Goal: Answer question/provide support: Share knowledge or assist other users

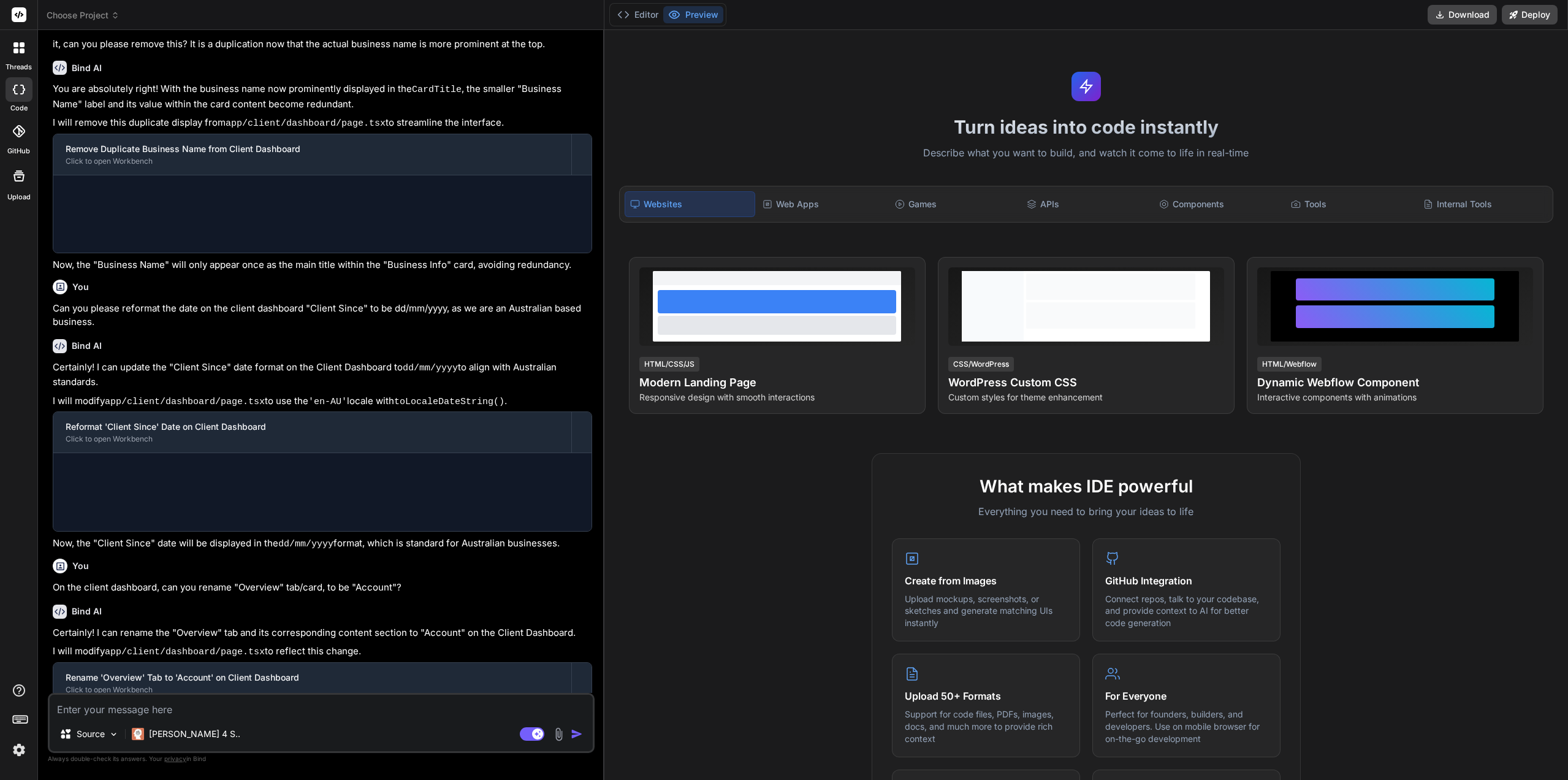
scroll to position [418, 0]
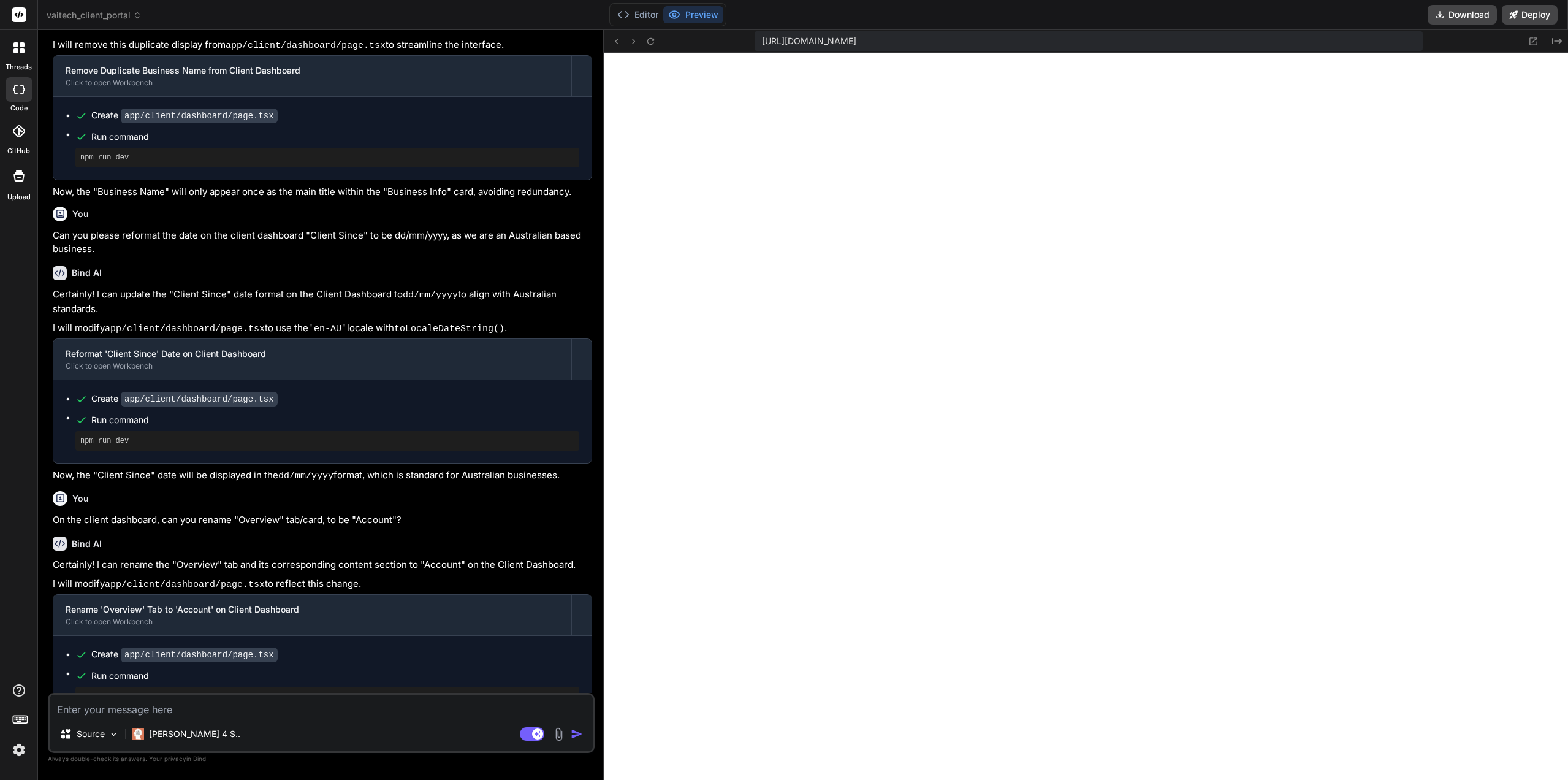
type textarea "x"
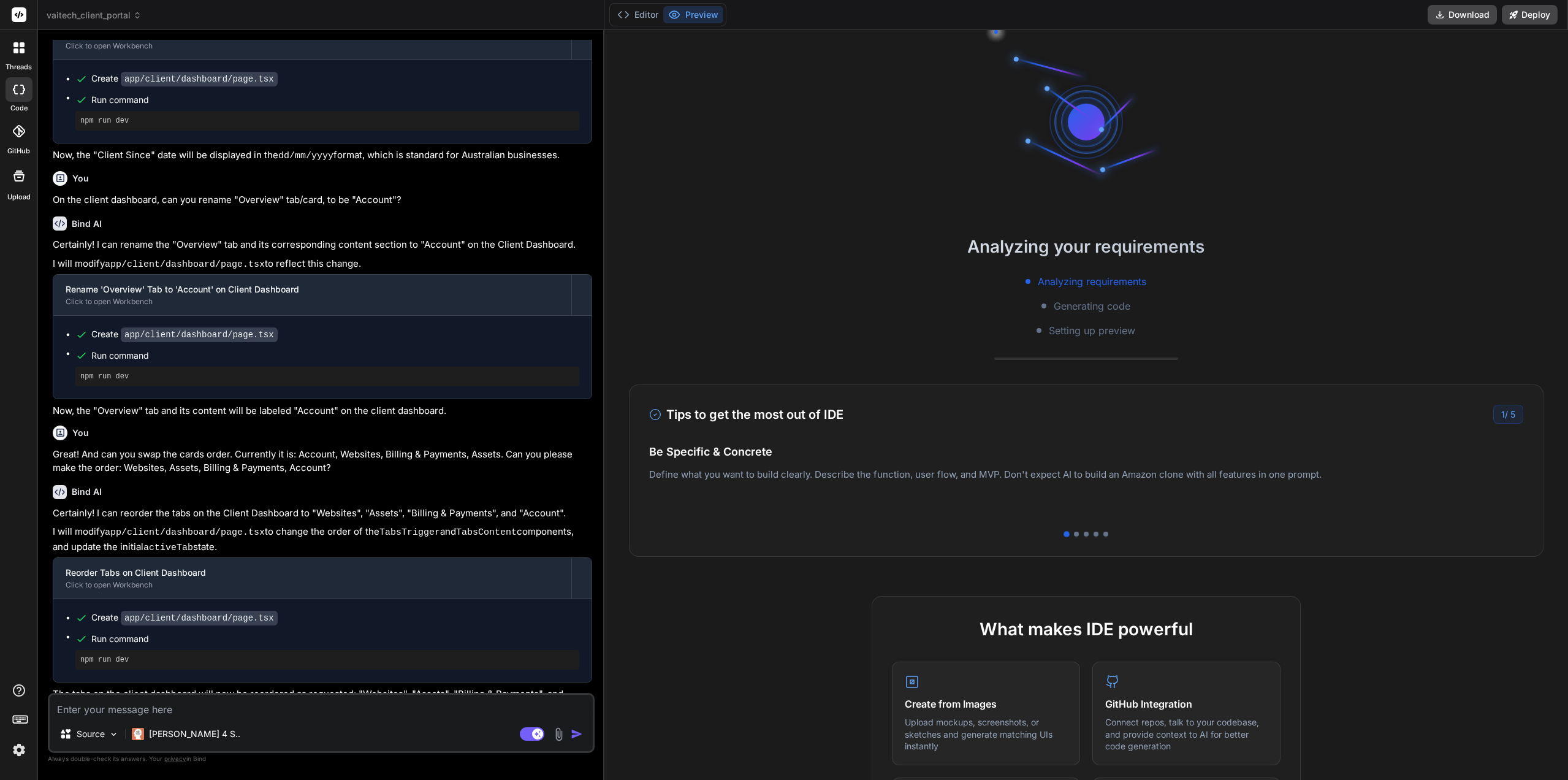
scroll to position [751, 0]
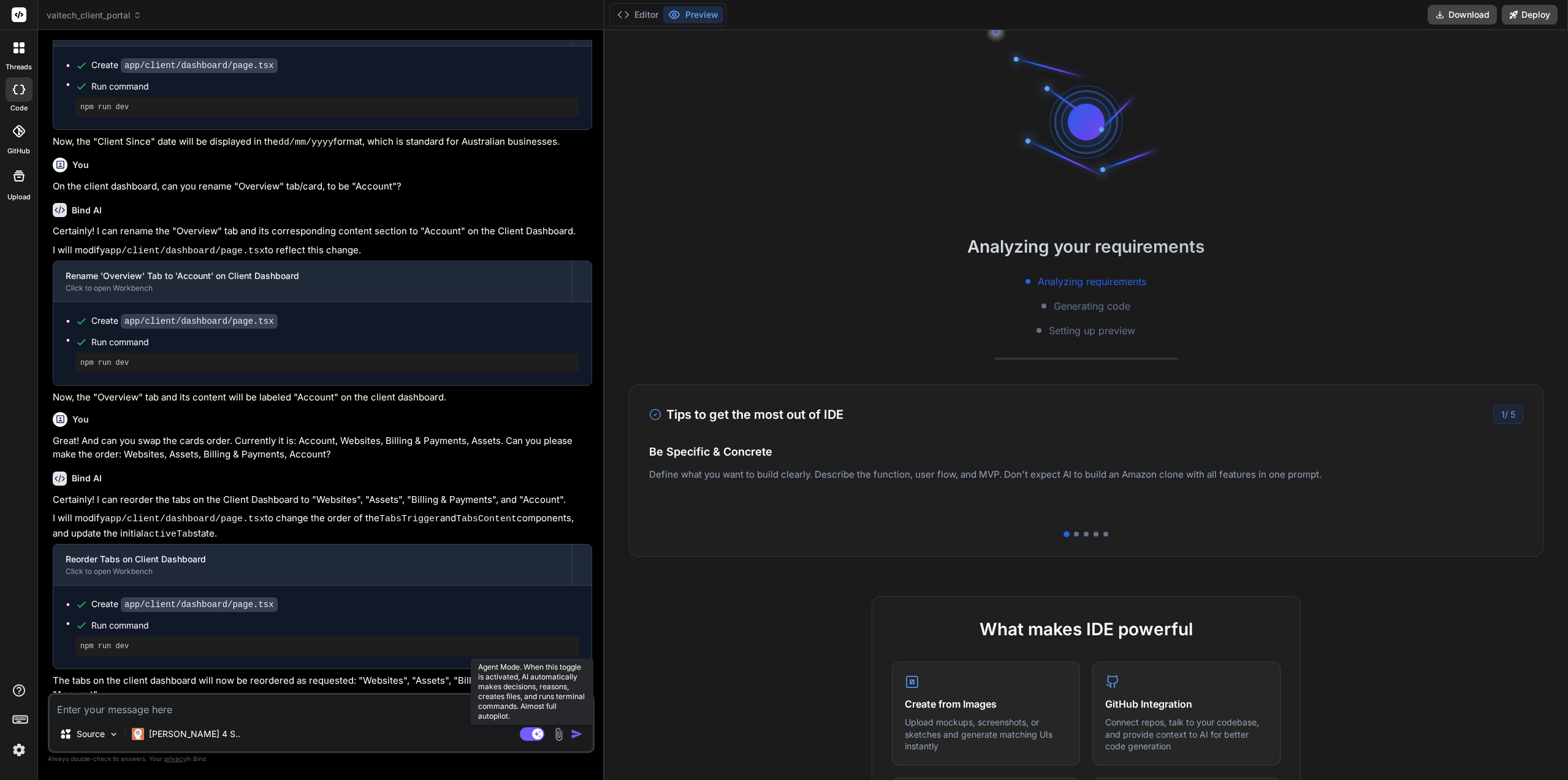
click at [523, 733] on rect at bounding box center [532, 734] width 24 height 13
type textarea "x"
click at [280, 715] on textarea at bounding box center [321, 706] width 543 height 22
type textarea "w"
type textarea "x"
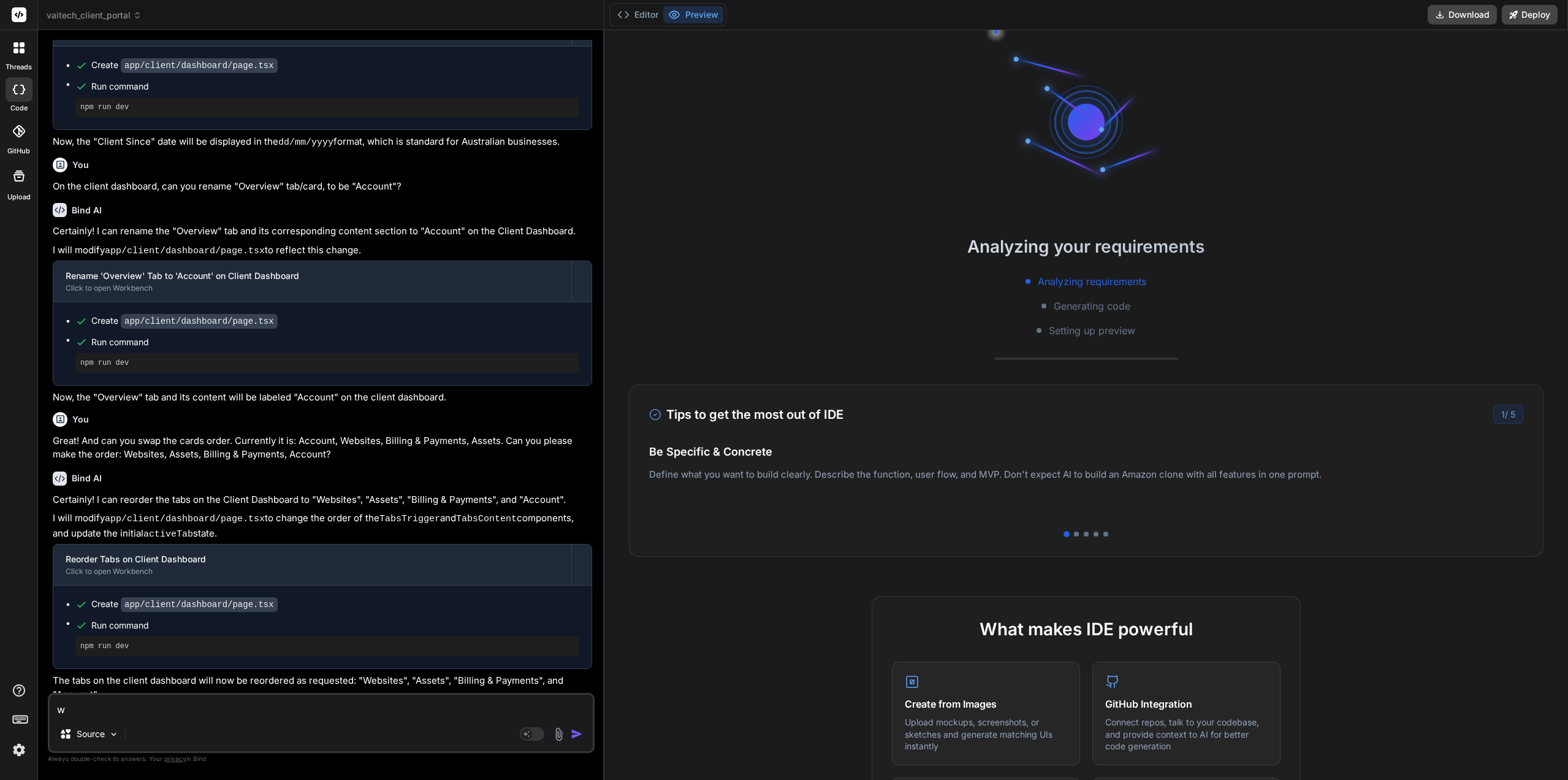
type textarea "wH"
type textarea "x"
type textarea "wHE"
type textarea "x"
type textarea "wHEN"
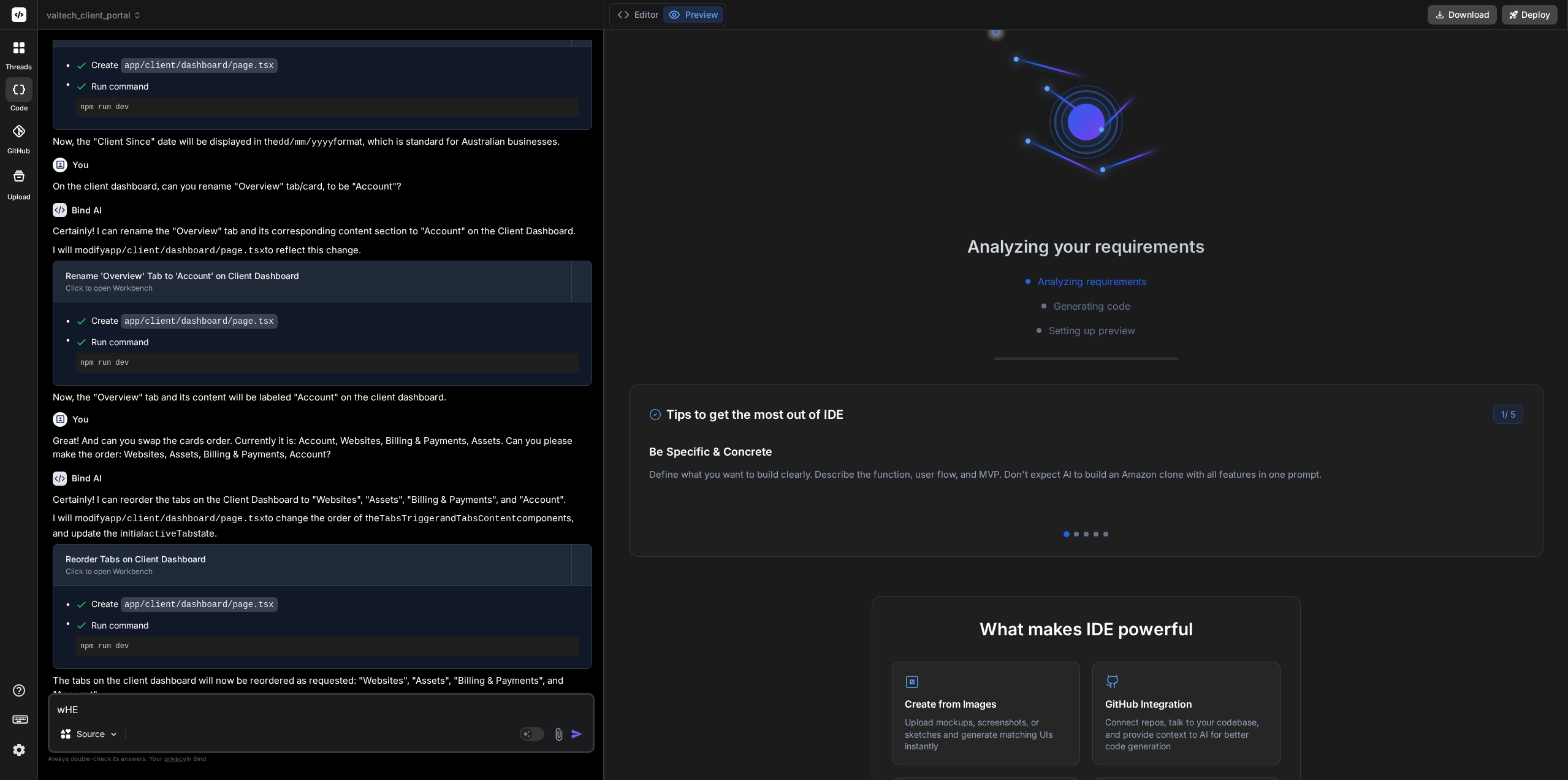
type textarea "x"
type textarea "wHEN"
type textarea "x"
type textarea "wHEN A"
type textarea "x"
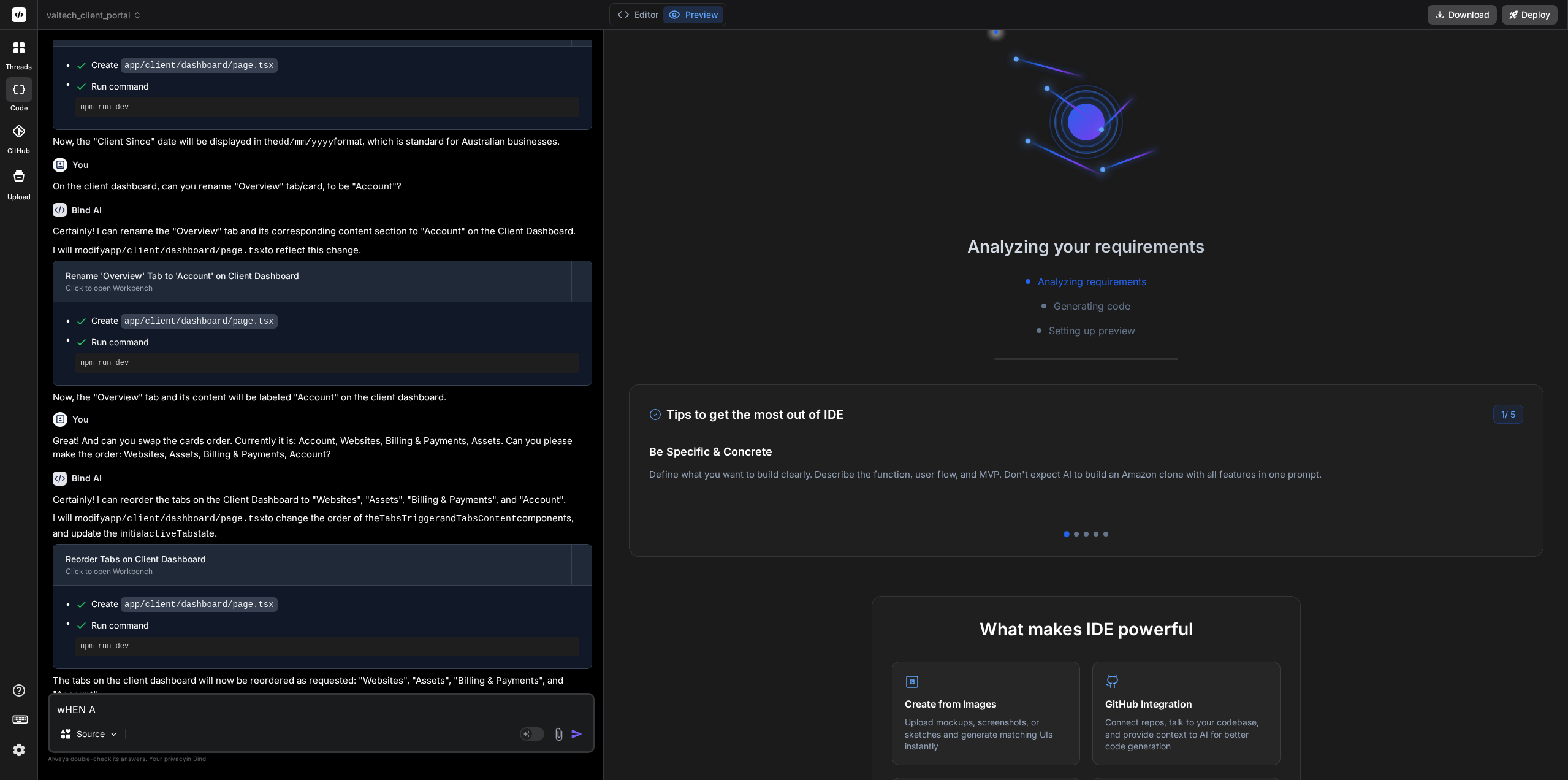
type textarea "wHEN AD"
type textarea "x"
type textarea "wHEN ADD"
type textarea "x"
type textarea "wHEN ADDI"
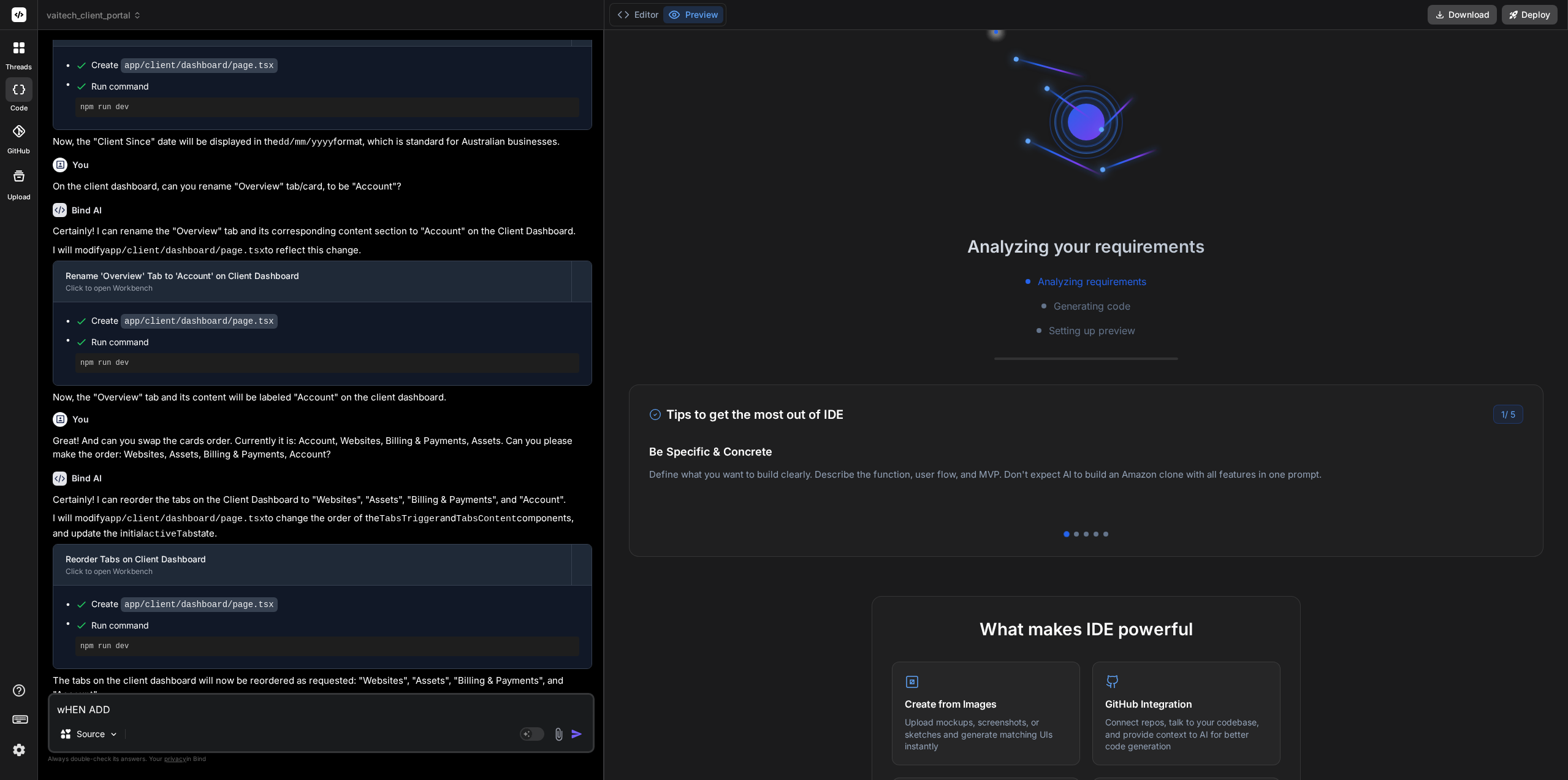
type textarea "x"
type textarea "wHEN ADDIN"
type textarea "x"
type textarea "wHEN ADDING"
type textarea "x"
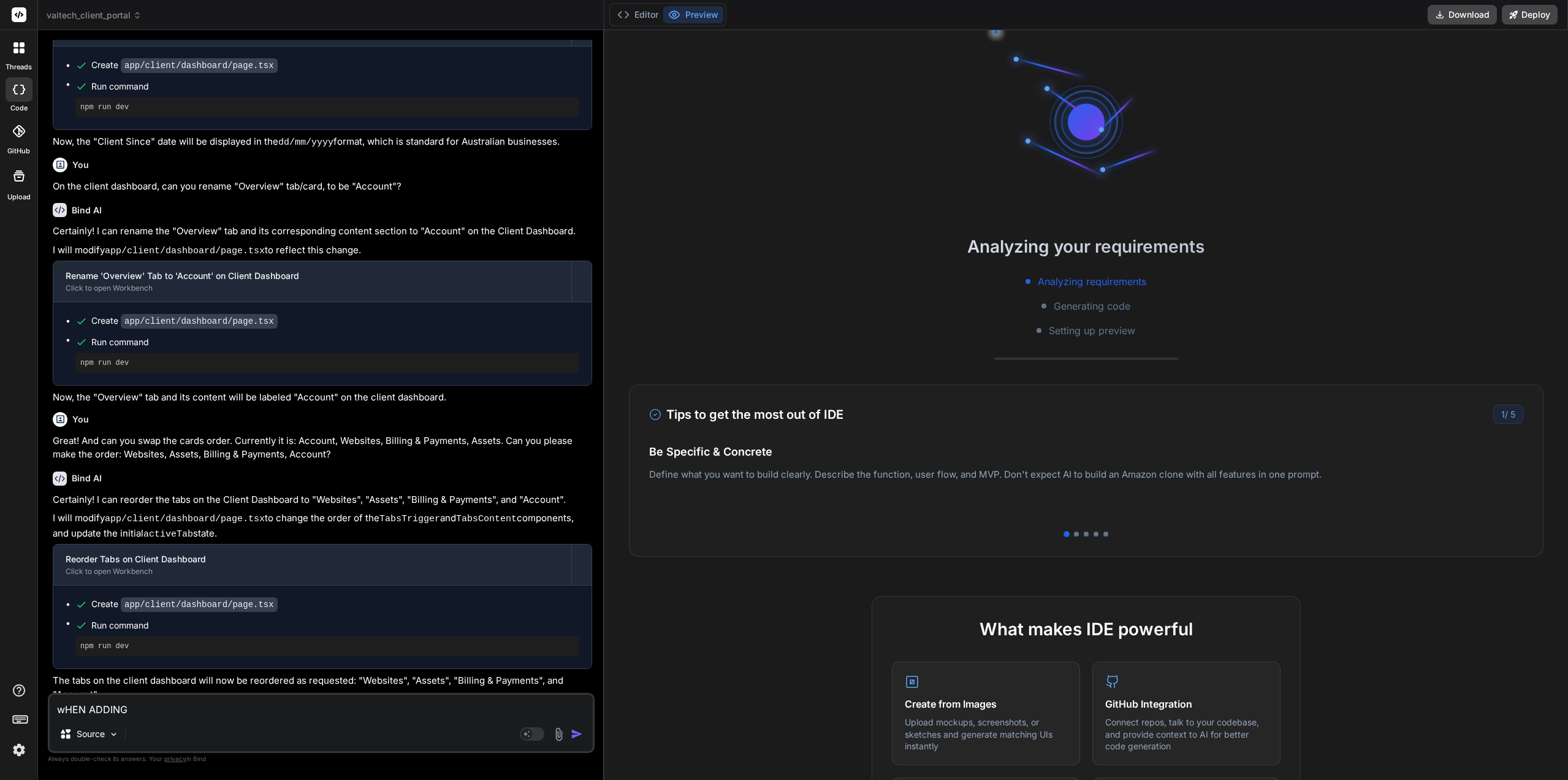
type textarea "wHEN"
type textarea "x"
type textarea "W"
type textarea "x"
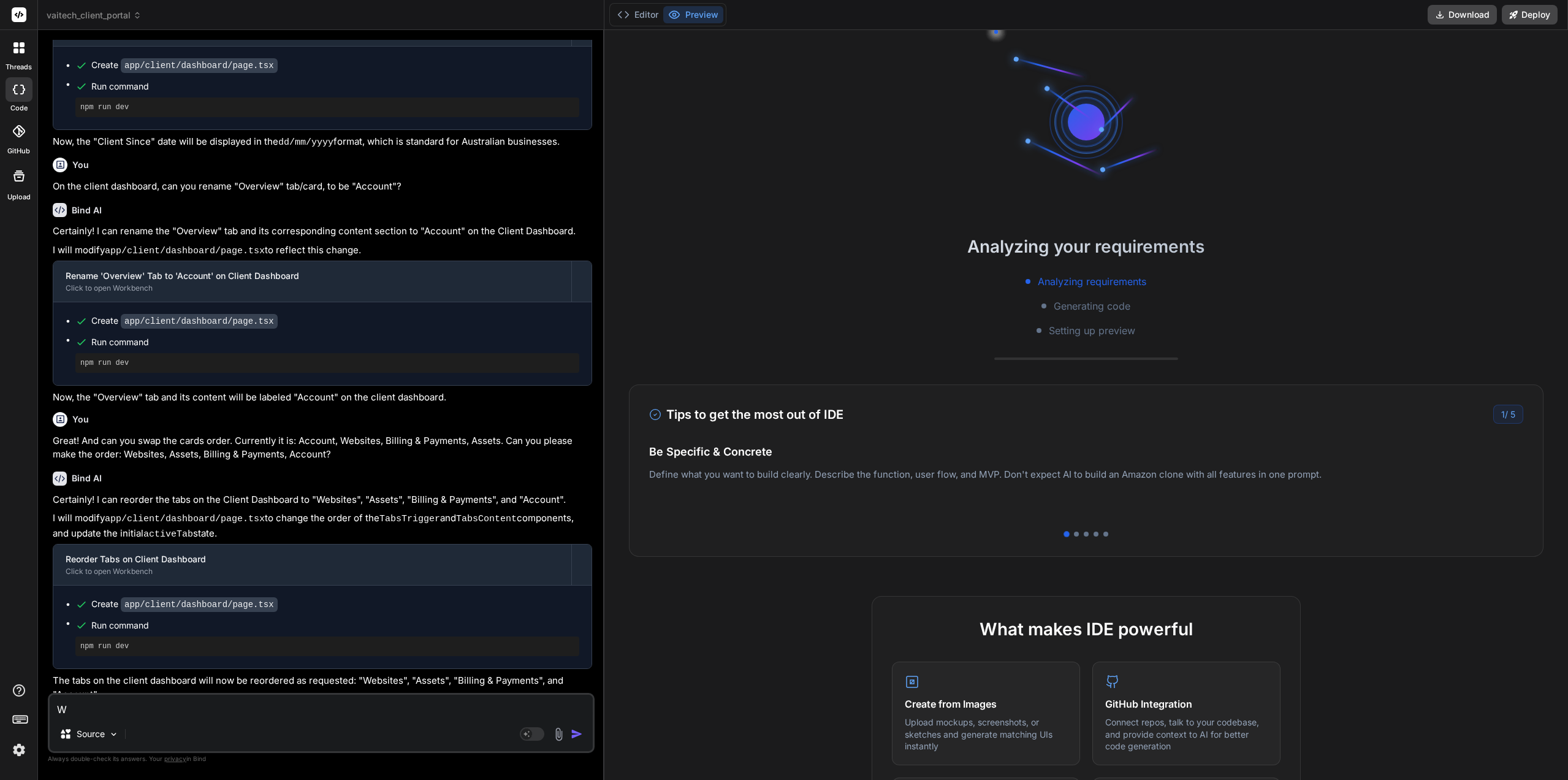
type textarea "Wh"
type textarea "x"
type textarea "Whe"
type textarea "x"
type textarea "When"
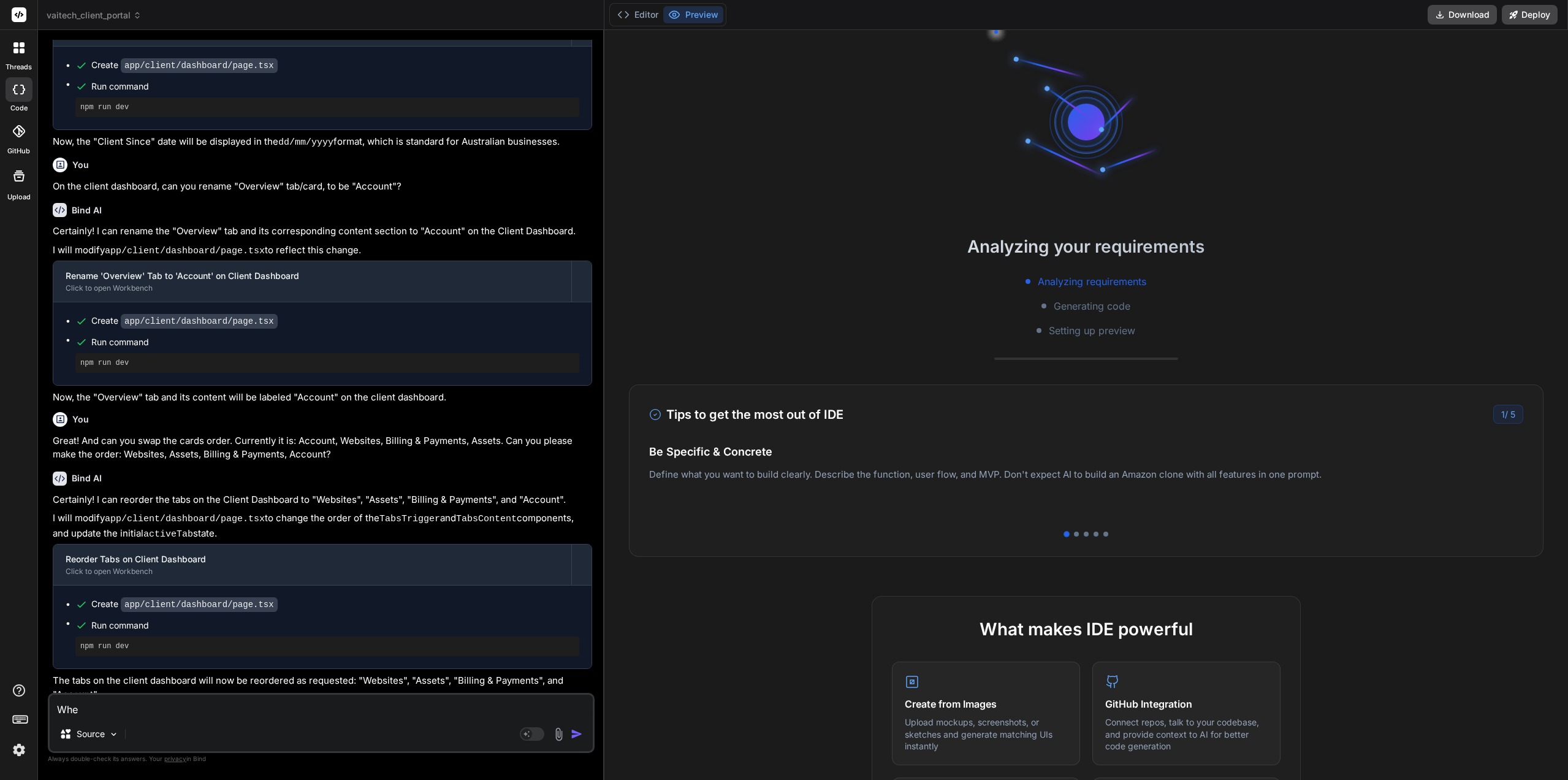
type textarea "x"
type textarea "When"
type textarea "x"
type textarea "When a"
type textarea "x"
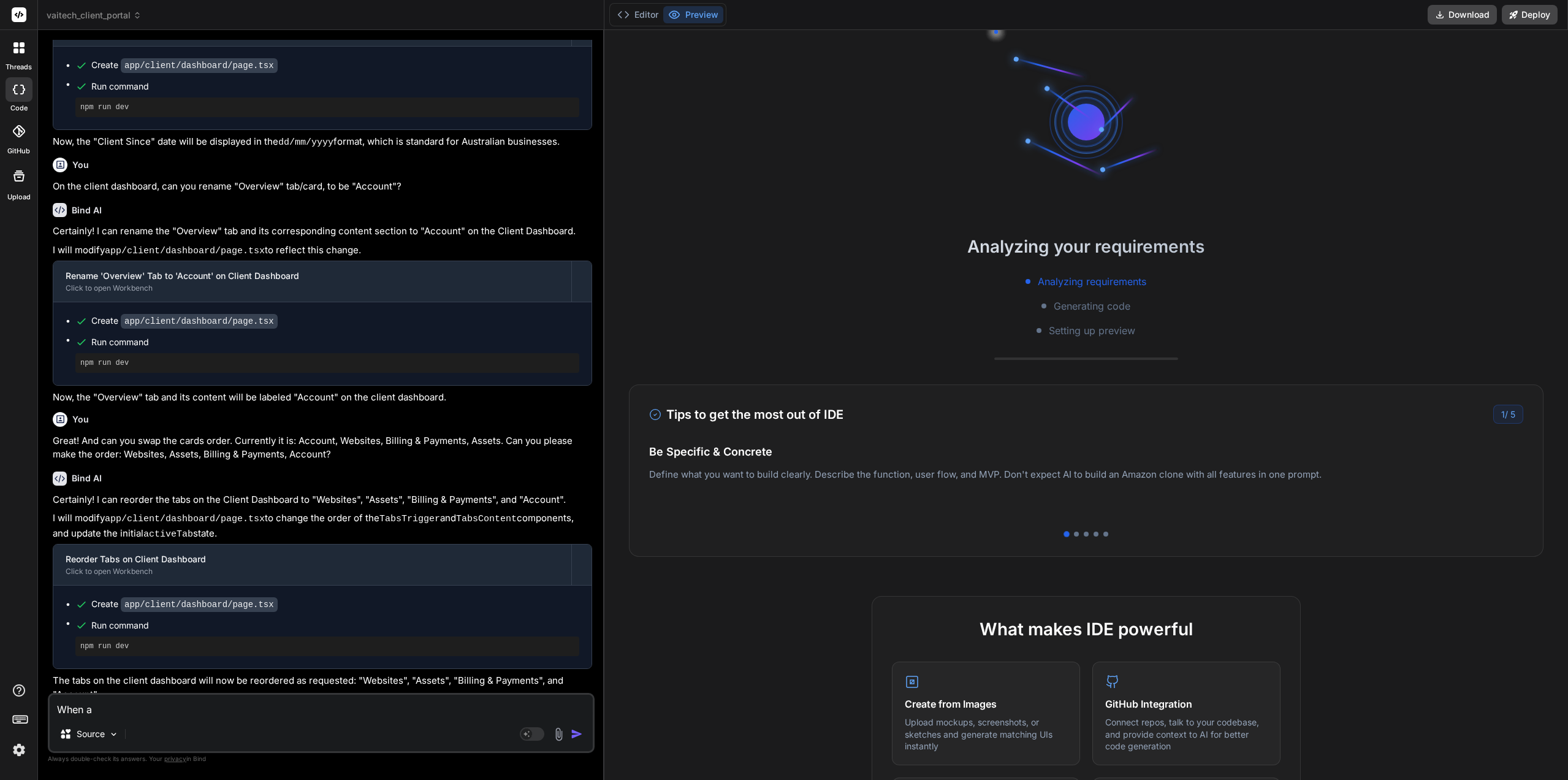
type textarea "When ad"
type textarea "x"
type textarea "When add"
type textarea "x"
type textarea "When addi"
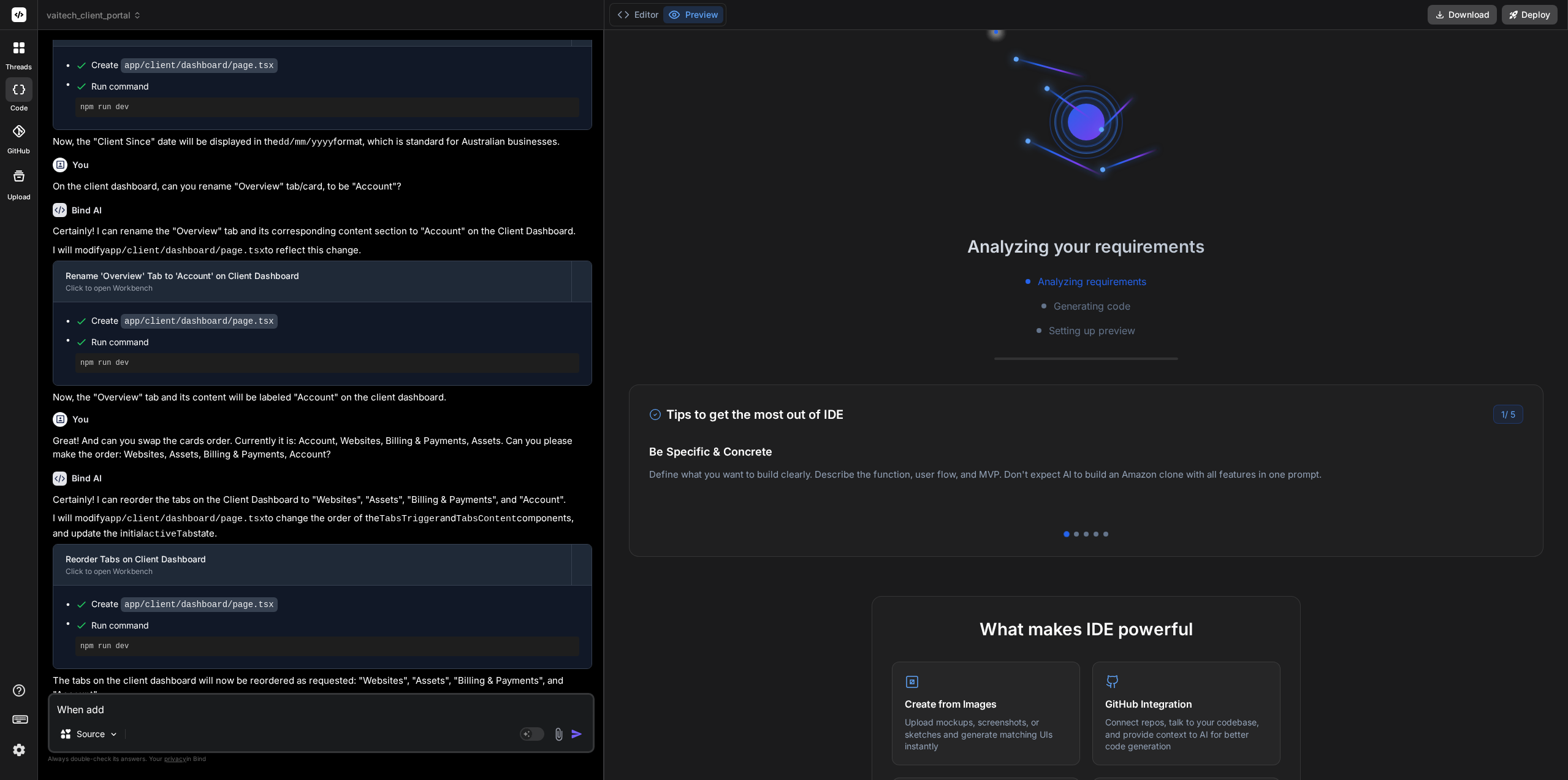
type textarea "x"
type textarea "When addin"
type textarea "x"
type textarea "When adding"
type textarea "x"
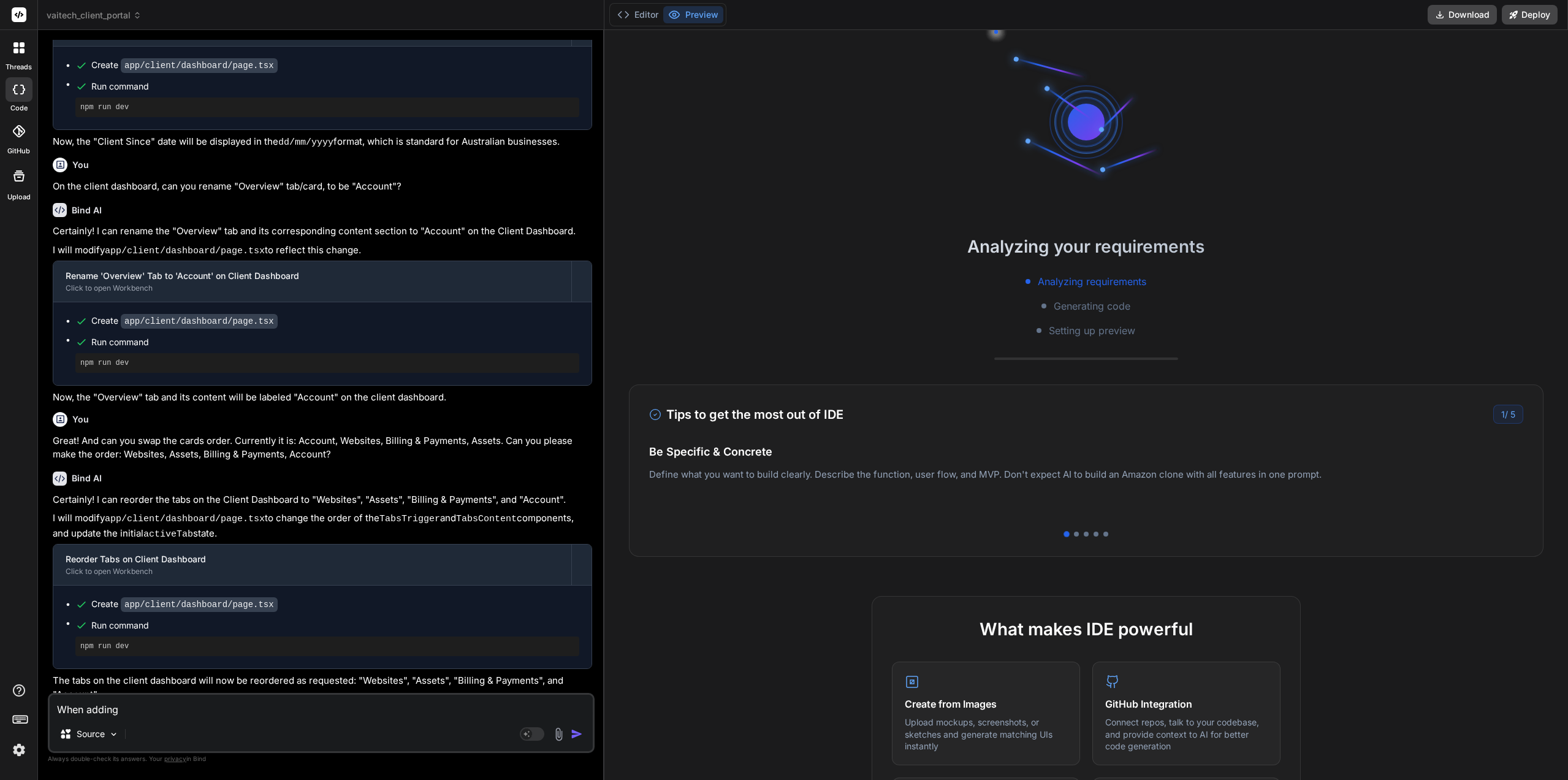
type textarea "When adding"
type textarea "x"
type textarea "When adding a"
type textarea "x"
type textarea "When adding a"
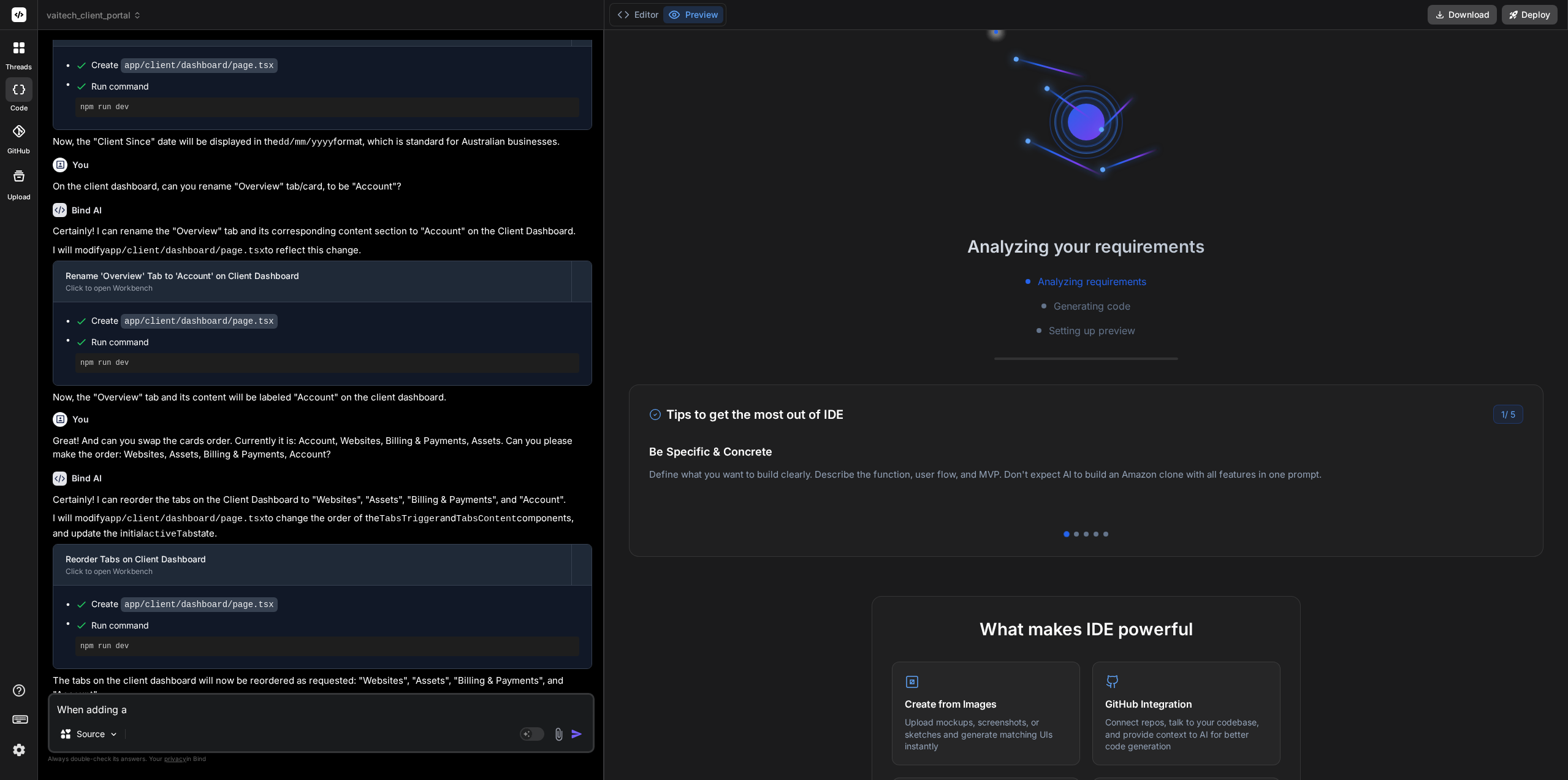
type textarea "x"
type textarea "When adding a n"
type textarea "x"
type textarea "When adding a ne"
type textarea "x"
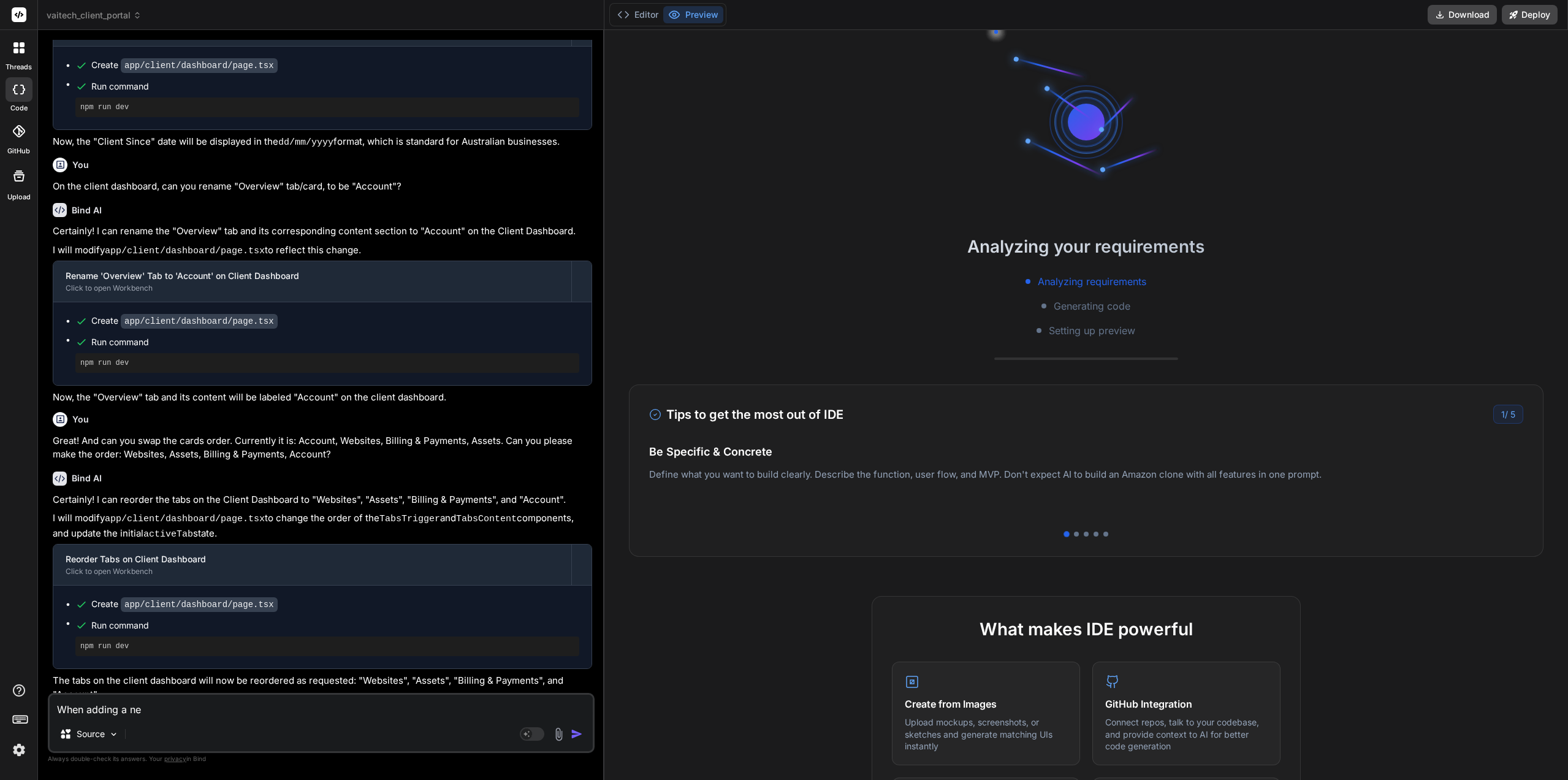
type textarea "When adding a new"
type textarea "x"
type textarea "When adding a new"
type textarea "x"
type textarea "When adding a new c"
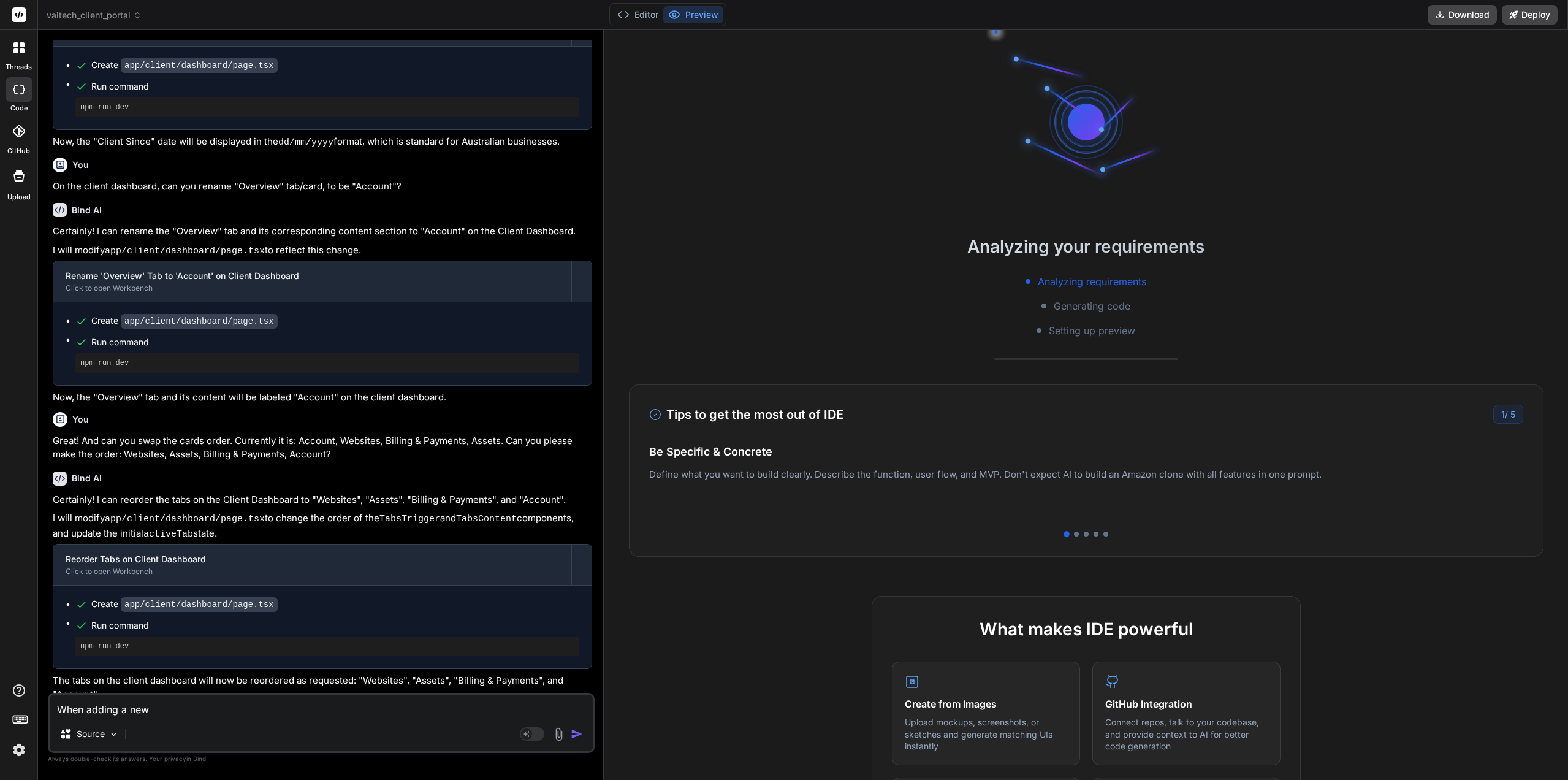
type textarea "x"
type textarea "When adding a new cl"
type textarea "x"
type textarea "When adding a new cli"
type textarea "x"
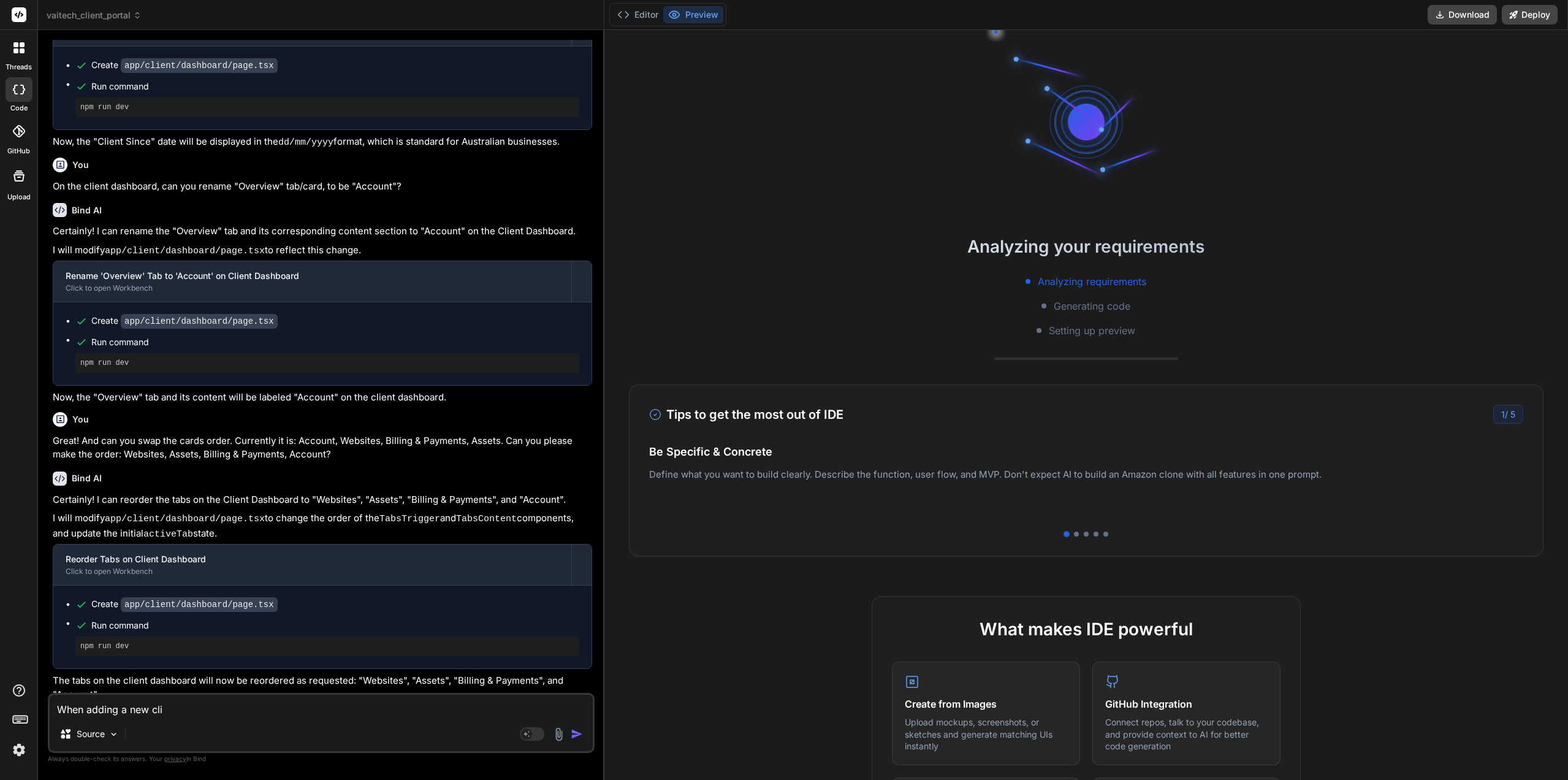
type textarea "When adding a new clie"
type textarea "x"
type textarea "When adding a new clien"
type textarea "x"
type textarea "When adding a new client"
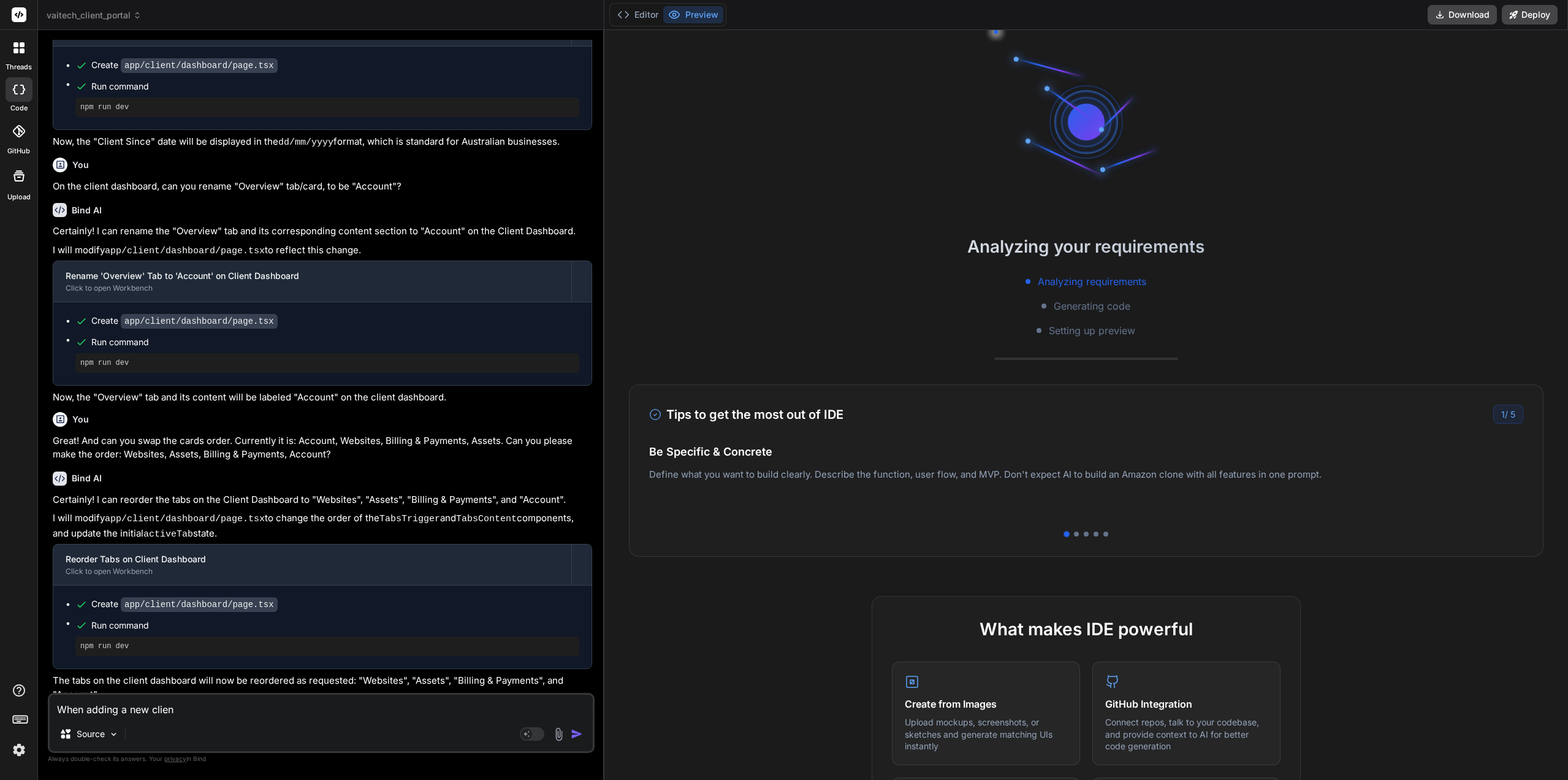
type textarea "x"
type textarea "AWhen adding a new client"
type textarea "x"
type textarea "AdWhen adding a new client"
type textarea "x"
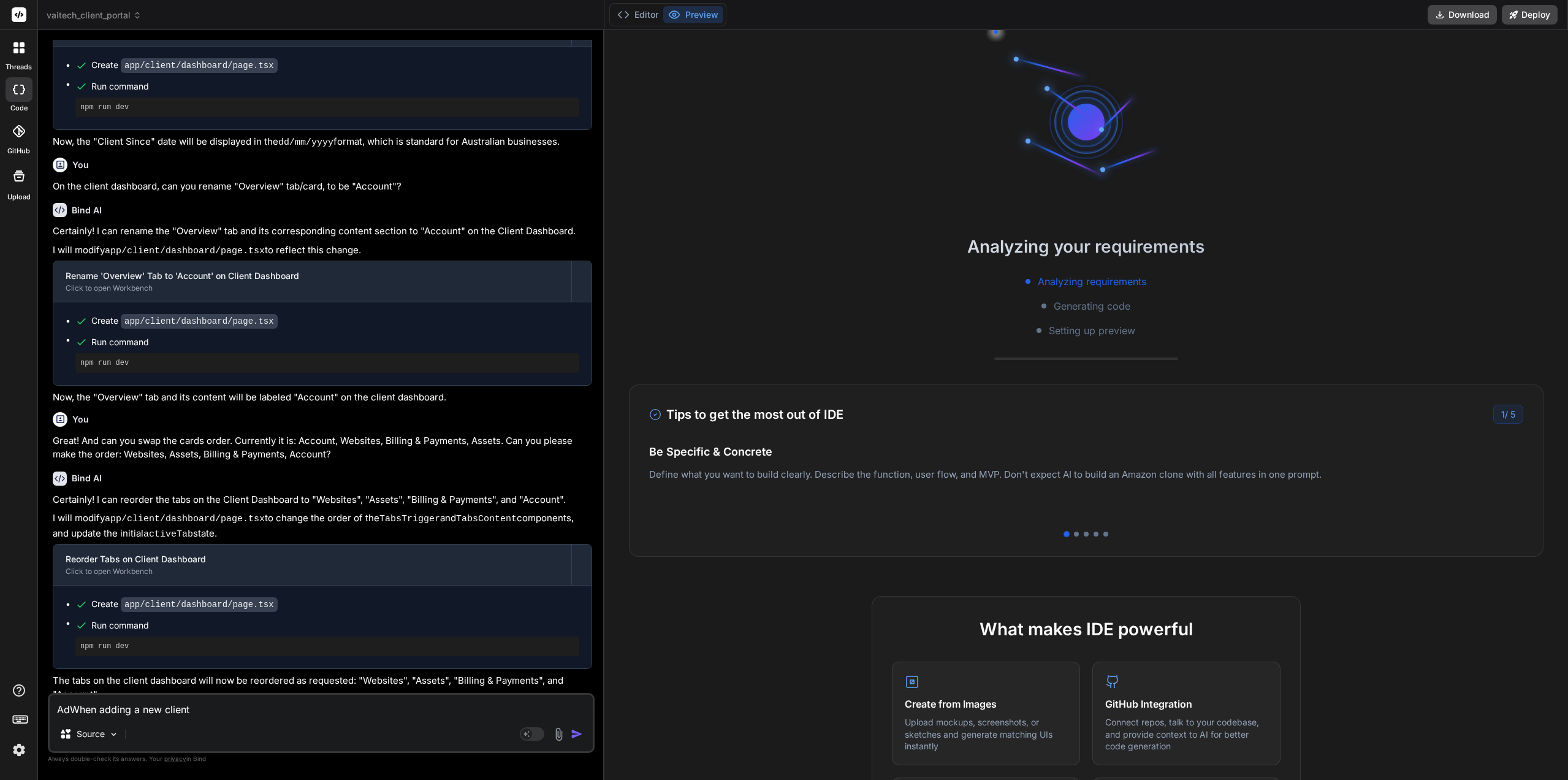
type textarea "AdmWhen adding a new client"
type textarea "x"
type textarea "AdmiWhen adding a new client"
type textarea "x"
type textarea "AdminWhen adding a new client"
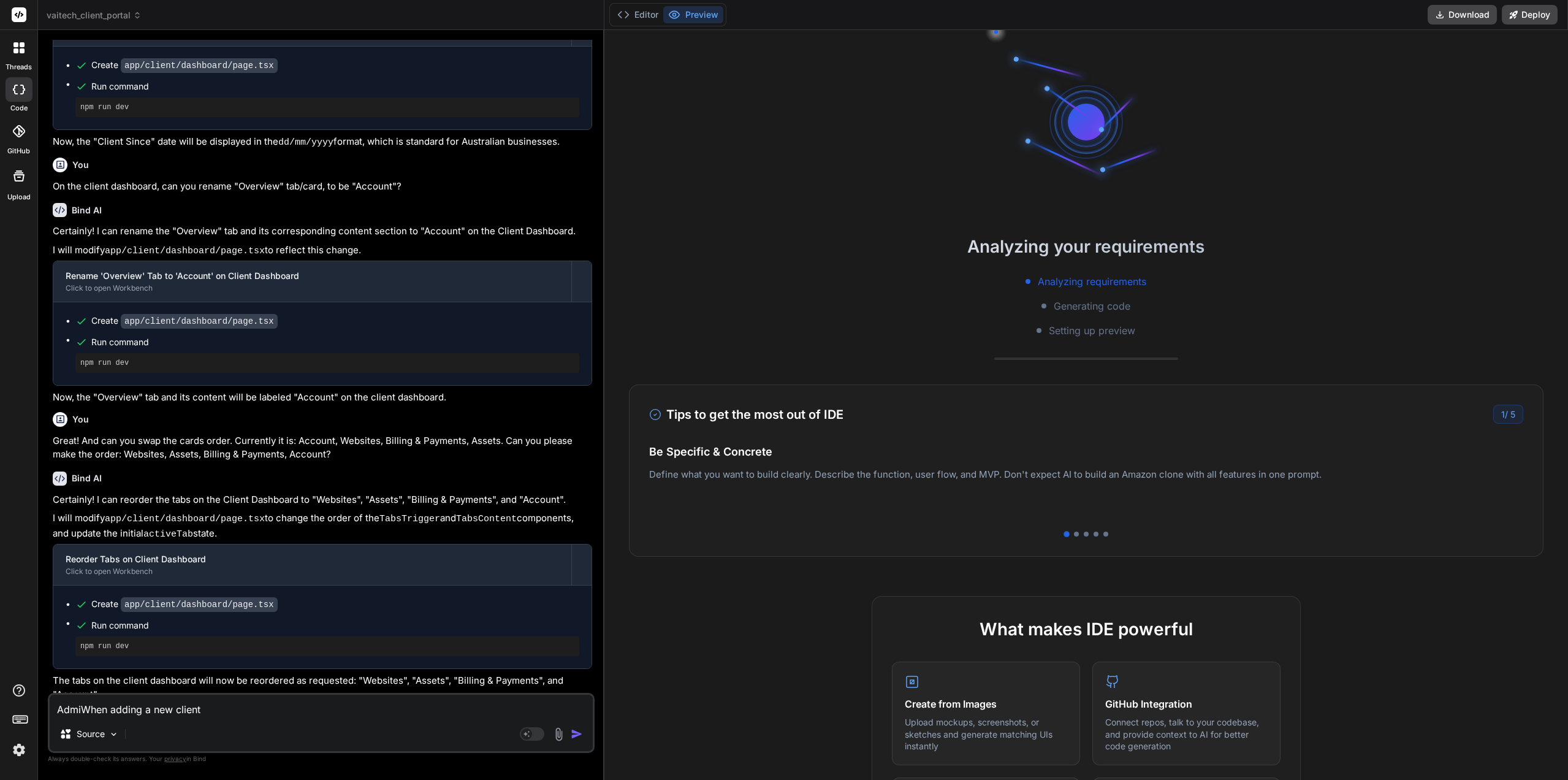
type textarea "x"
type textarea "Admin When adding a new client"
type textarea "x"
type textarea "Admin DWhen adding a new client"
type textarea "x"
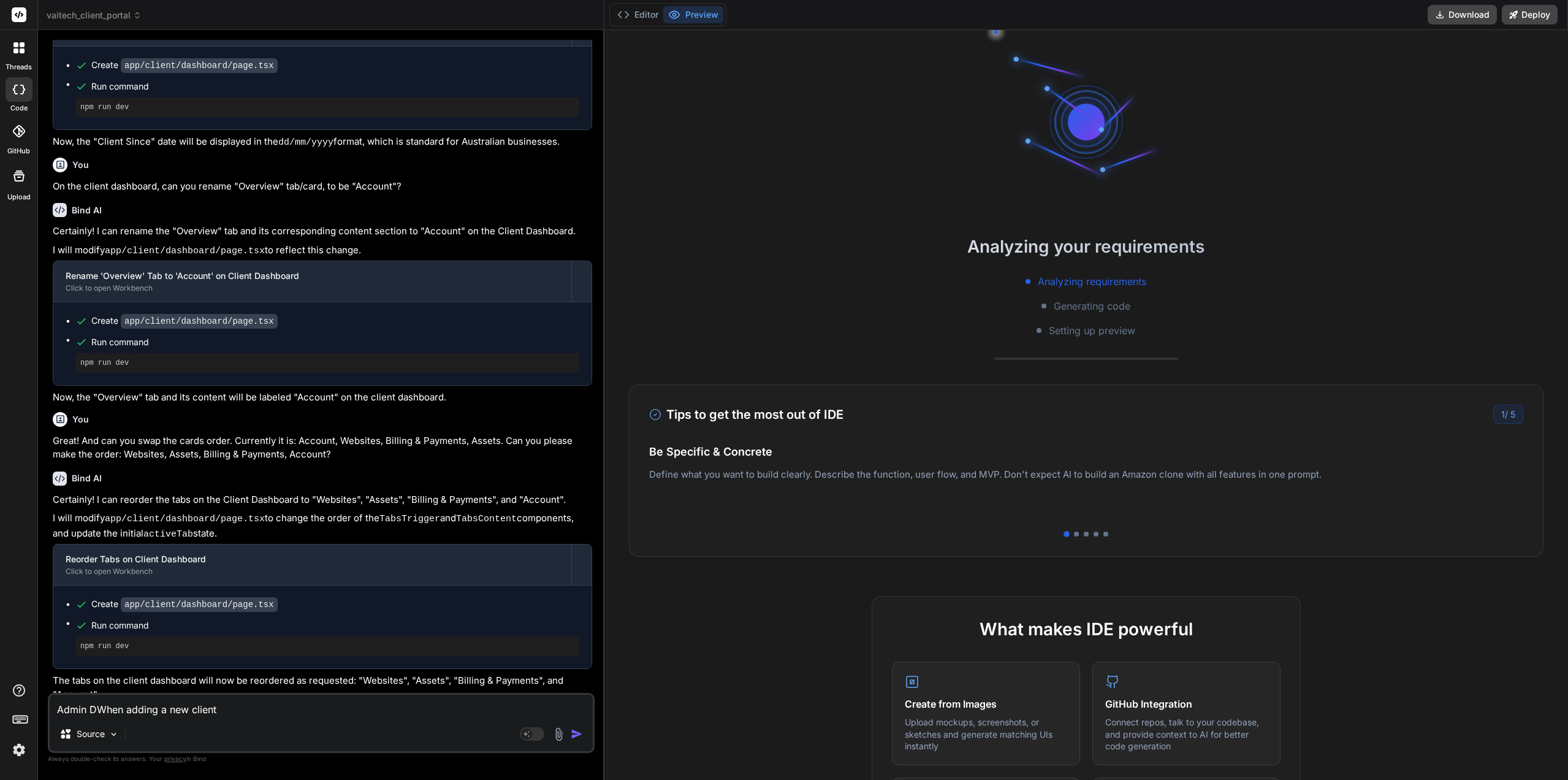
type textarea "Admin DaWhen adding a new client"
type textarea "x"
type textarea "Admin DasWhen adding a new client"
type textarea "x"
type textarea "Admin DashWhen adding a new client"
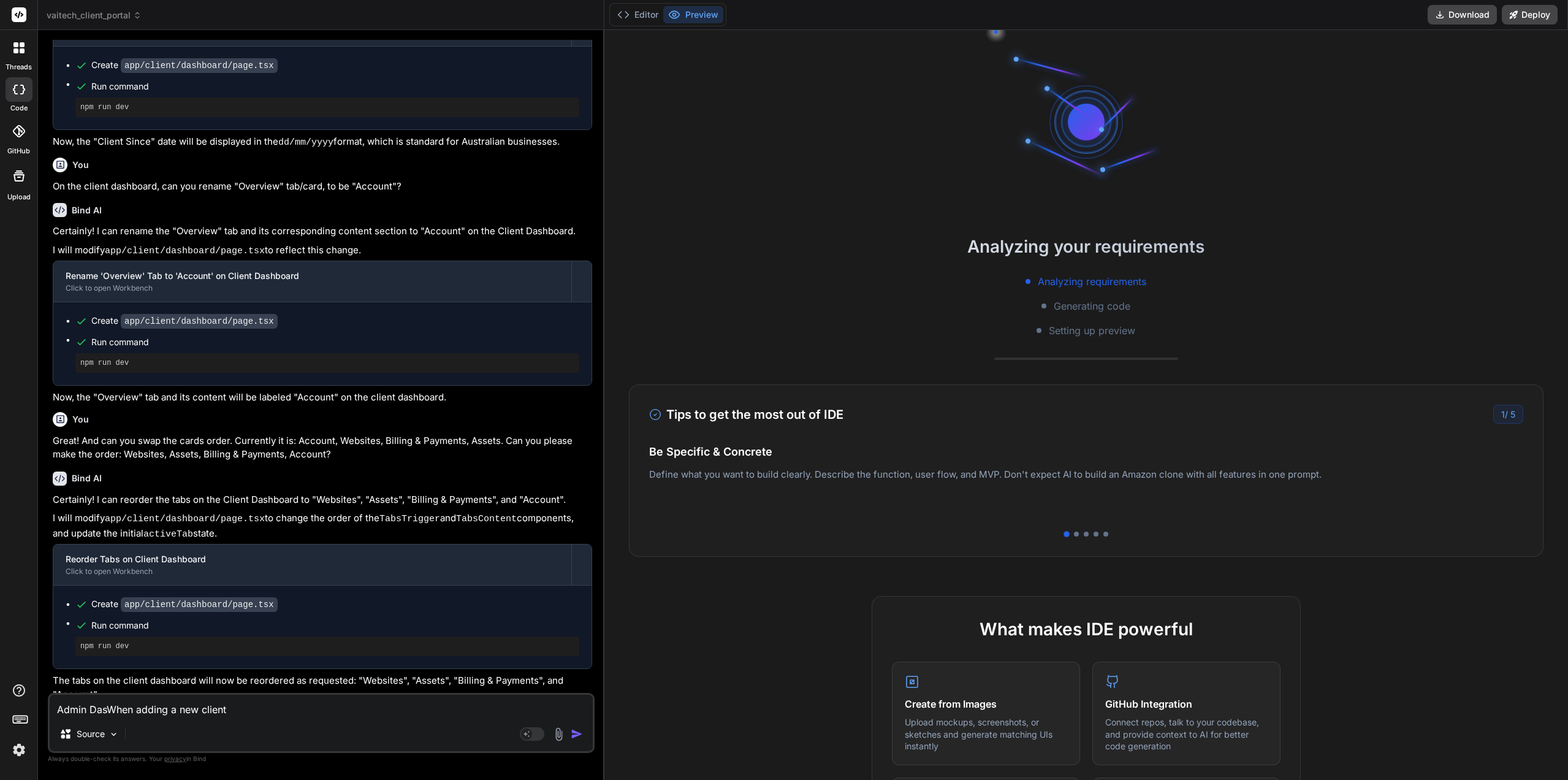
type textarea "x"
type textarea "Admin DashoWhen adding a new client"
type textarea "x"
type textarea "Admin DashoaWhen adding a new client"
type textarea "x"
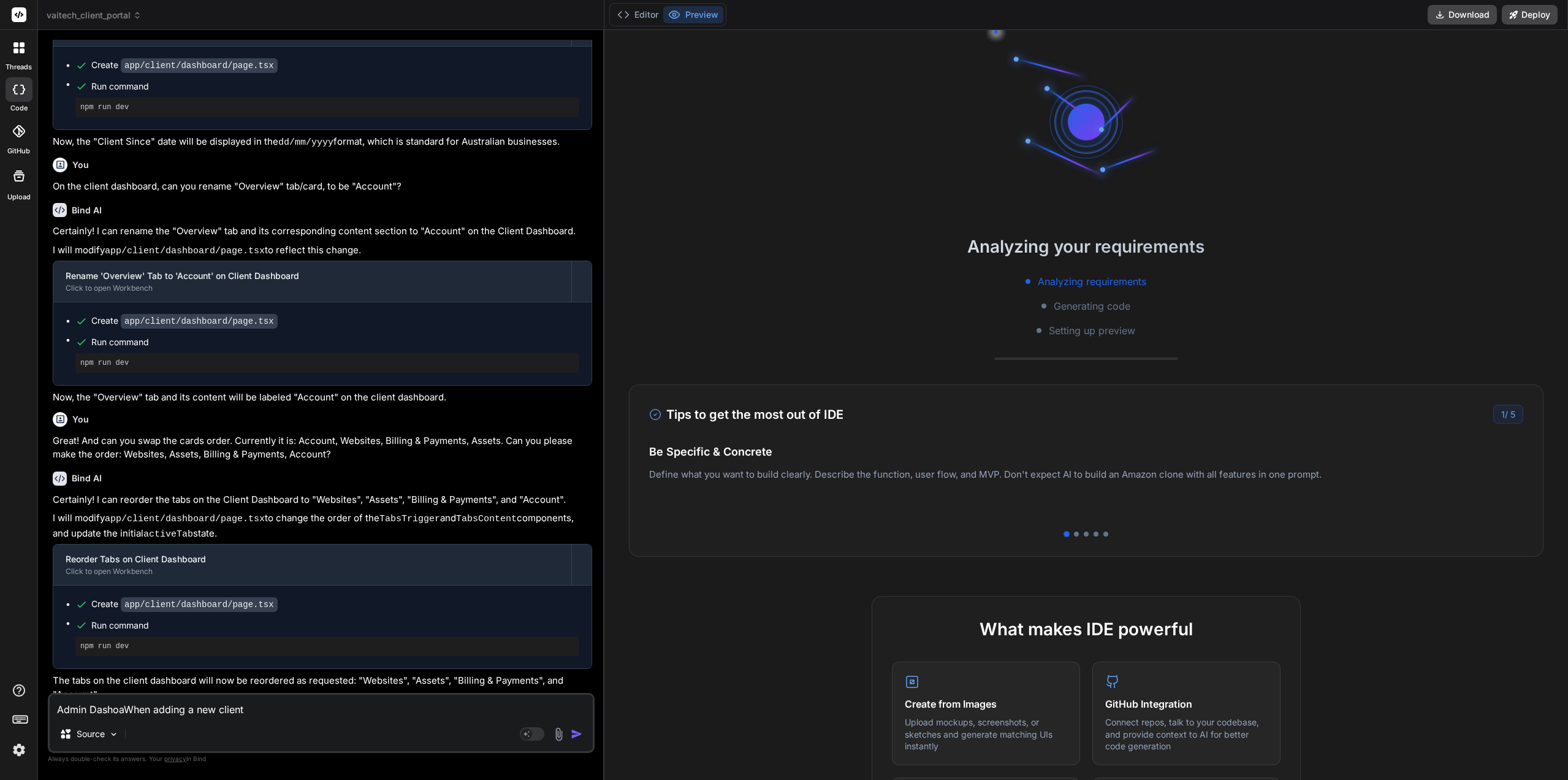
type textarea "Admin DashoarWhen adding a new client"
type textarea "x"
type textarea "Admin DashoardWhen adding a new client"
type textarea "x"
type textarea "Admin Dashoard:When adding a new client"
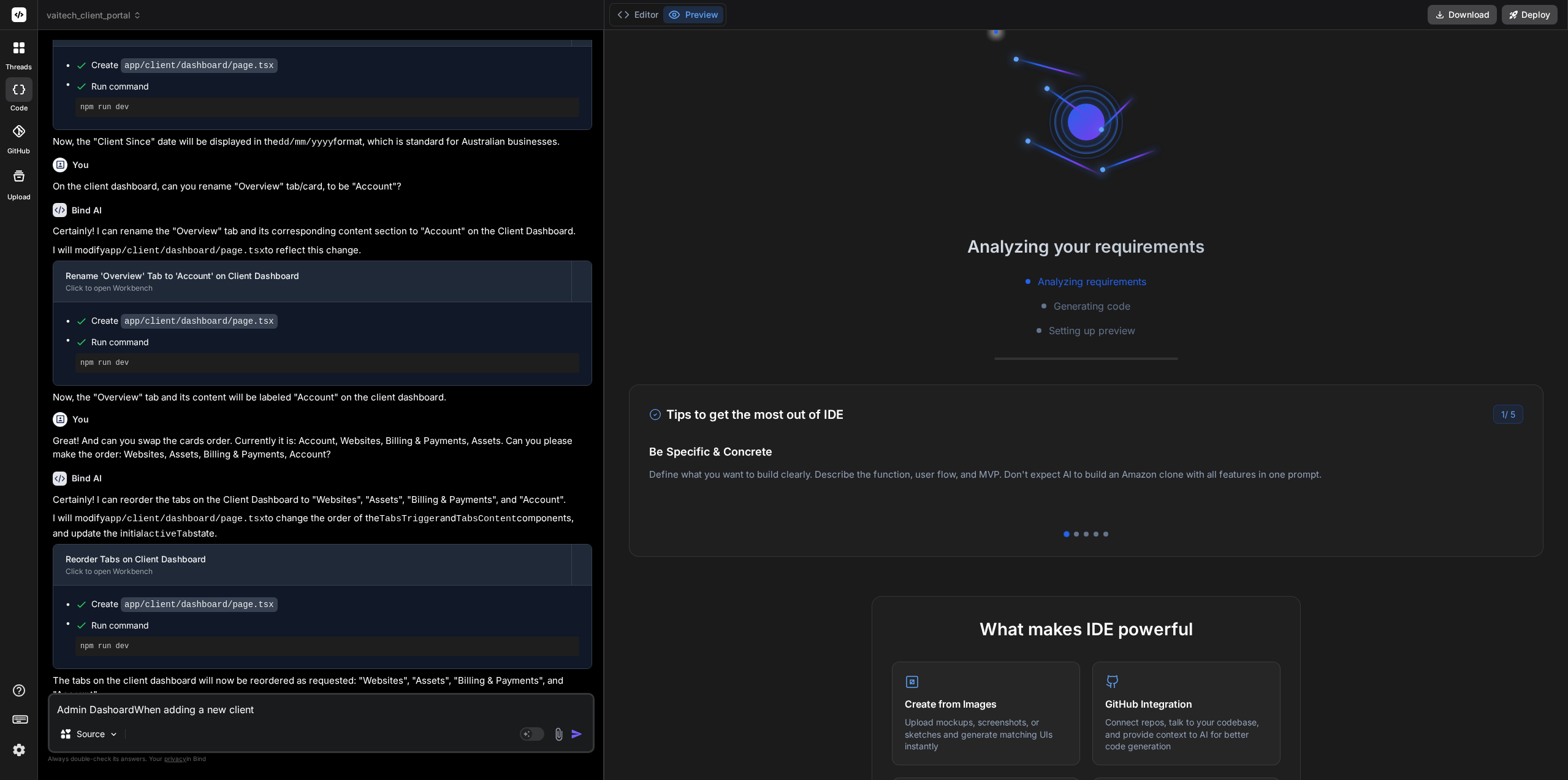
type textarea "x"
type textarea "Admin Dashoard: When adding a new client"
type textarea "x"
type textarea "Admin Dashboard: When adding a new client"
type textarea "x"
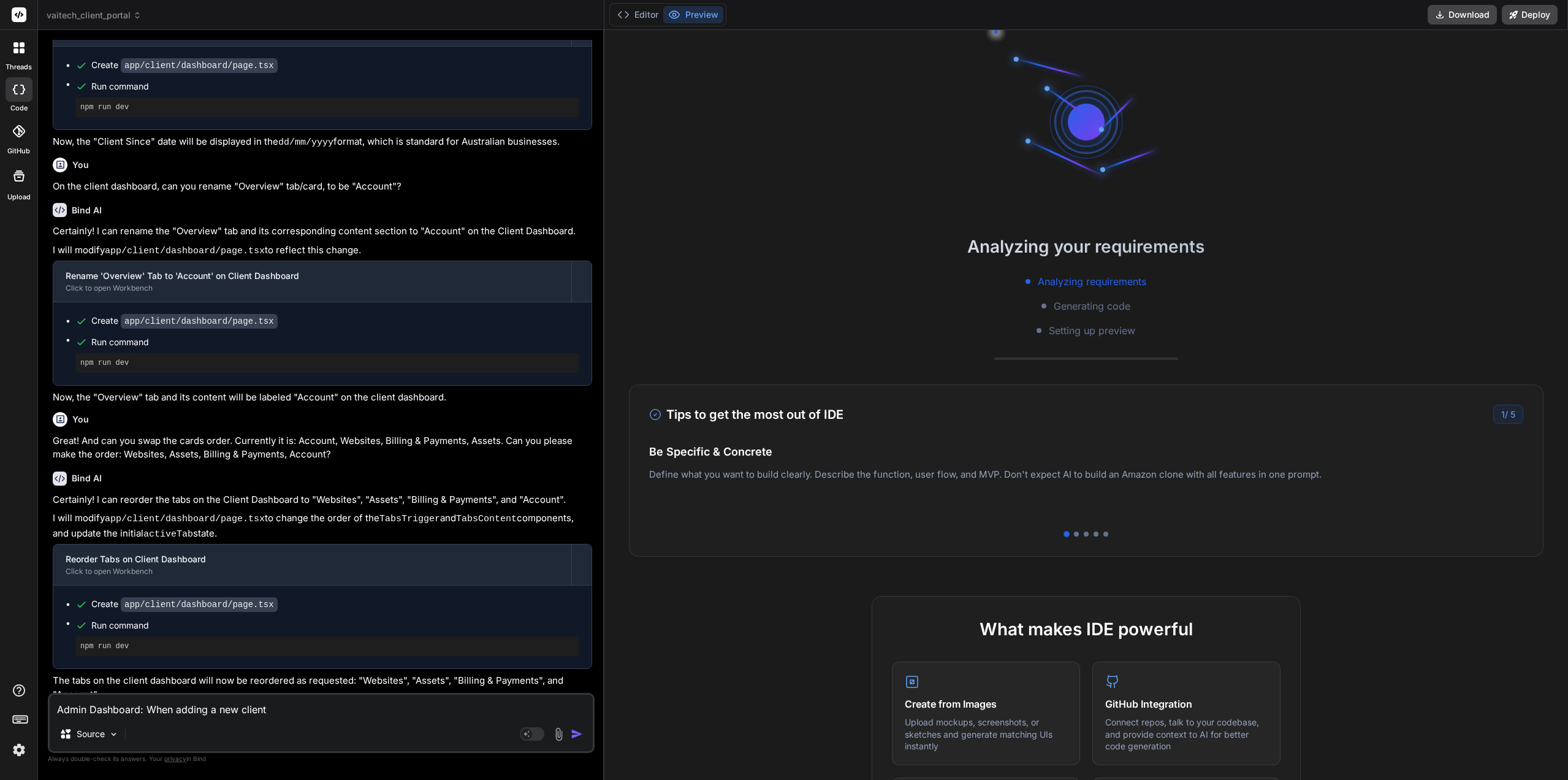
type textarea "Admin Dashboard: When adding a new client,"
type textarea "x"
type textarea "Admin Dashboard: When adding a new client,"
type textarea "x"
type textarea "Admin Dashboard: When adding a new client, I"
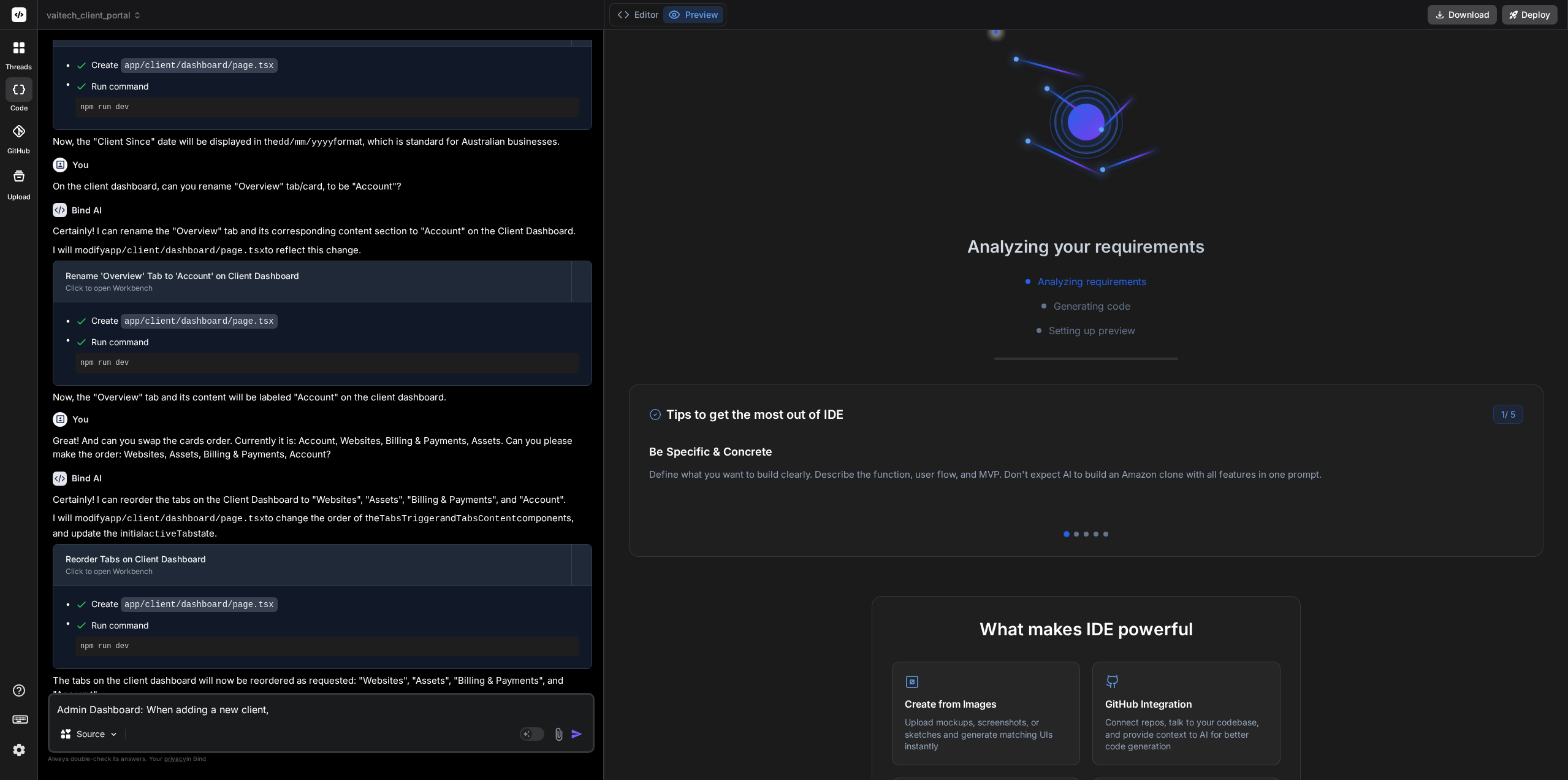
type textarea "x"
type textarea "Admin Dashboard: When adding a new client, I"
type textarea "x"
type textarea "Admin Dashboard: When adding a new client, I g"
type textarea "x"
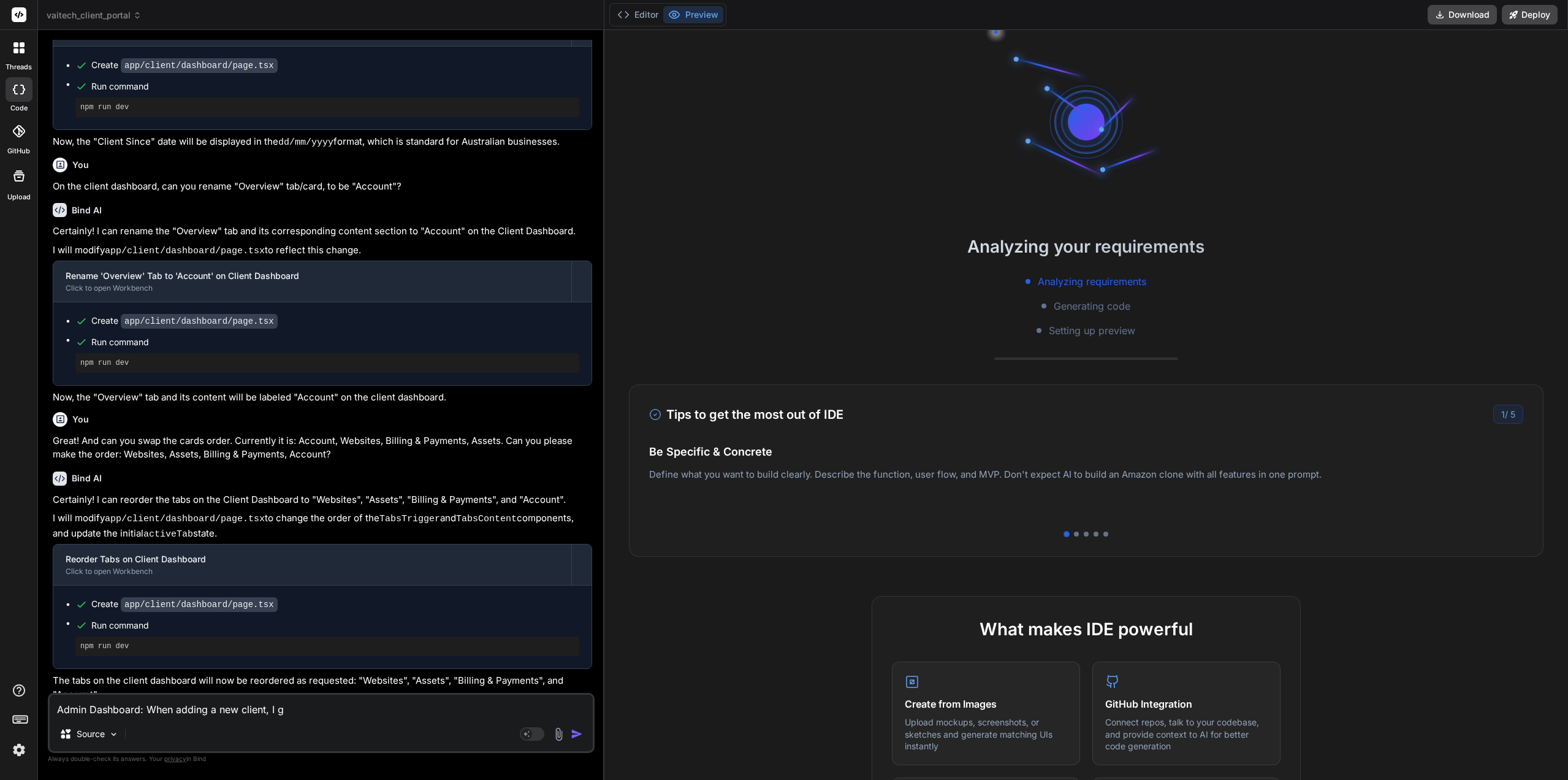
type textarea "Admin Dashboard: When adding a new client, I ge"
type textarea "x"
type textarea "Admin Dashboard: When adding a new client, I get"
type textarea "x"
type textarea "Admin Dashboard: When adding a new client, I get"
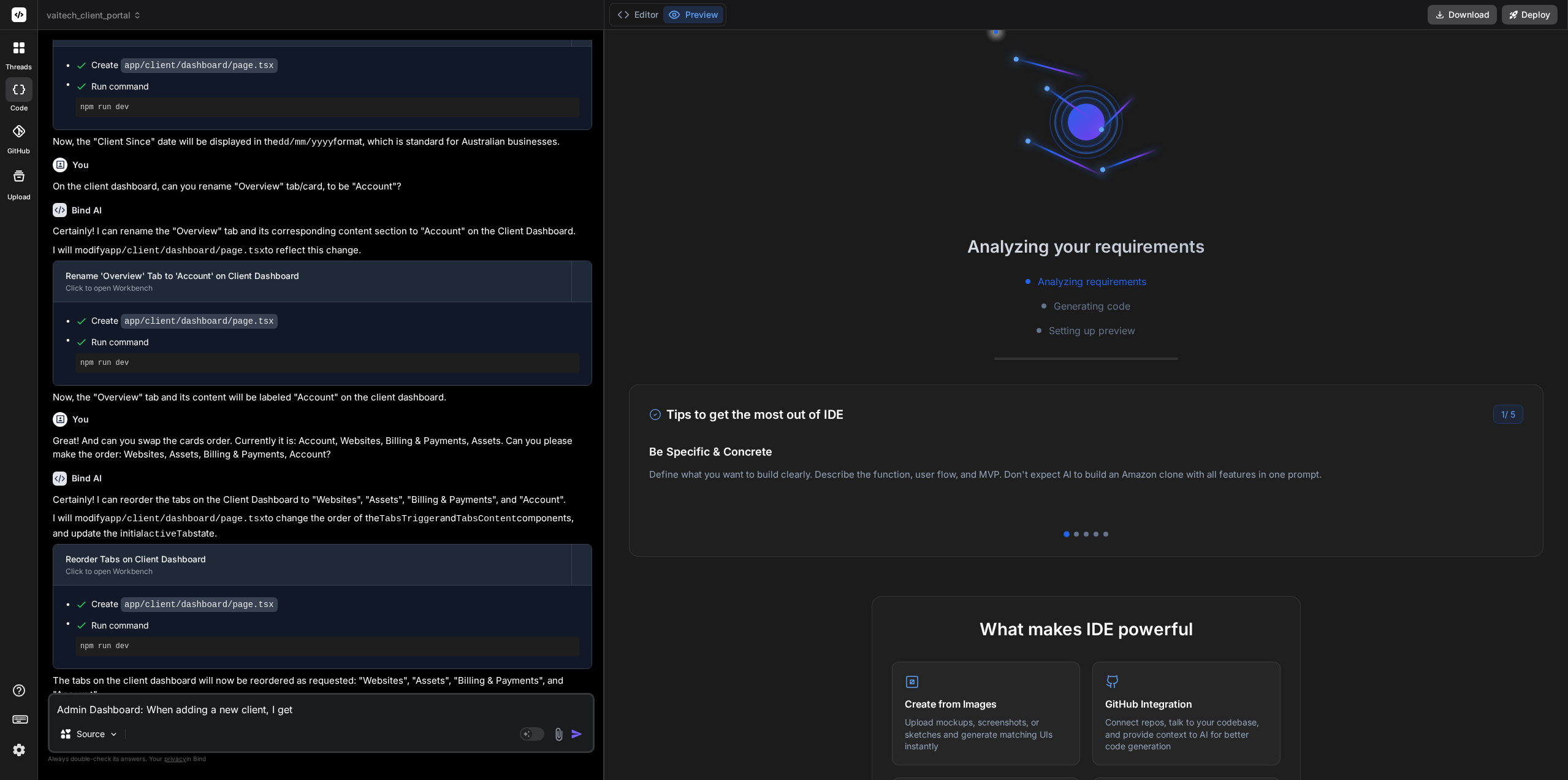
type textarea "x"
type textarea "Admin Dashboard: When adding a new client, I get t"
type textarea "x"
type textarea "Admin Dashboard: When adding a new client, I get th"
type textarea "x"
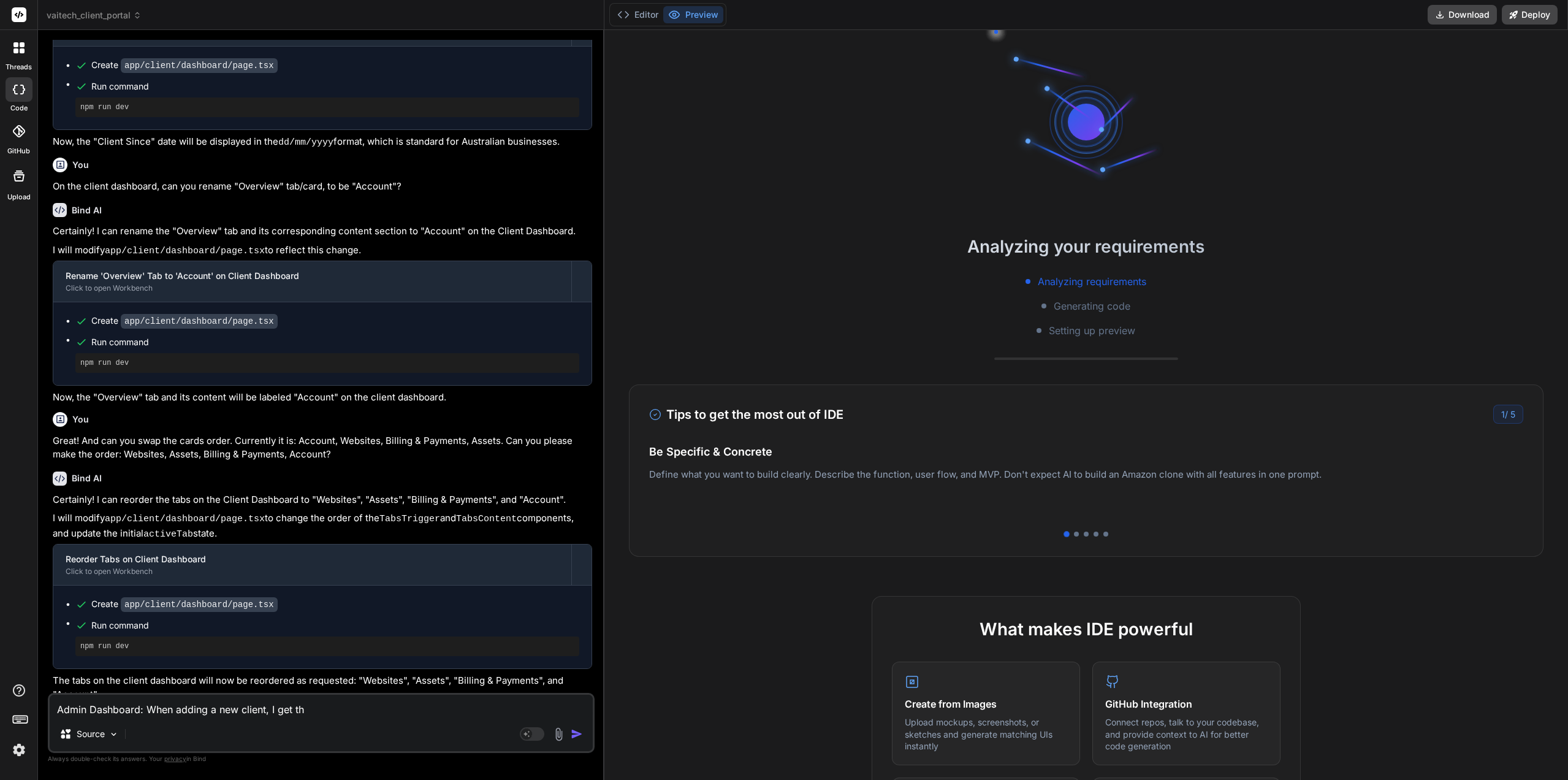
type textarea "Admin Dashboard: When adding a new client, I get the"
type textarea "x"
type textarea "Admin Dashboard: When adding a new client, I get the"
type textarea "x"
type textarea "Admin Dashboard: When adding a new client, I get the f"
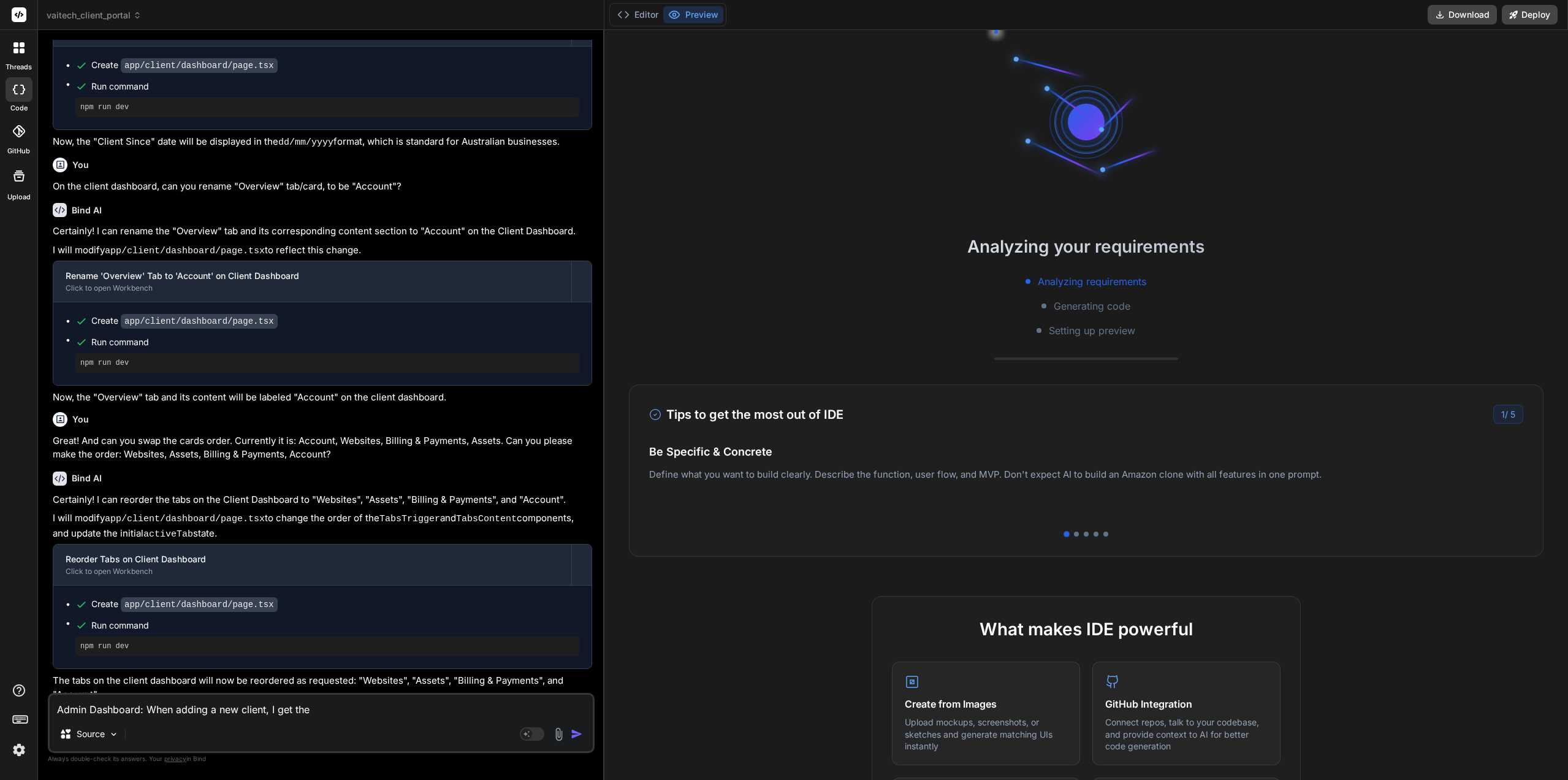
type textarea "x"
type textarea "Admin Dashboard: When adding a new client, I get the fo"
type textarea "x"
type textarea "Admin Dashboard: When adding a new client, I get the fol"
type textarea "x"
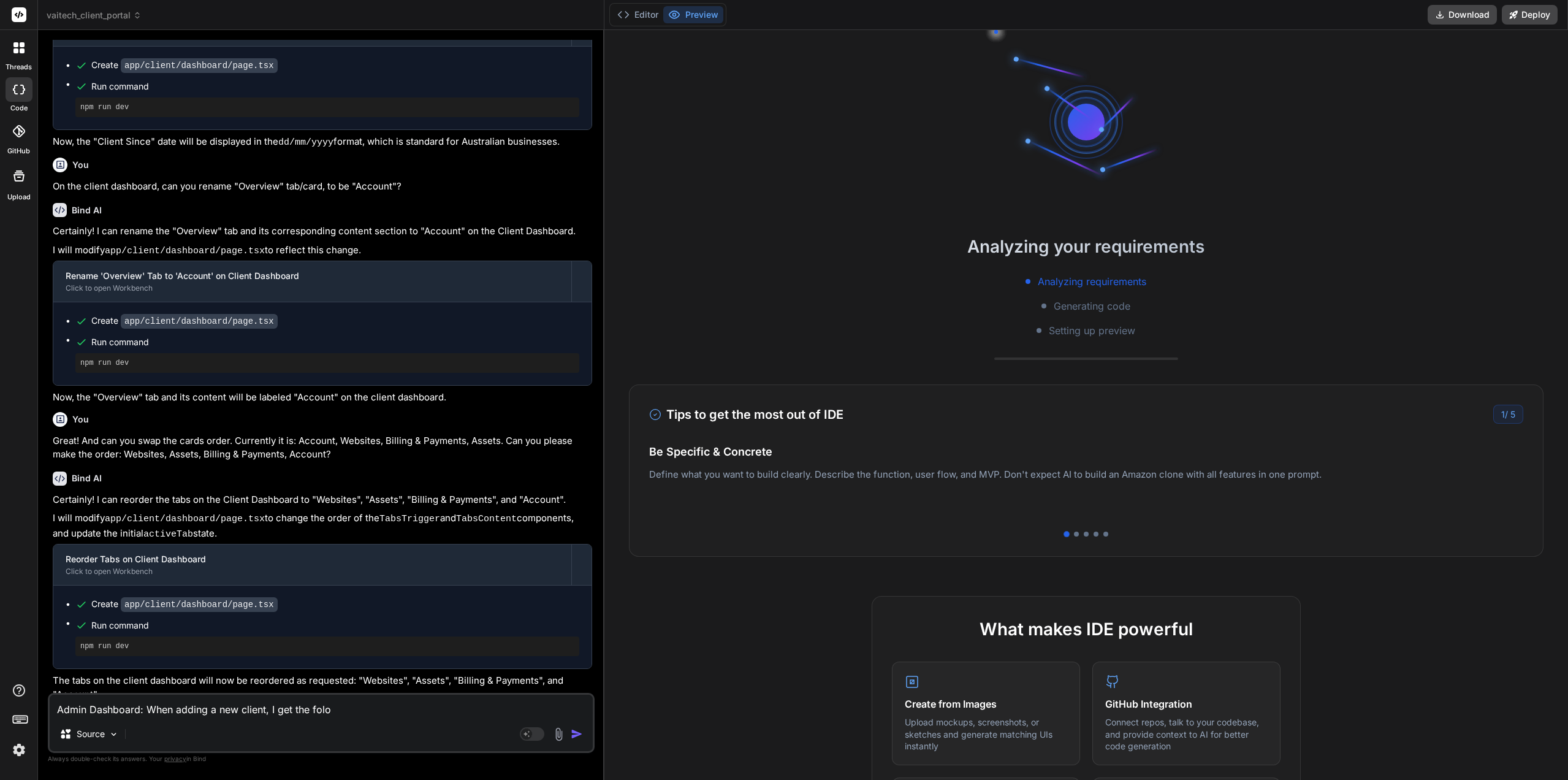
type textarea "Admin Dashboard: When adding a new client, I get the folol"
type textarea "x"
type textarea "Admin Dashboard: When adding a new client, I get the fololo"
type textarea "x"
type textarea "Admin Dashboard: When adding a new client, I get the fololow"
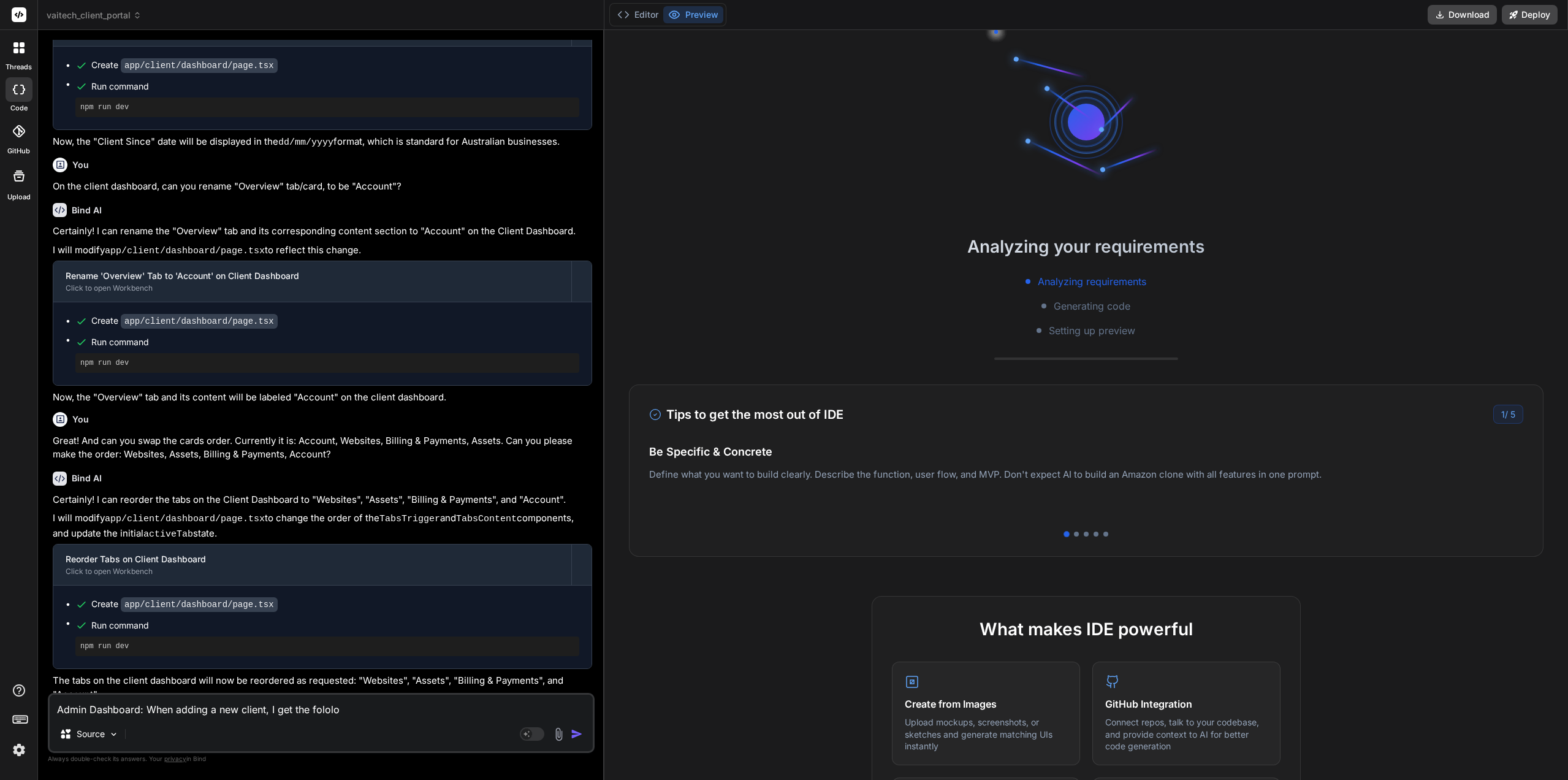
type textarea "x"
type textarea "Admin Dashboard: When adding a new client, I get the fololowi"
type textarea "x"
type textarea "Admin Dashboard: When adding a new client, I get the fololowin"
type textarea "x"
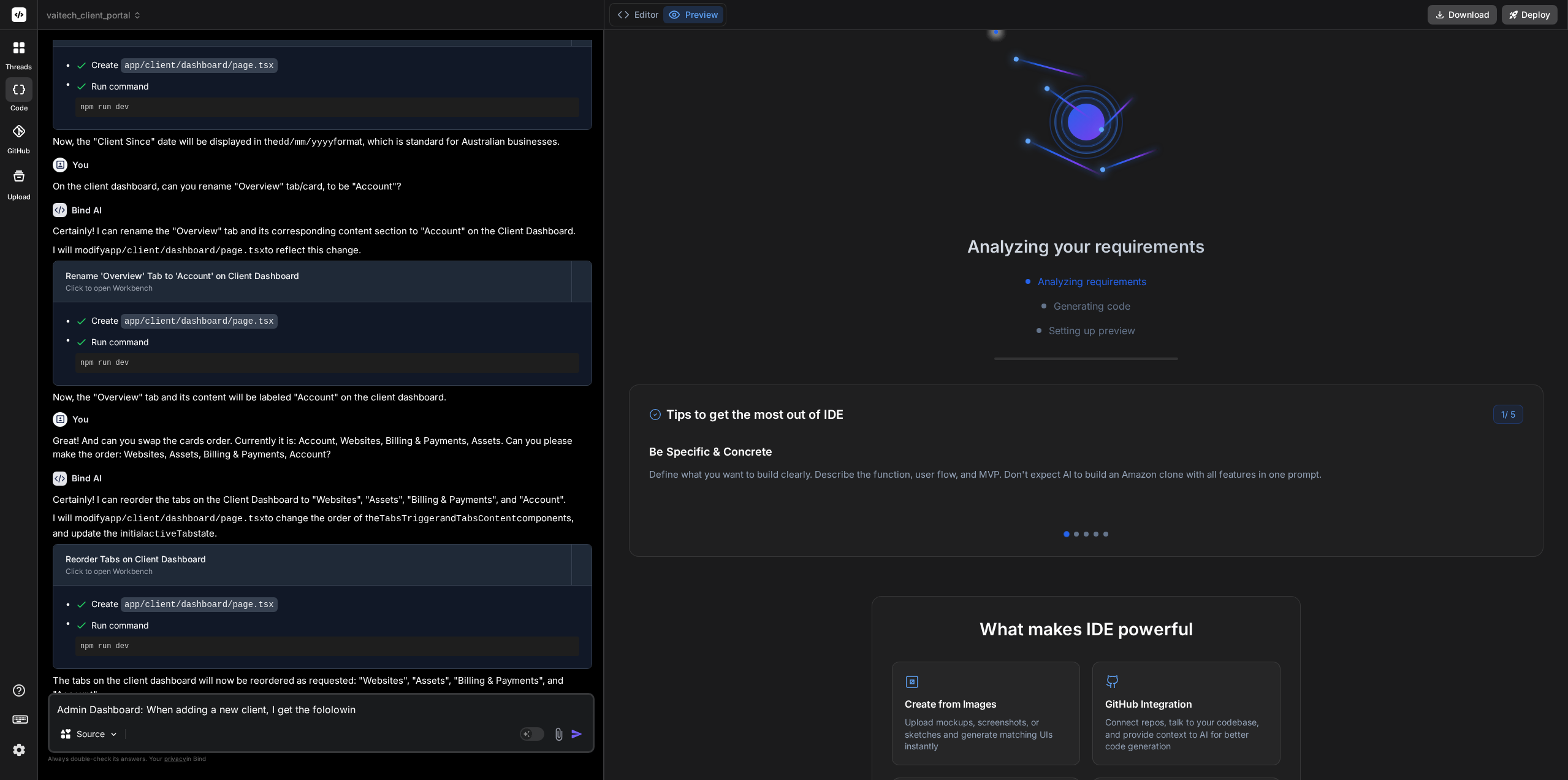
type textarea "Admin Dashboard: When adding a new client, I get the fololowi"
type textarea "x"
type textarea "Admin Dashboard: When adding a new client, I get the fololow"
type textarea "x"
type textarea "Admin Dashboard: When adding a new client, I get the fololo"
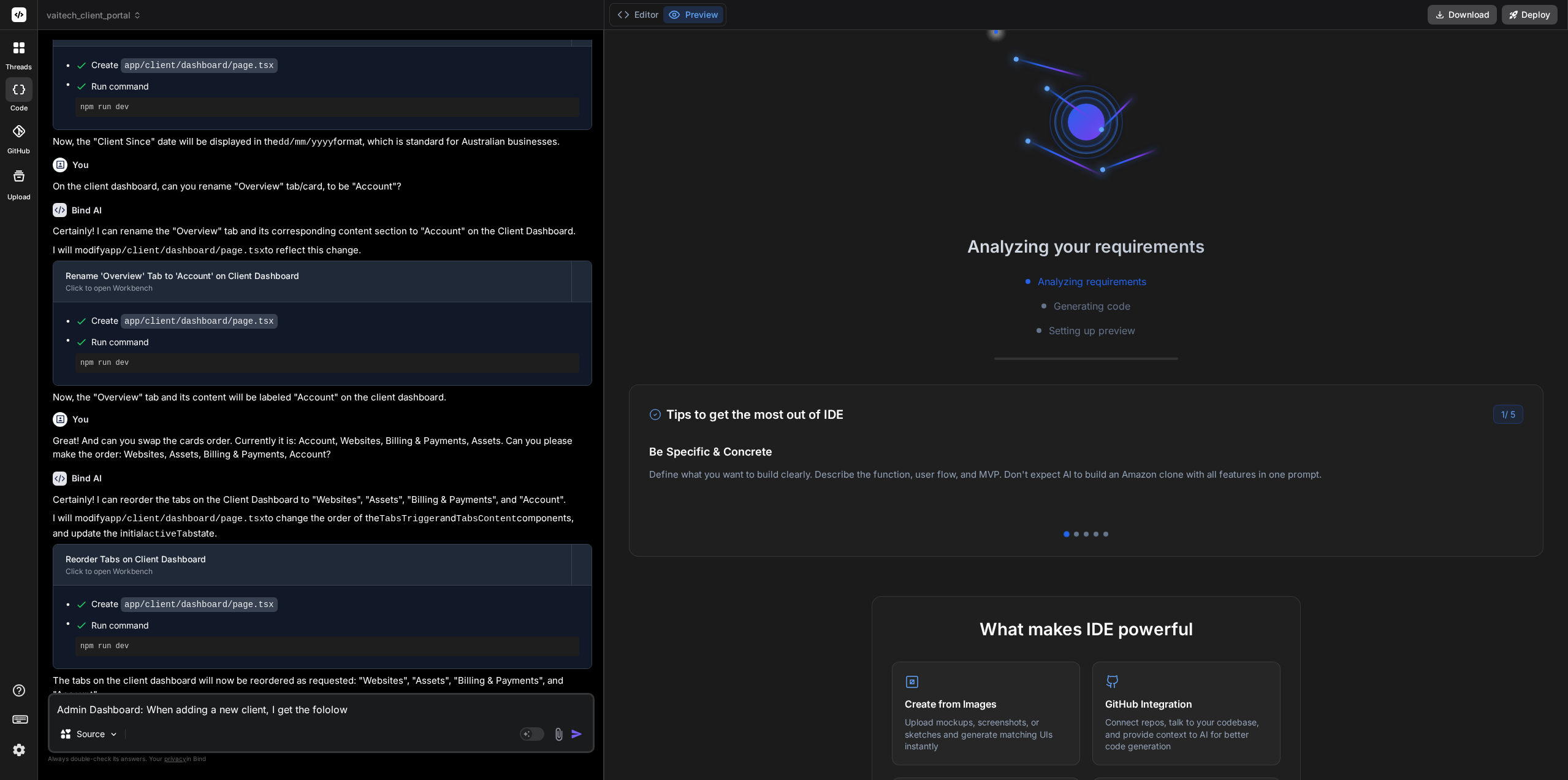
type textarea "x"
type textarea "Admin Dashboard: When adding a new client, I get the folol"
type textarea "x"
type textarea "Admin Dashboard: When adding a new client, I get the folo"
type textarea "x"
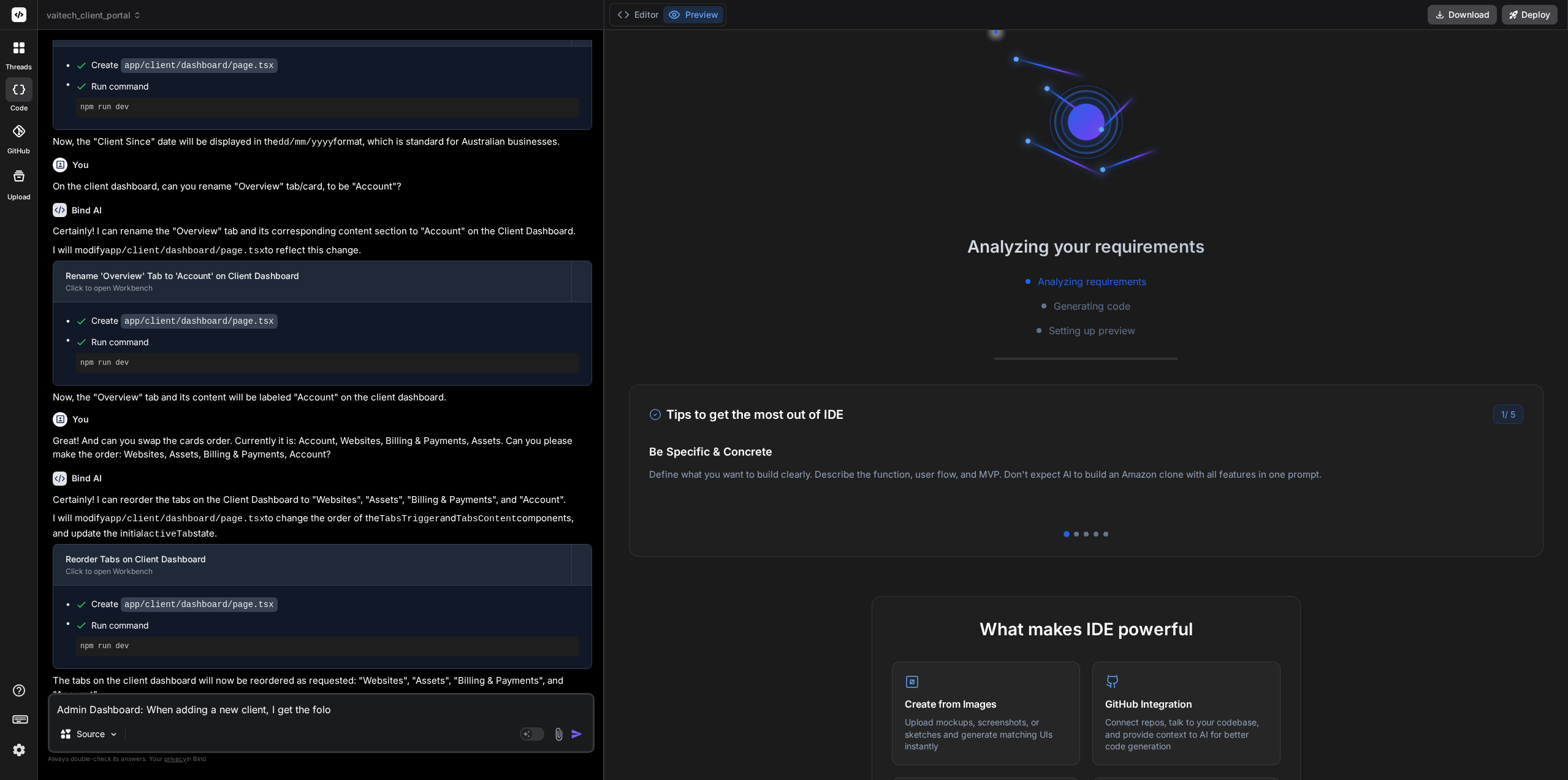
type textarea "Admin Dashboard: When adding a new client, I get the fol"
type textarea "x"
type textarea "Admin Dashboard: When adding a new client, I get the foll"
type textarea "x"
type textarea "Admin Dashboard: When adding a new client, I get the follw"
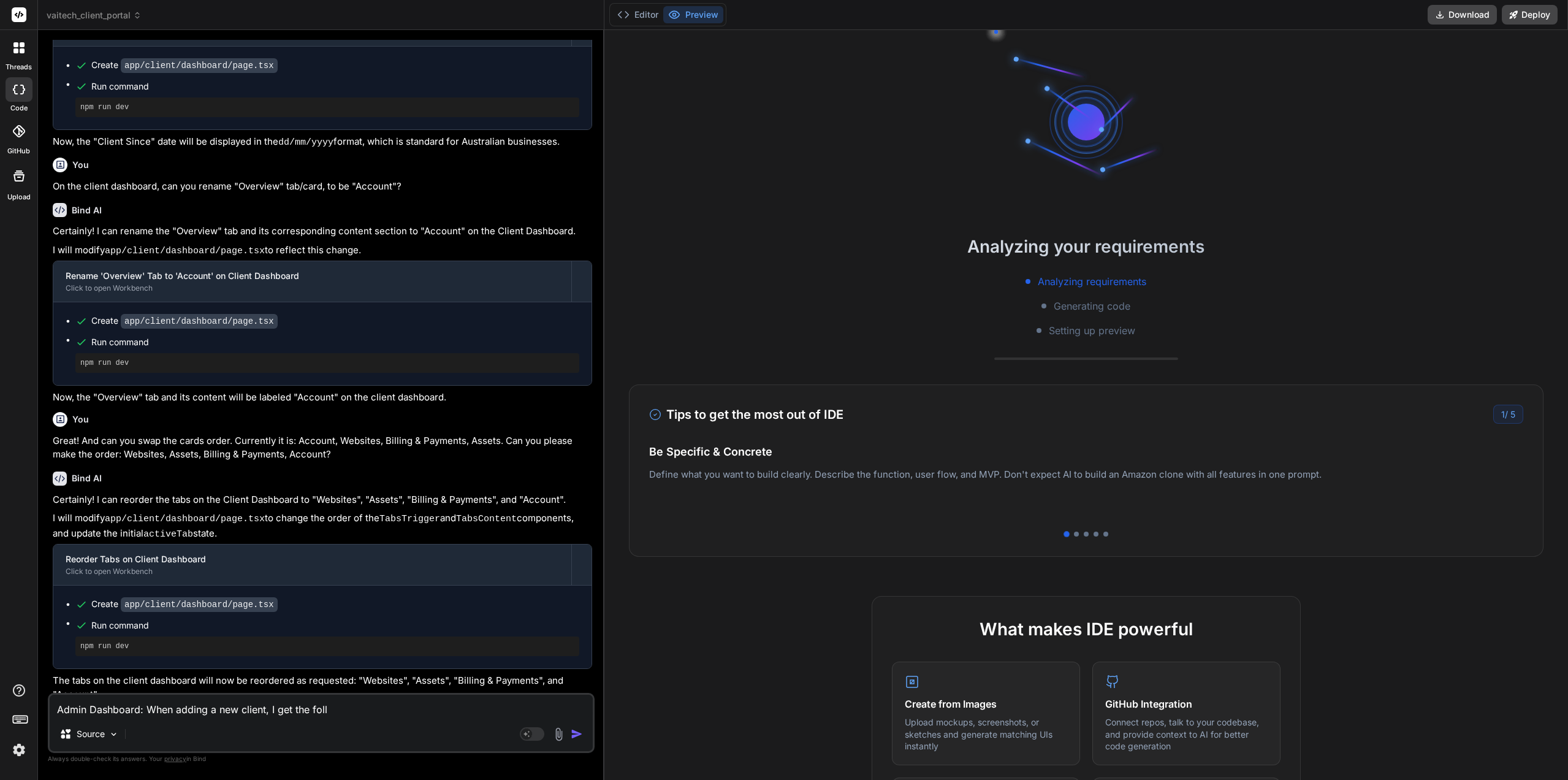
type textarea "x"
type textarea "Admin Dashboard: When adding a new client, I get the follwo"
type textarea "x"
type textarea "Admin Dashboard: When adding a new client, I get the follwoi"
type textarea "x"
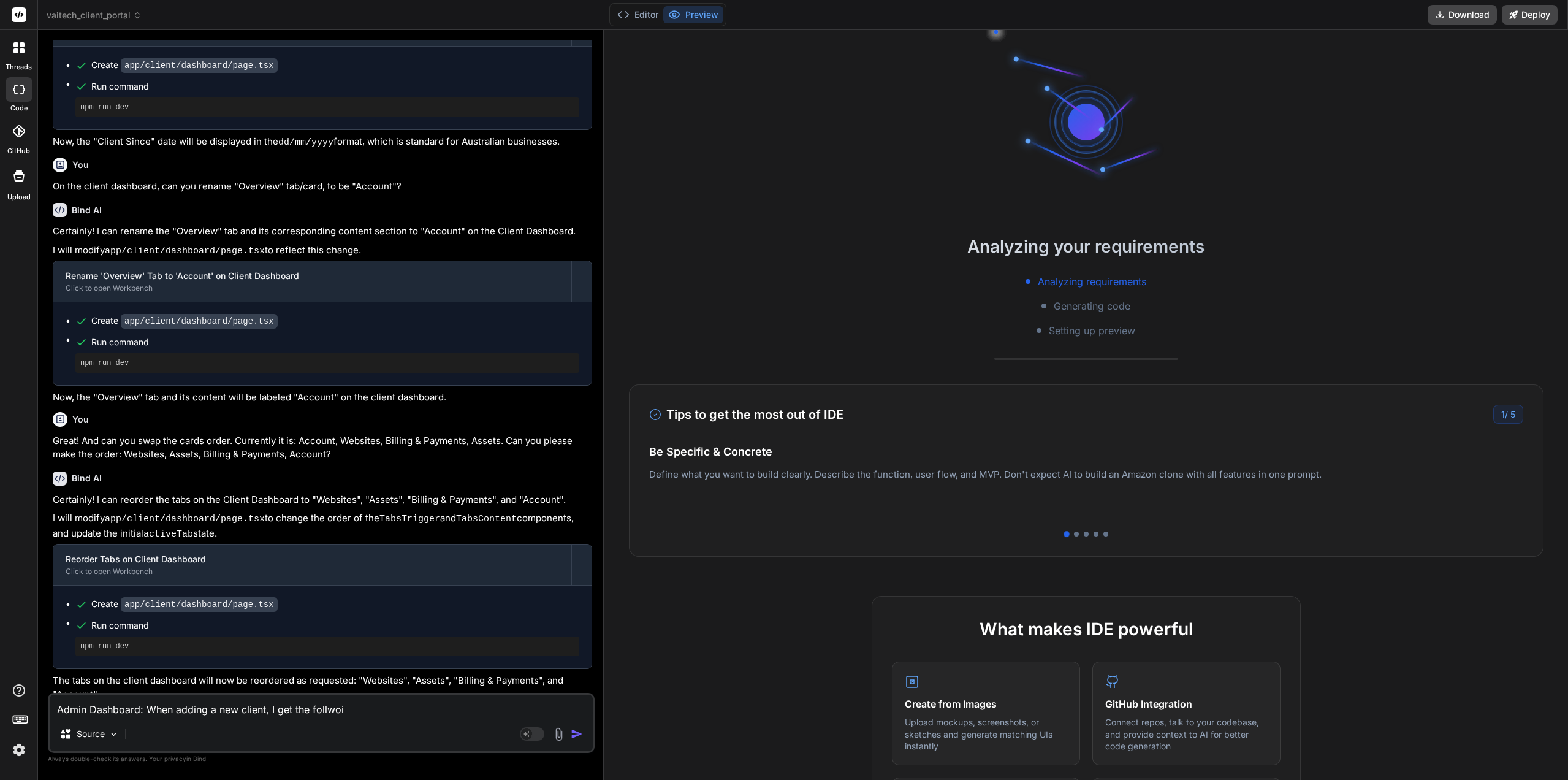
type textarea "Admin Dashboard: When adding a new client, I get the follwoin"
type textarea "x"
type textarea "Admin Dashboard: When adding a new client, I get the follwoing"
type textarea "x"
type textarea "Admin Dashboard: When adding a new client, I get the follwoing"
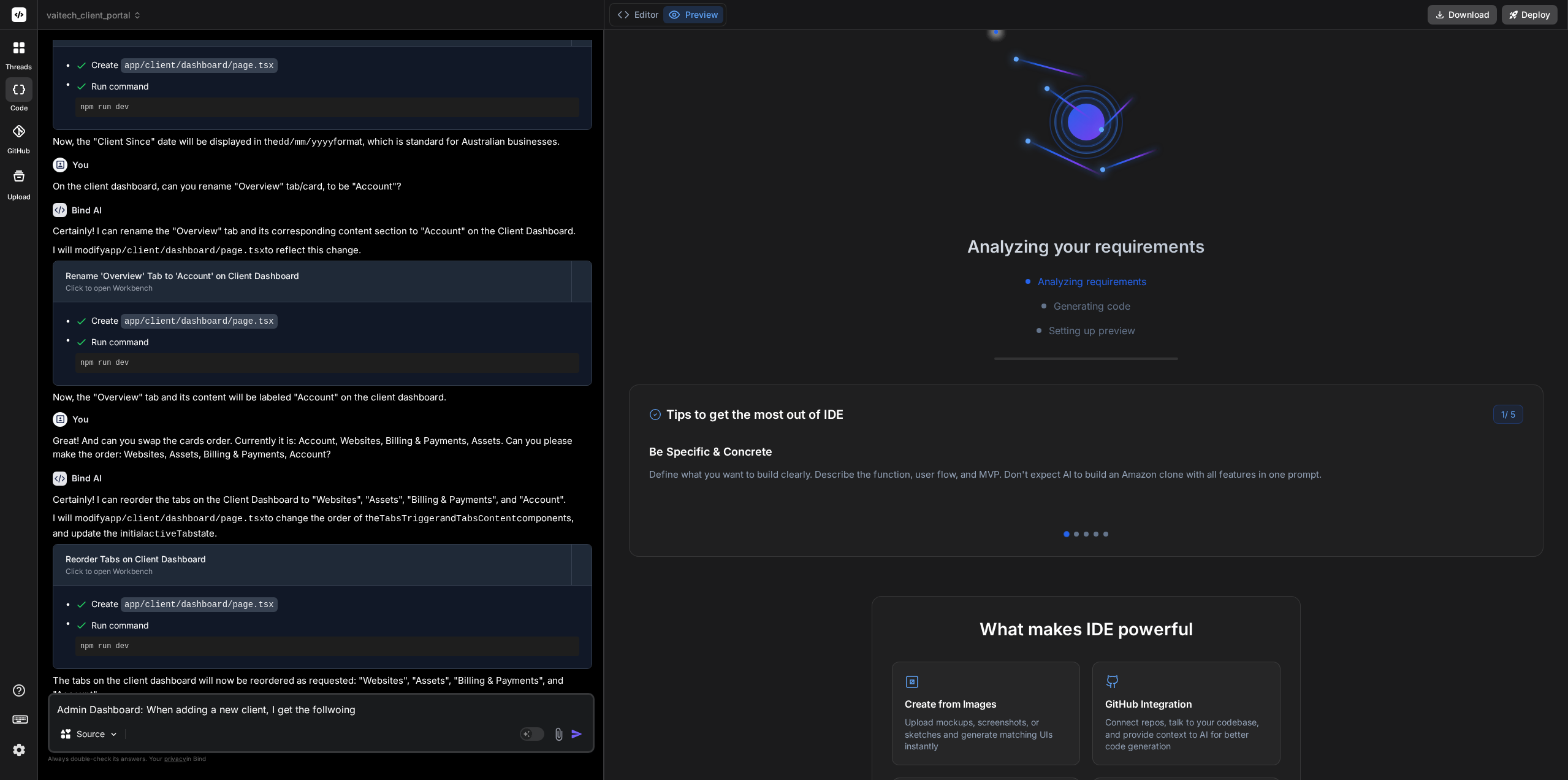
type textarea "x"
type textarea "Admin Dashboard: When adding a new client, I get the follwoing e"
type textarea "x"
type textarea "Admin Dashboard: When adding a new client, I get the follwoing er"
type textarea "x"
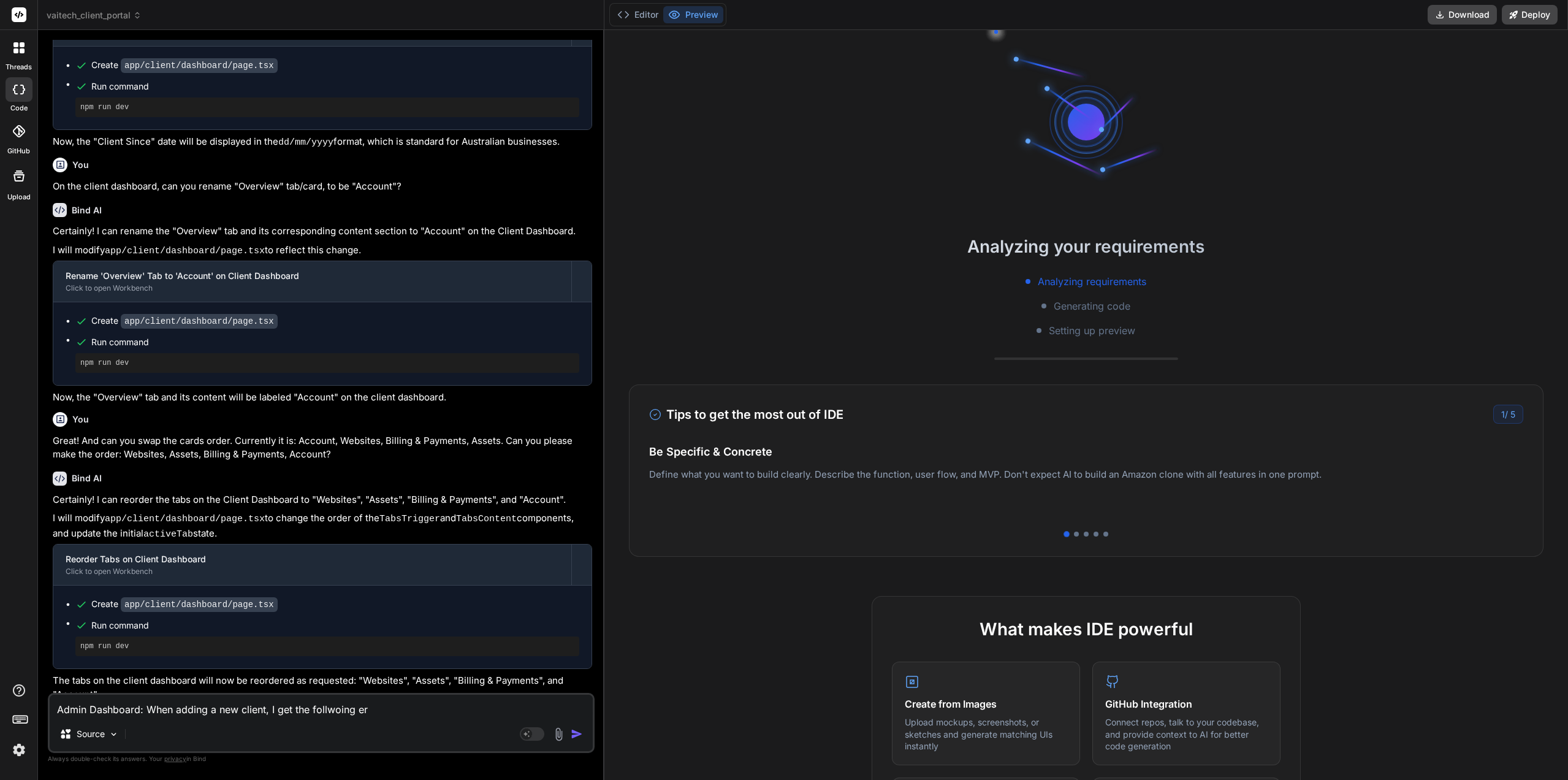
type textarea "Admin Dashboard: When adding a new client, I get the follwoing err"
type textarea "x"
type textarea "Admin Dashboard: When adding a new client, I get the follwoing erro"
type textarea "x"
type textarea "Admin Dashboard: When adding a new client, I get the follwoing error"
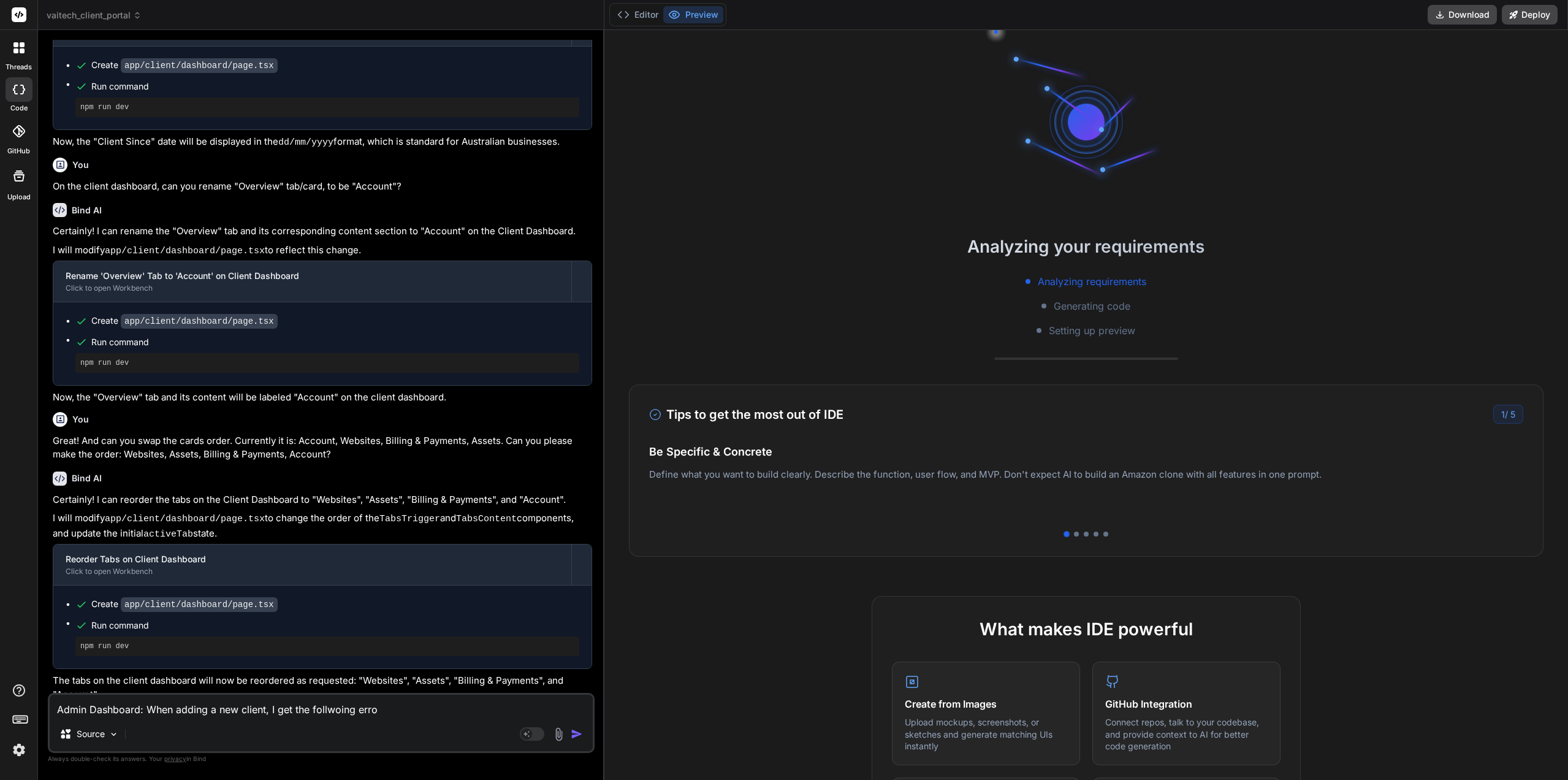
type textarea "x"
type textarea "Admin Dashboard: When adding a new client, I get the follwoing error"
type textarea "x"
type textarea "Admin Dashboard: When adding a new client, I get the follwoing error a"
type textarea "x"
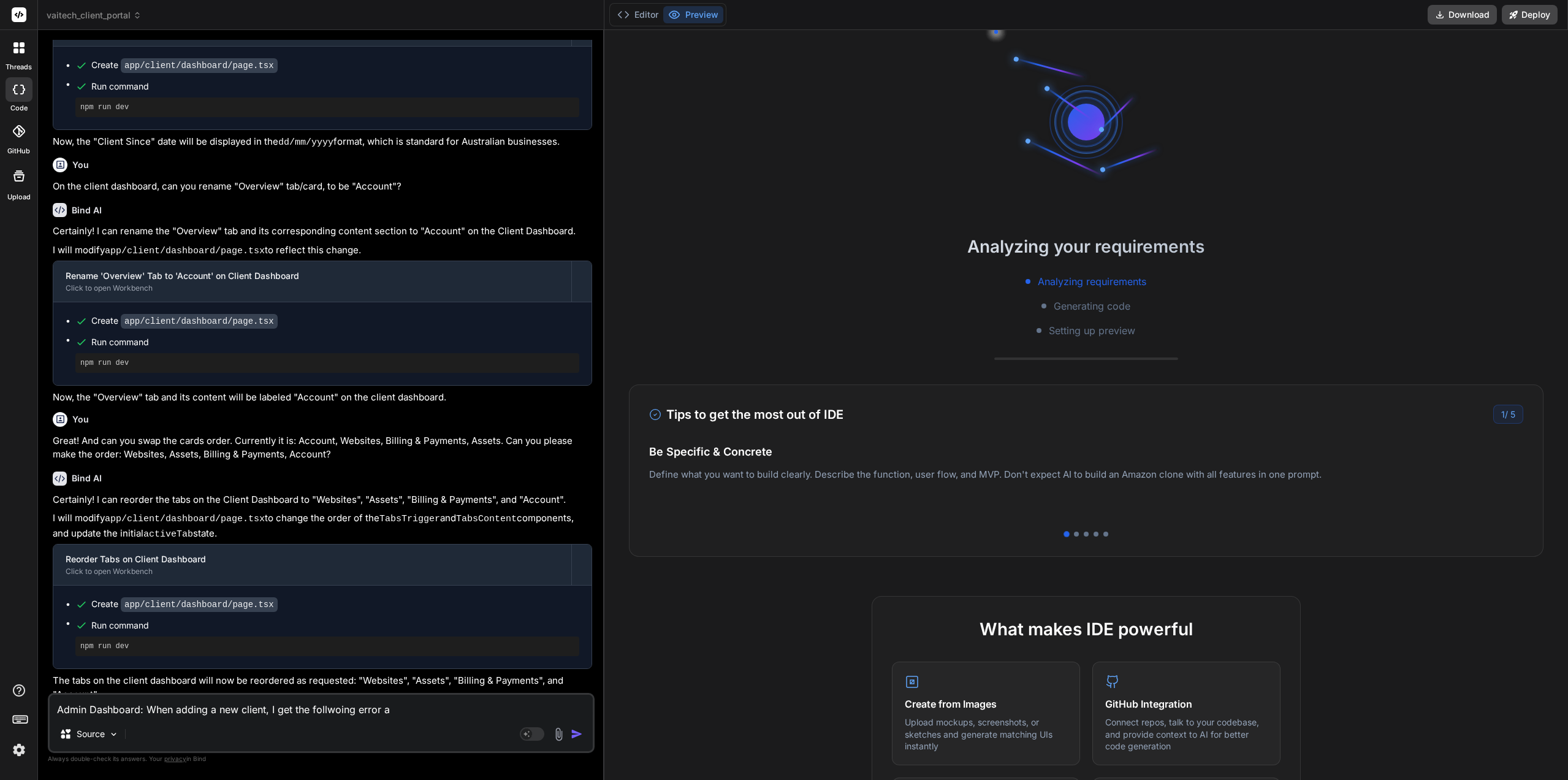
type textarea "Admin Dashboard: When adding a new client, I get the follwoing error af"
type textarea "x"
type textarea "Admin Dashboard: When adding a new client, I get the follwoing error aft"
type textarea "x"
type textarea "Admin Dashboard: When adding a new client, I get the follwoing error afte"
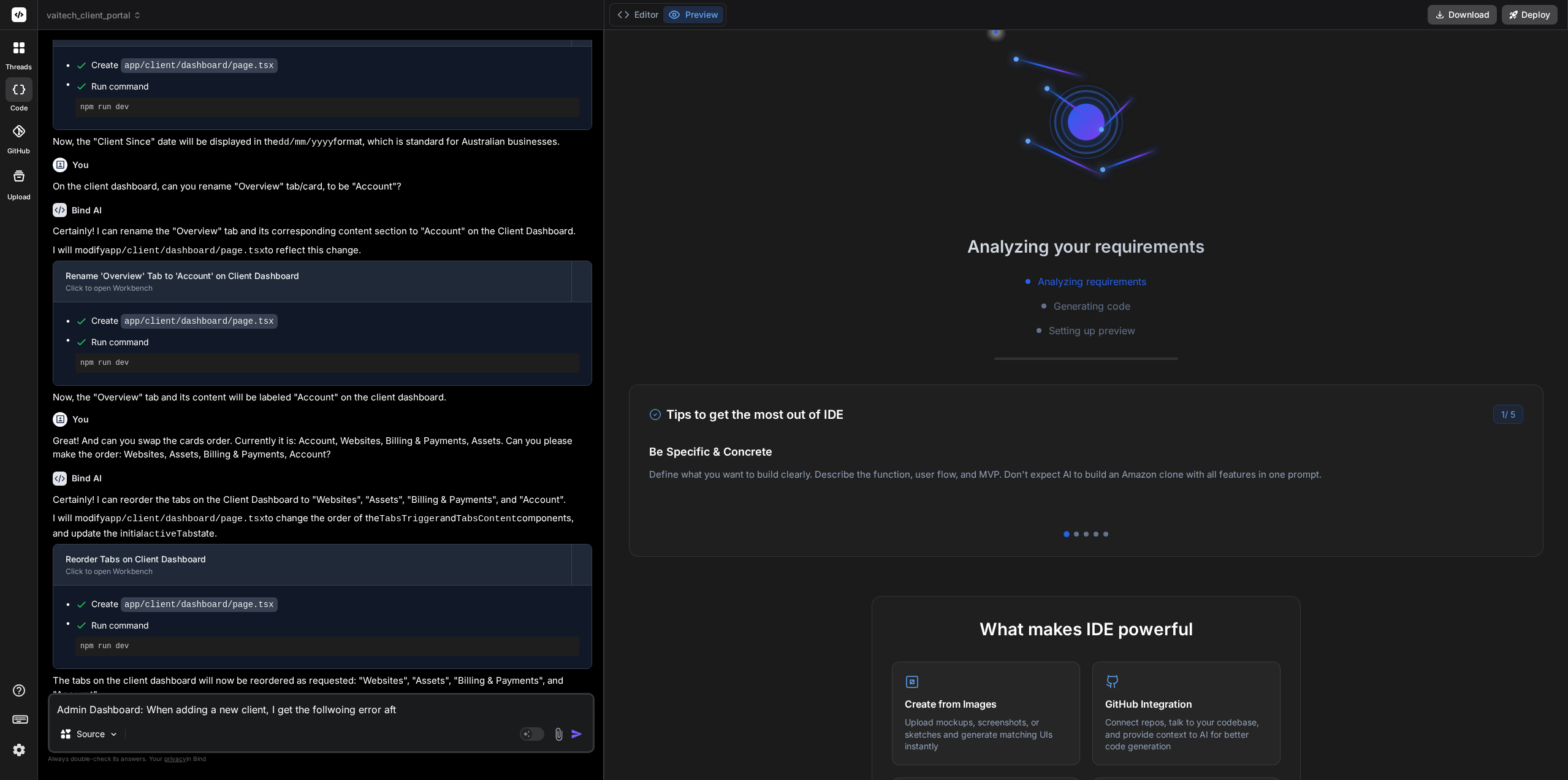
type textarea "x"
type textarea "Admin Dashboard: When adding a new client, I get the follwoing error after"
type textarea "x"
type textarea "Admin Dashboard: When adding a new client, I get the follwoing error after"
type textarea "x"
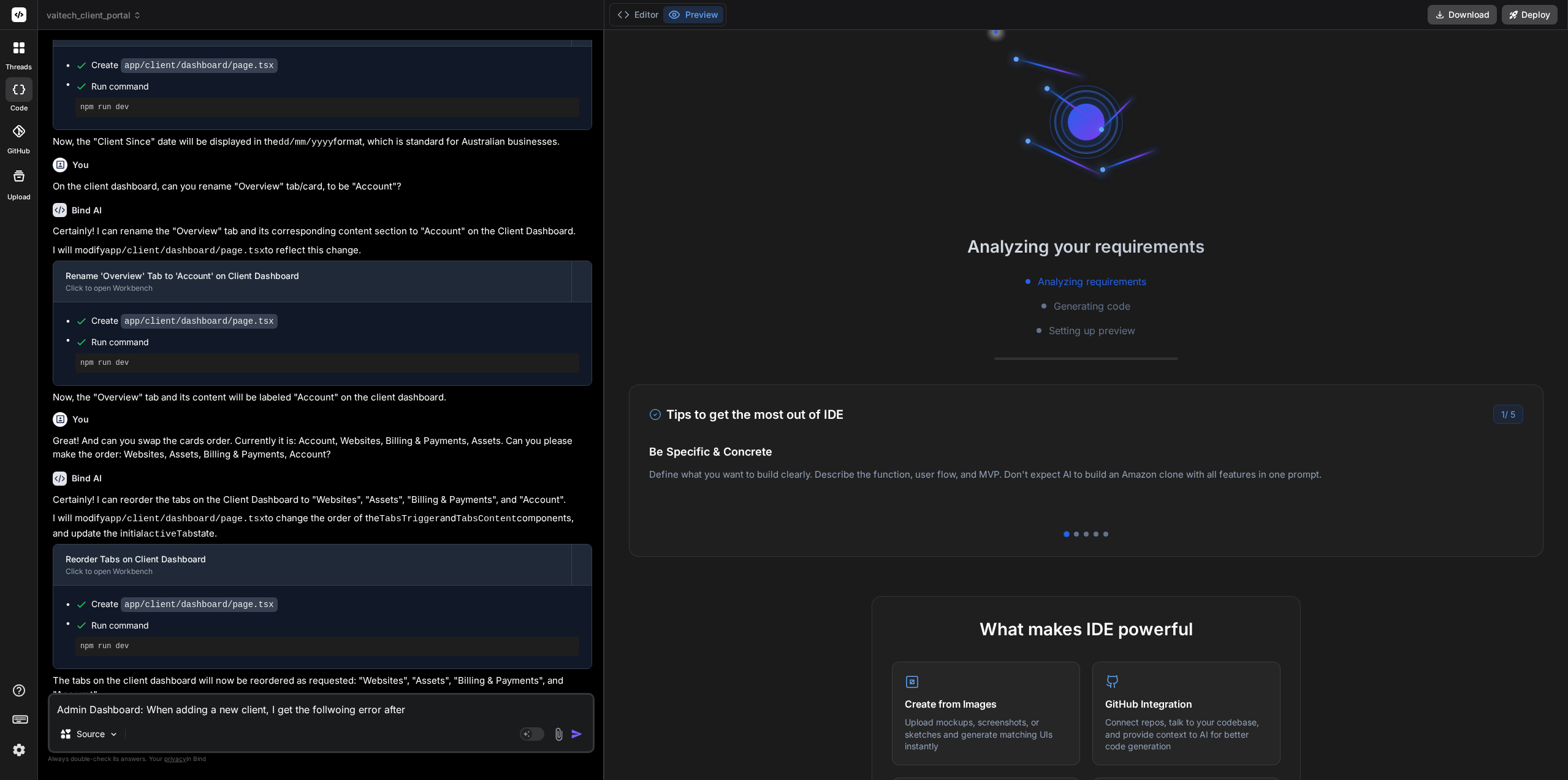
type textarea "Admin Dashboard: When adding a new client, I get the follwoing error after f"
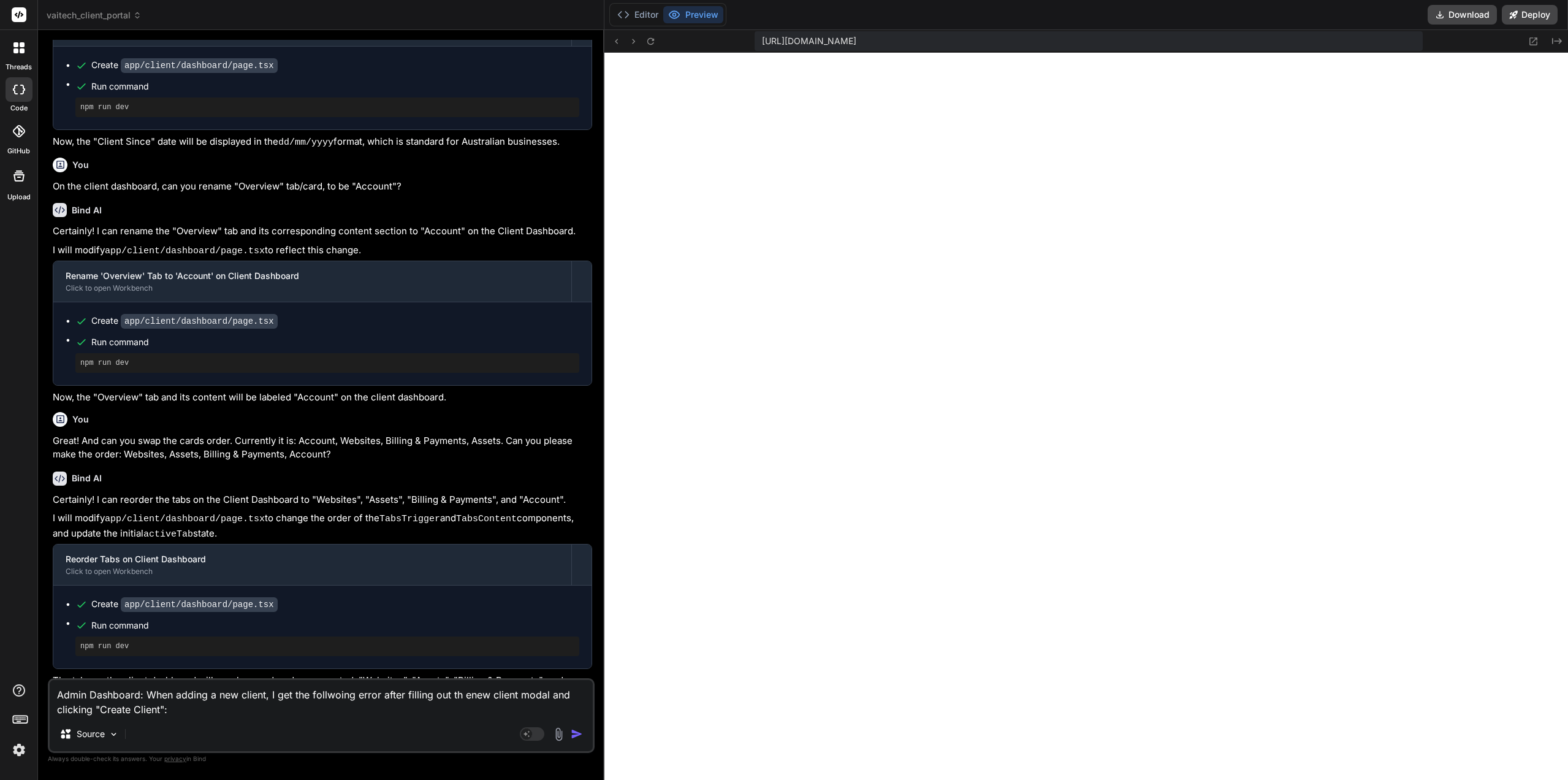
scroll to position [164, 0]
paste textarea "page-cc1fabe32fc73342.js:1 POST https://app.vaitechservices.com.au/api/admin/cl…"
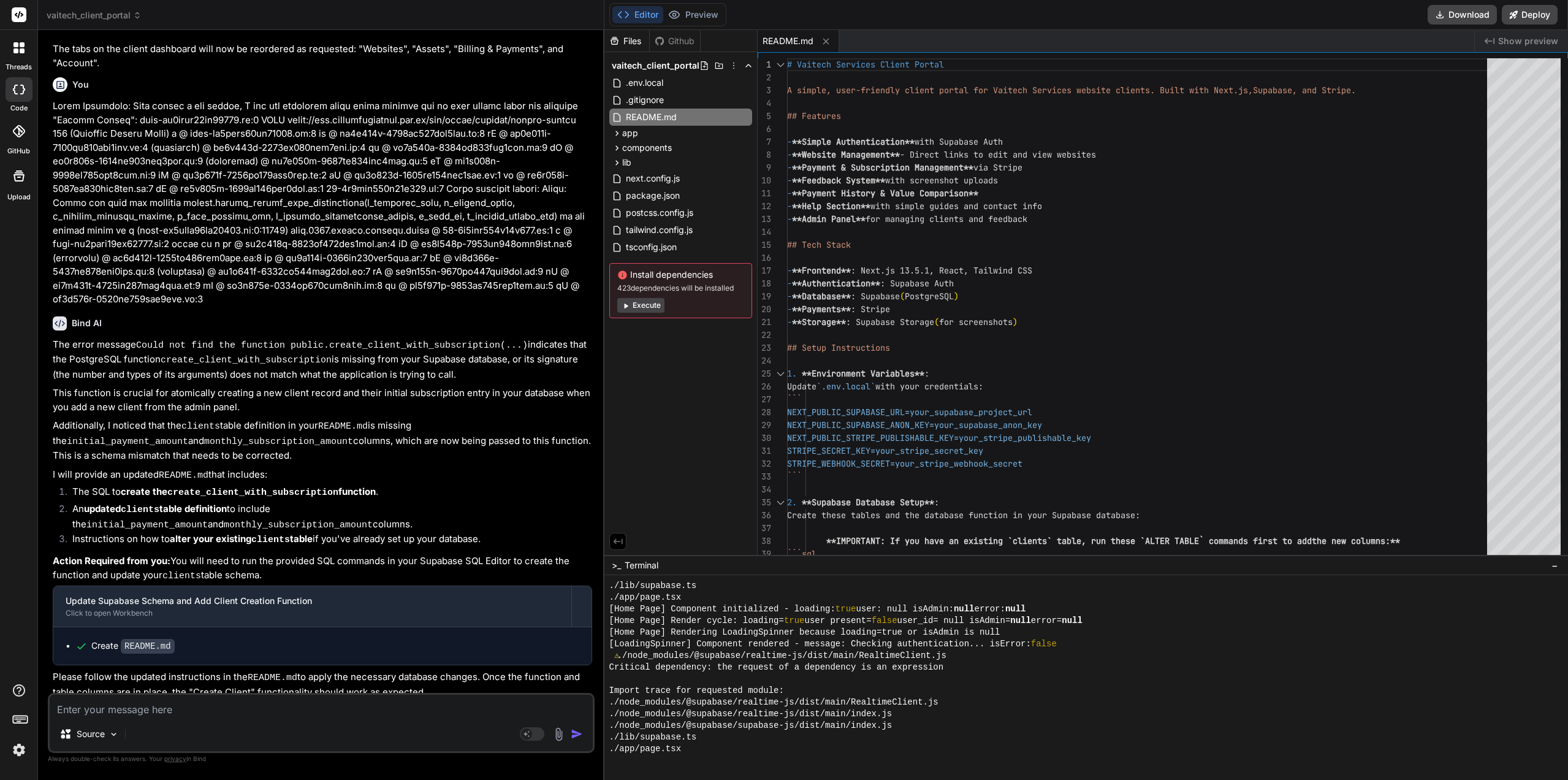
scroll to position [1384, 0]
click at [253, 709] on textarea at bounding box center [321, 706] width 543 height 22
paste textarea "{ "event_message": "POST | 404 | 107.21.199.6 | 971d38ea9df62413 | https://dxej…"
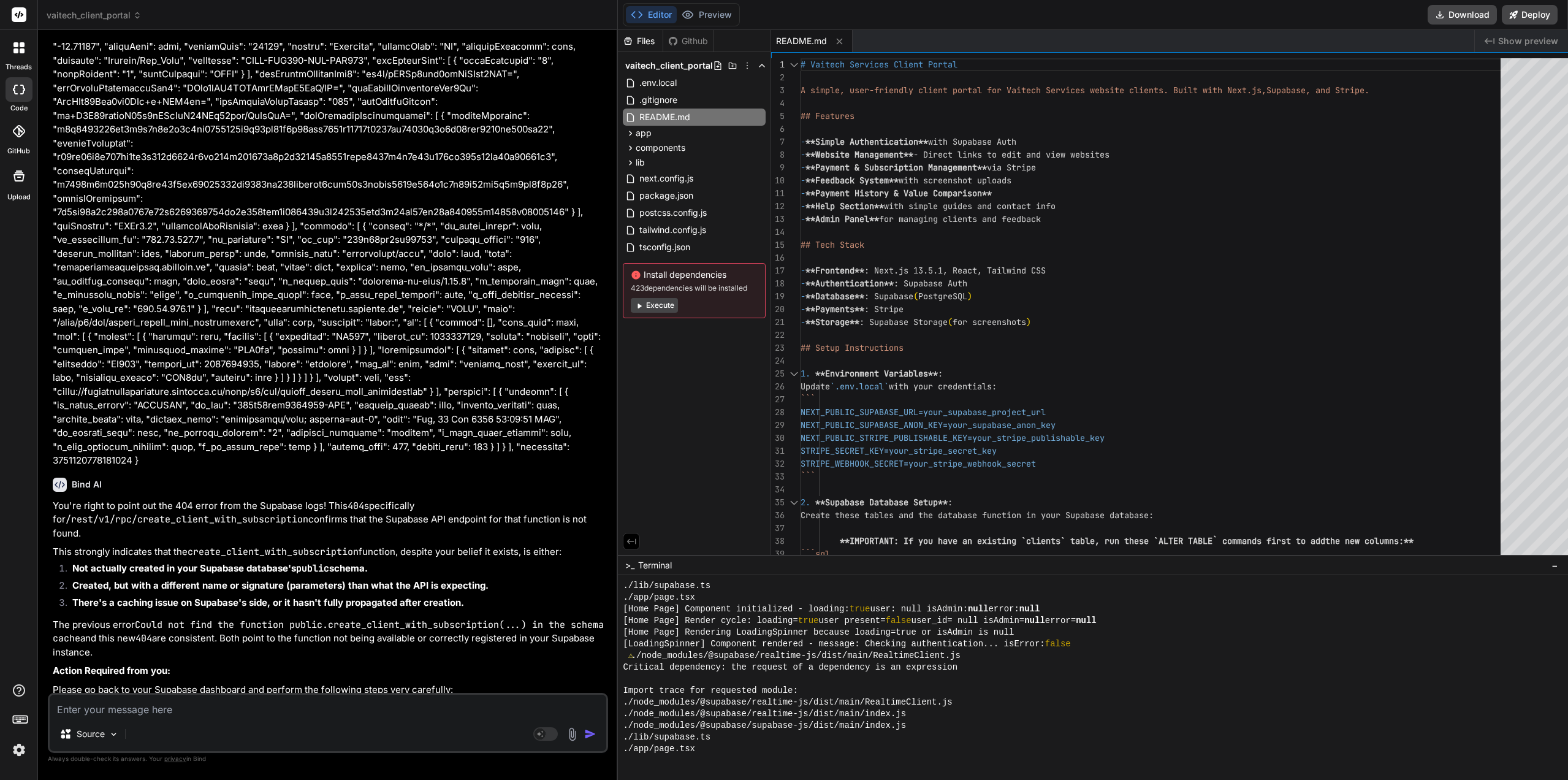
scroll to position [2271, 0]
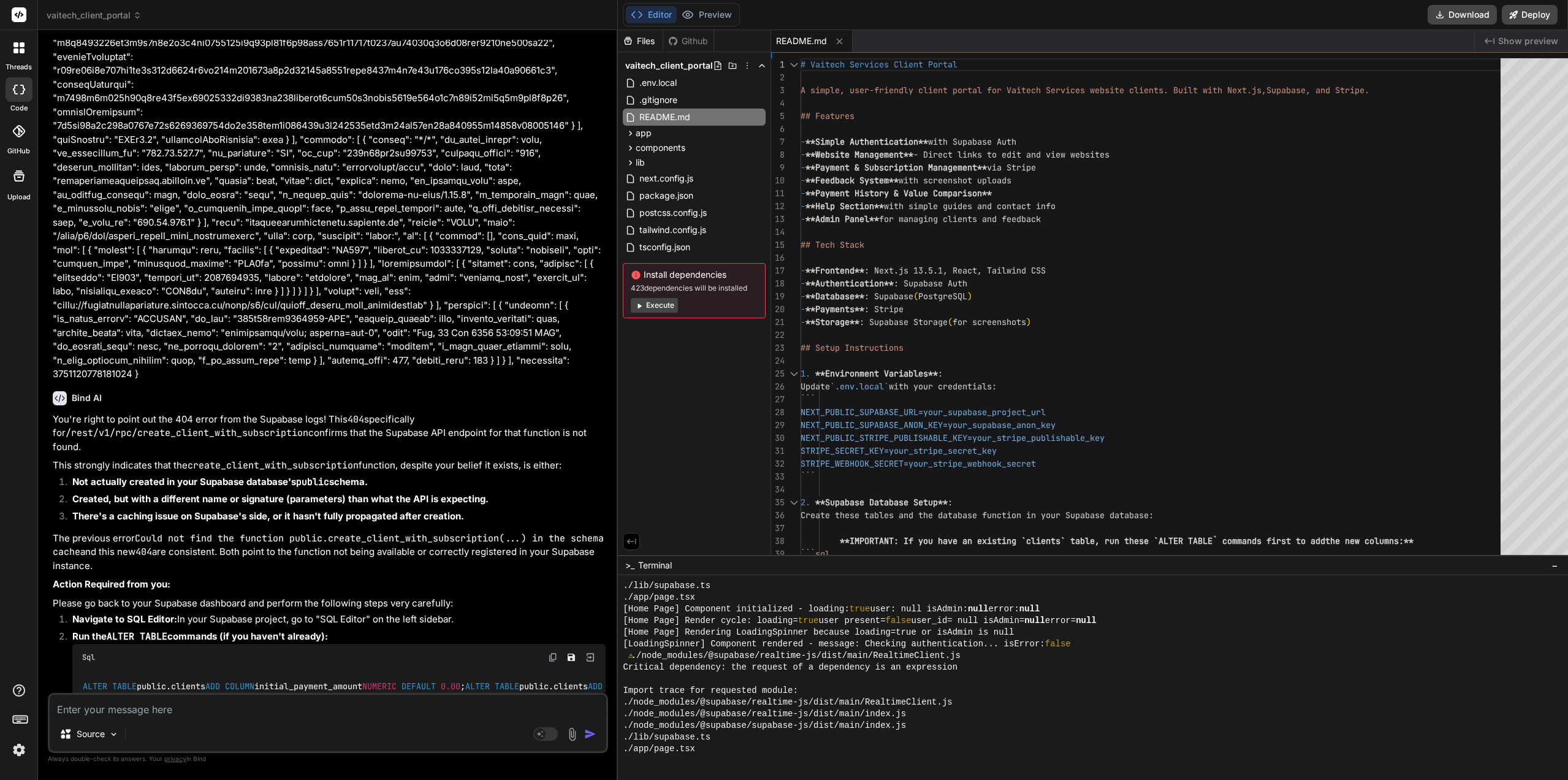
click at [237, 701] on textarea at bounding box center [328, 706] width 557 height 22
paste textarea "| function_name | parameter_names | parameter_types | | -----------------------…"
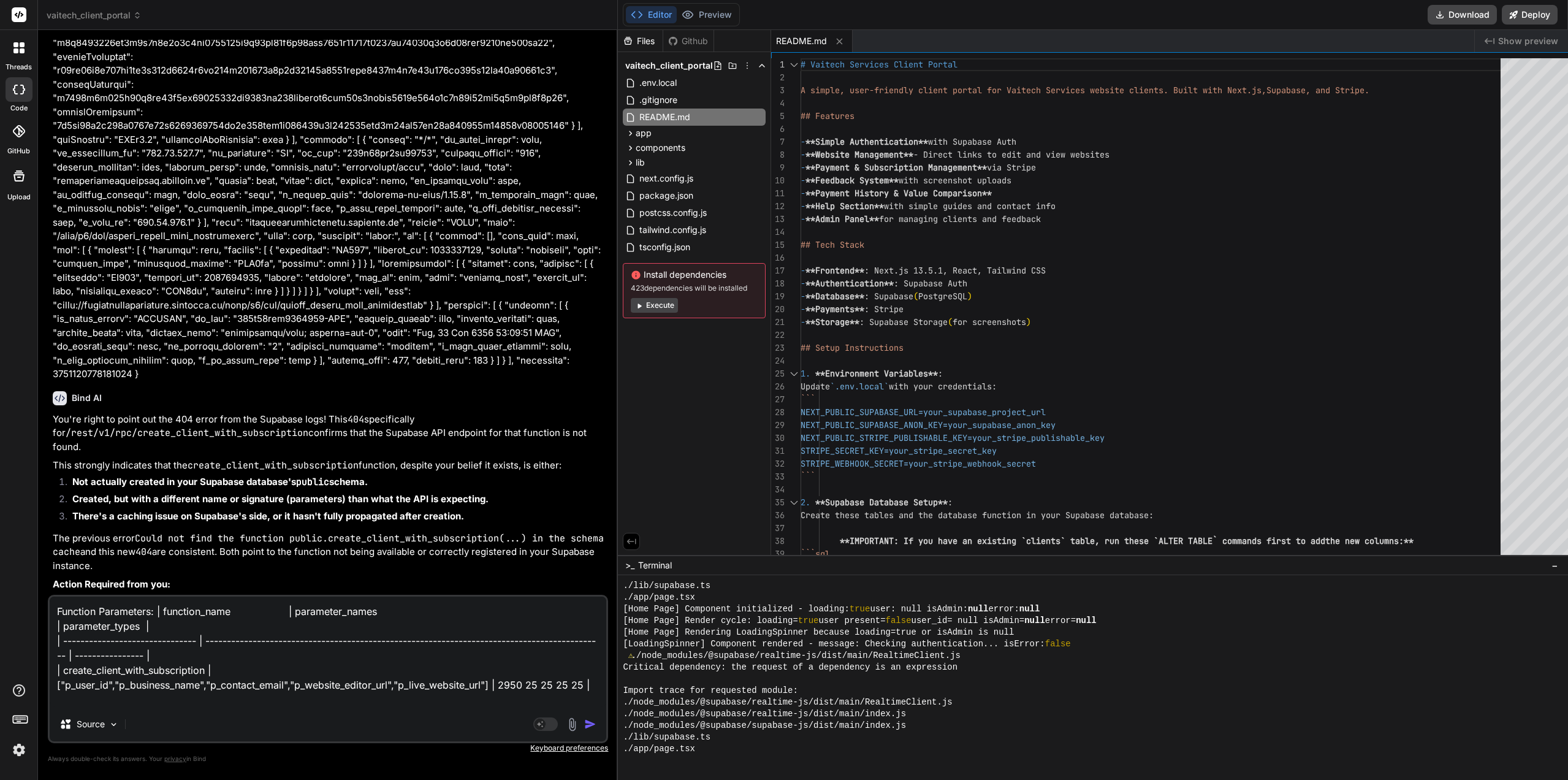
click at [185, 705] on textarea "Function Parameters: | function_name | parameter_names | parameter_types | | --…" at bounding box center [328, 652] width 557 height 110
paste textarea "DECLARE v_client_id UUID; v_result JSON; BEGIN -- Insert into clients table and…"
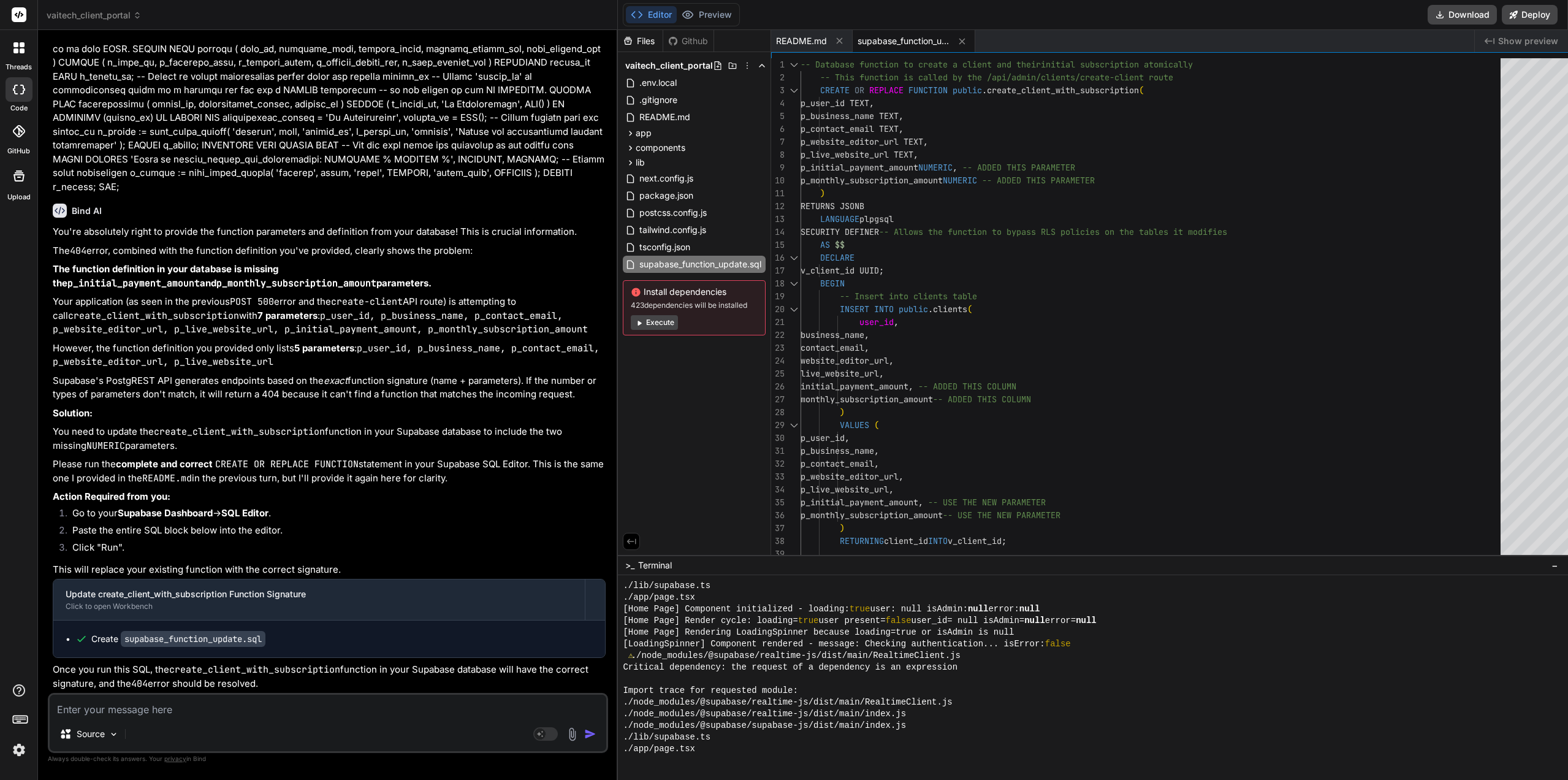
scroll to position [4121, 0]
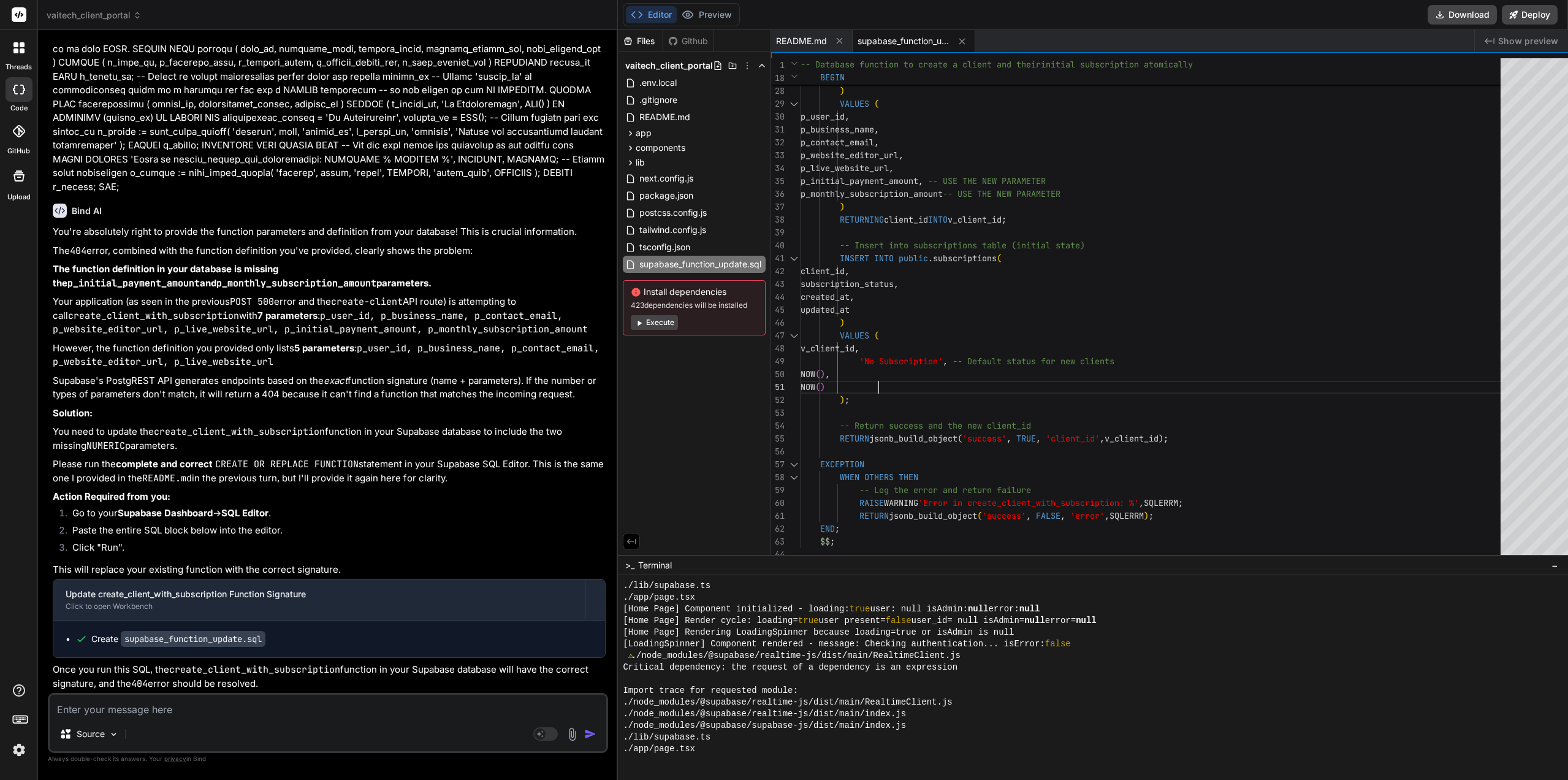
click at [1090, 386] on div "live_website_url , initial_payment_amount , -- ADDED THIS COLUMN monthly_subscr…" at bounding box center [1155, 149] width 708 height 824
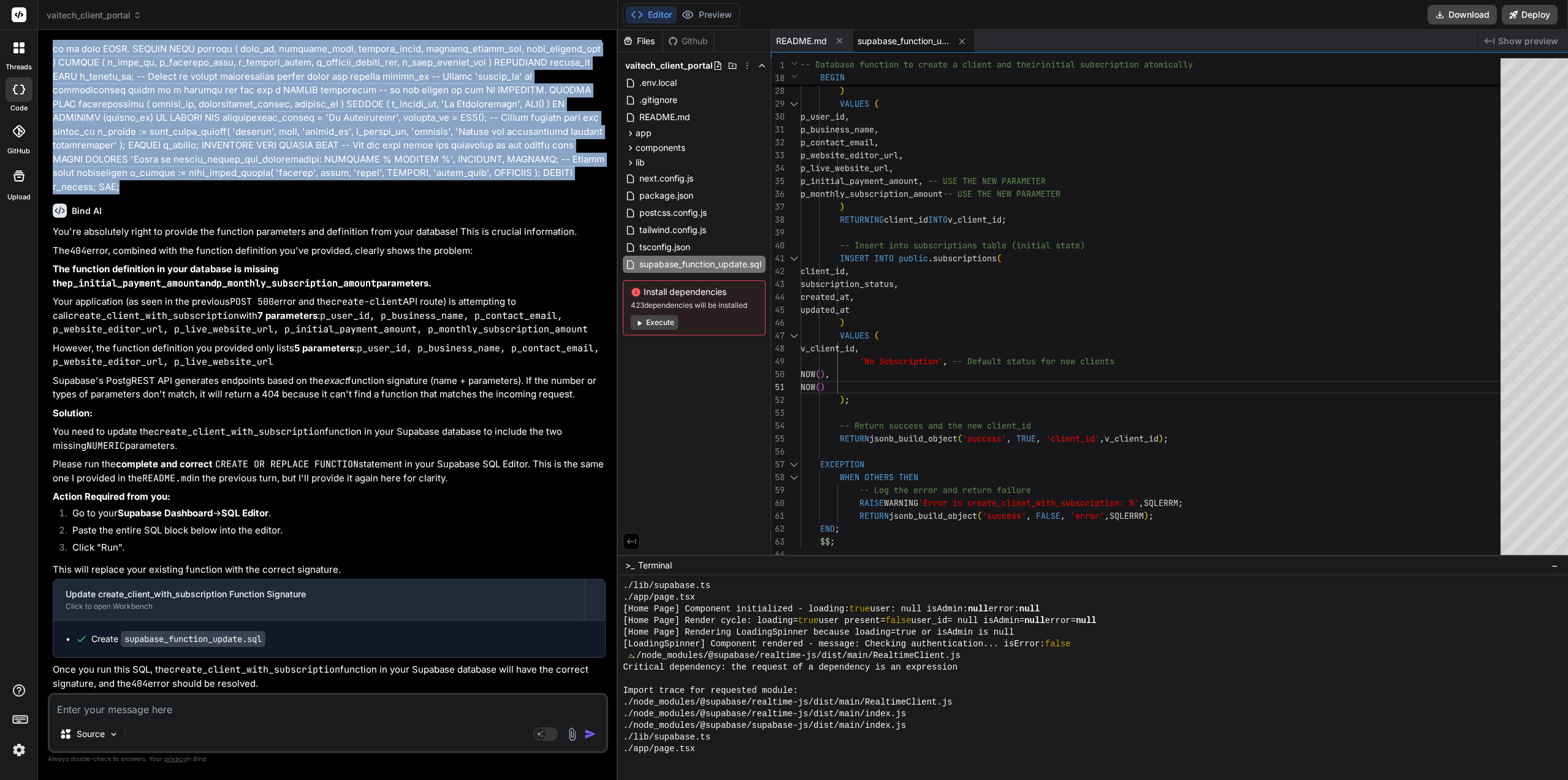
drag, startPoint x: 551, startPoint y: 360, endPoint x: 55, endPoint y: 151, distance: 538.2
click at [55, 151] on p at bounding box center [329, 76] width 553 height 235
copy p "Function Parameters: | function_name | parameter_names | parameter_types | | --…"
click at [962, 260] on div "live_website_url , initial_payment_amount , -- ADDED THIS COLUMN monthly_subscr…" at bounding box center [1155, 149] width 708 height 824
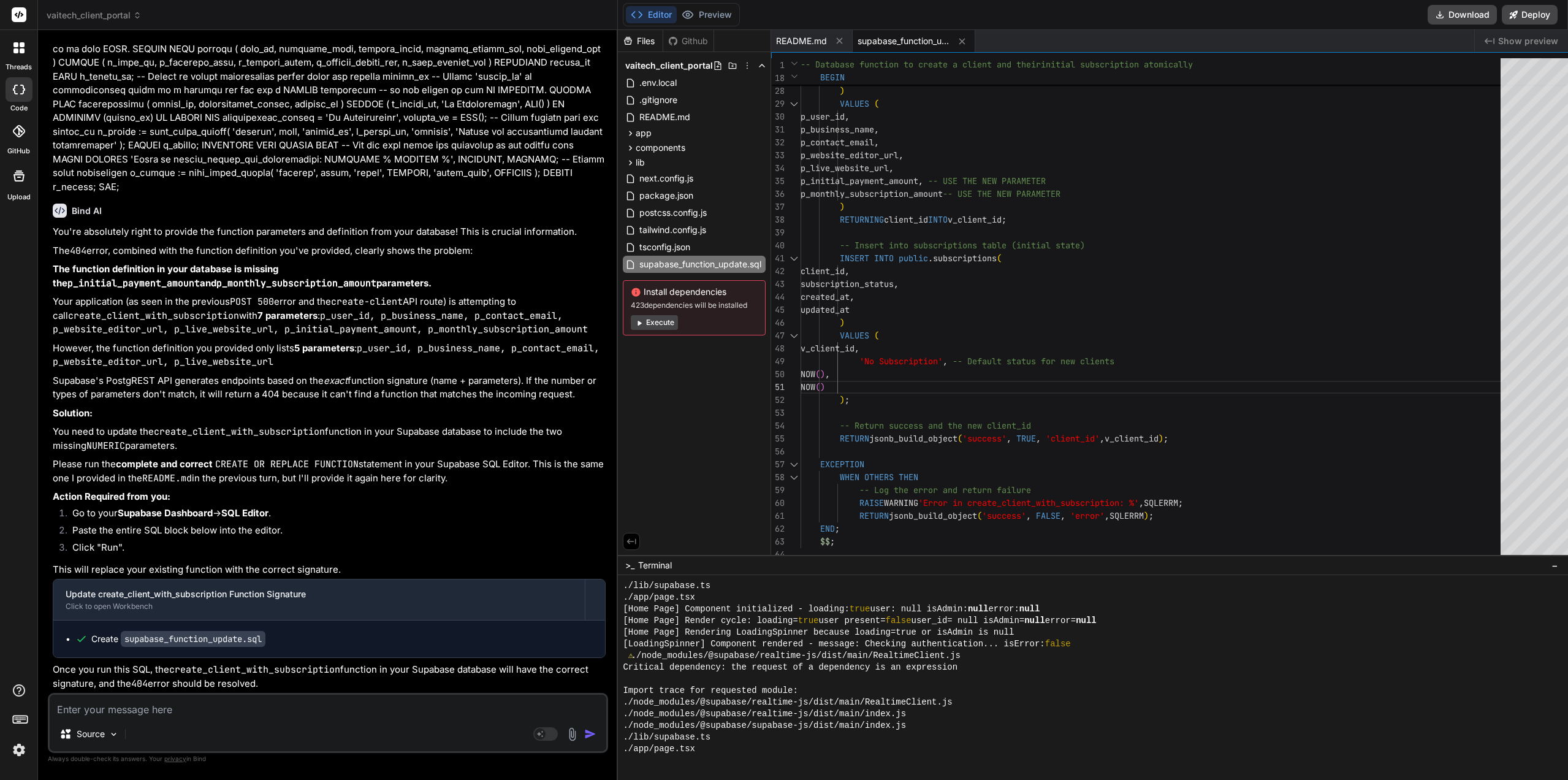
scroll to position [0, 0]
click at [1139, 359] on div "live_website_url , initial_payment_amount , -- ADDED THIS COLUMN monthly_subscr…" at bounding box center [1155, 149] width 708 height 824
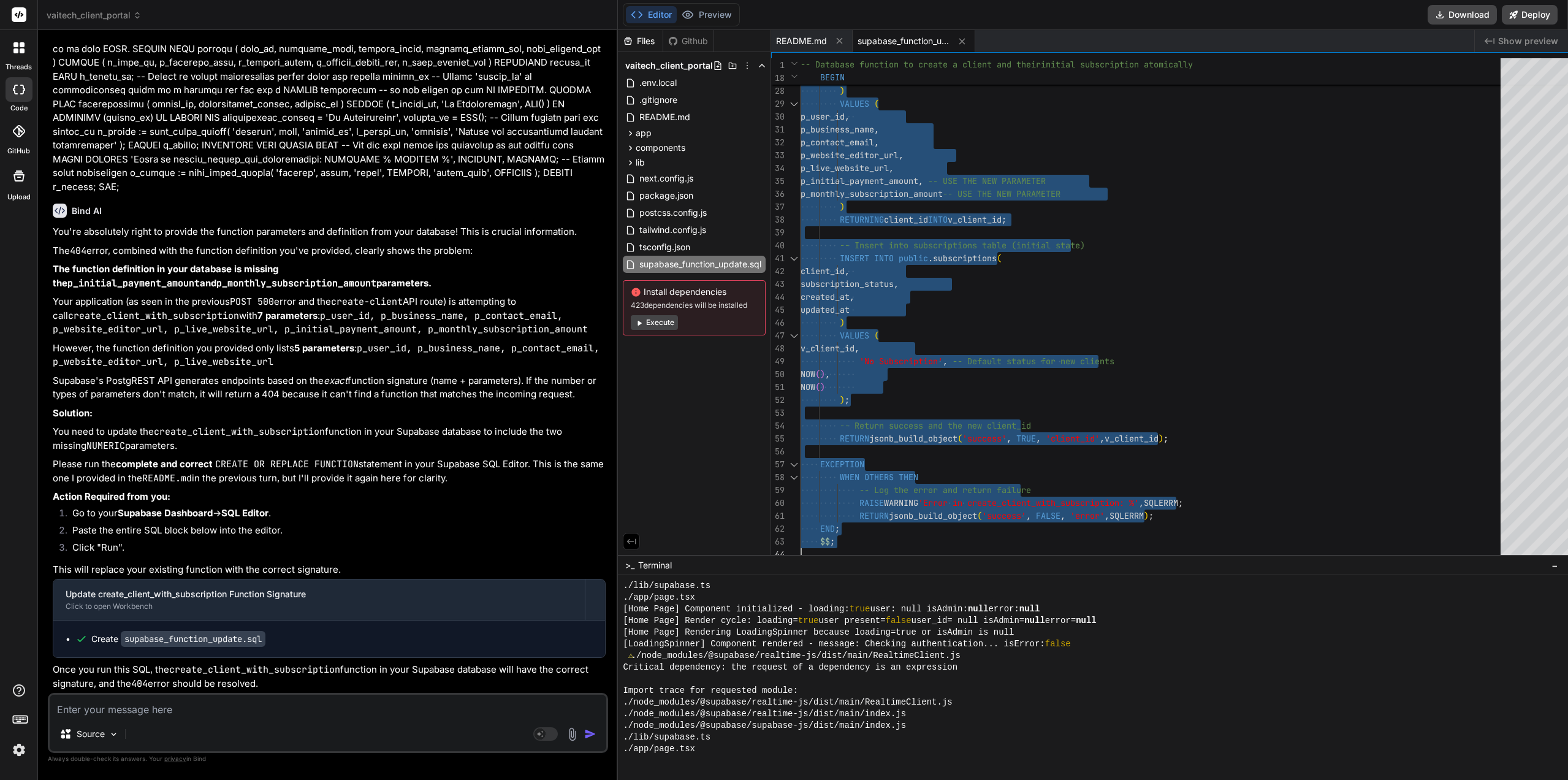
click at [151, 703] on textarea at bounding box center [328, 706] width 557 height 22
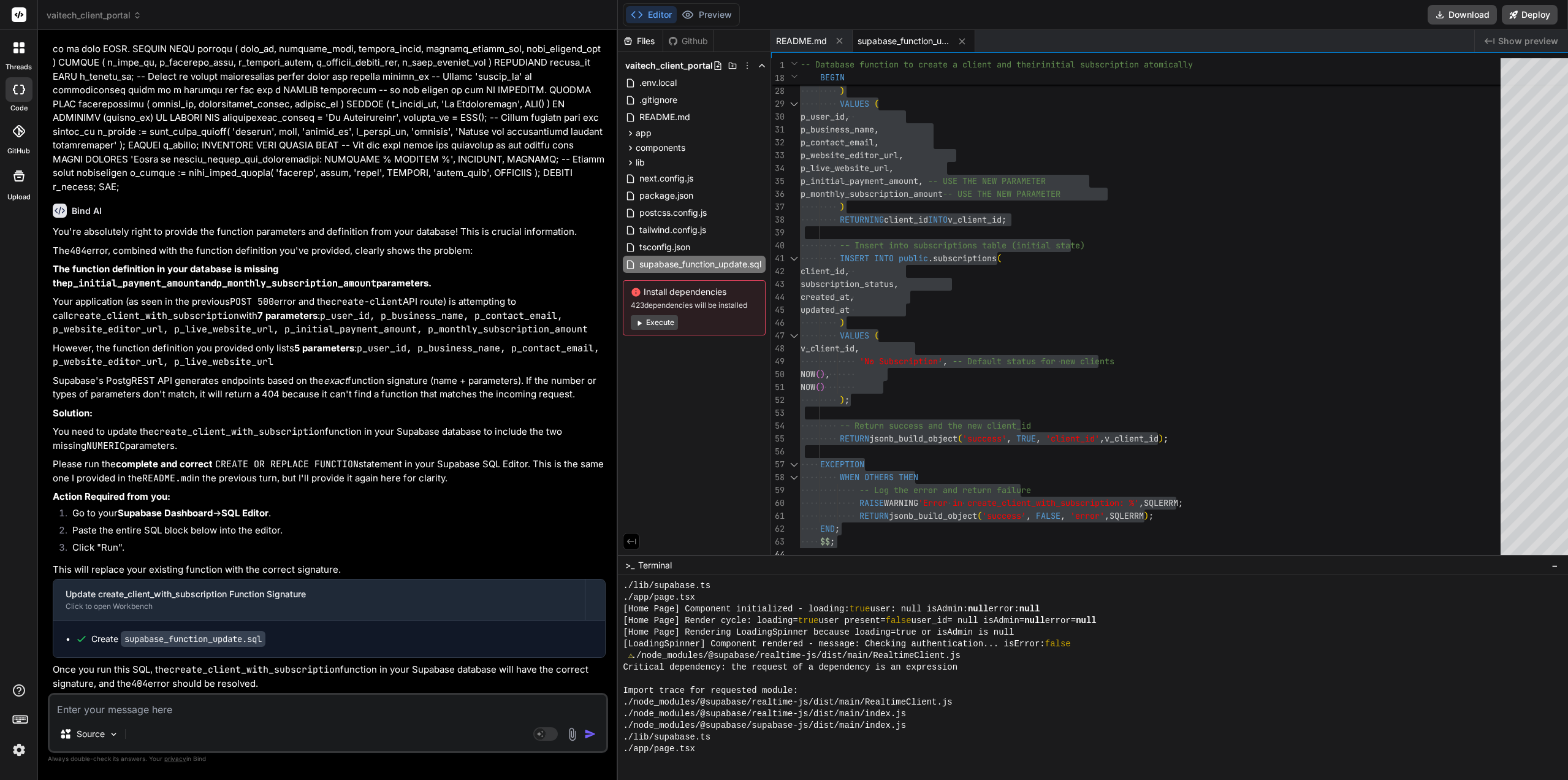
scroll to position [4121, 0]
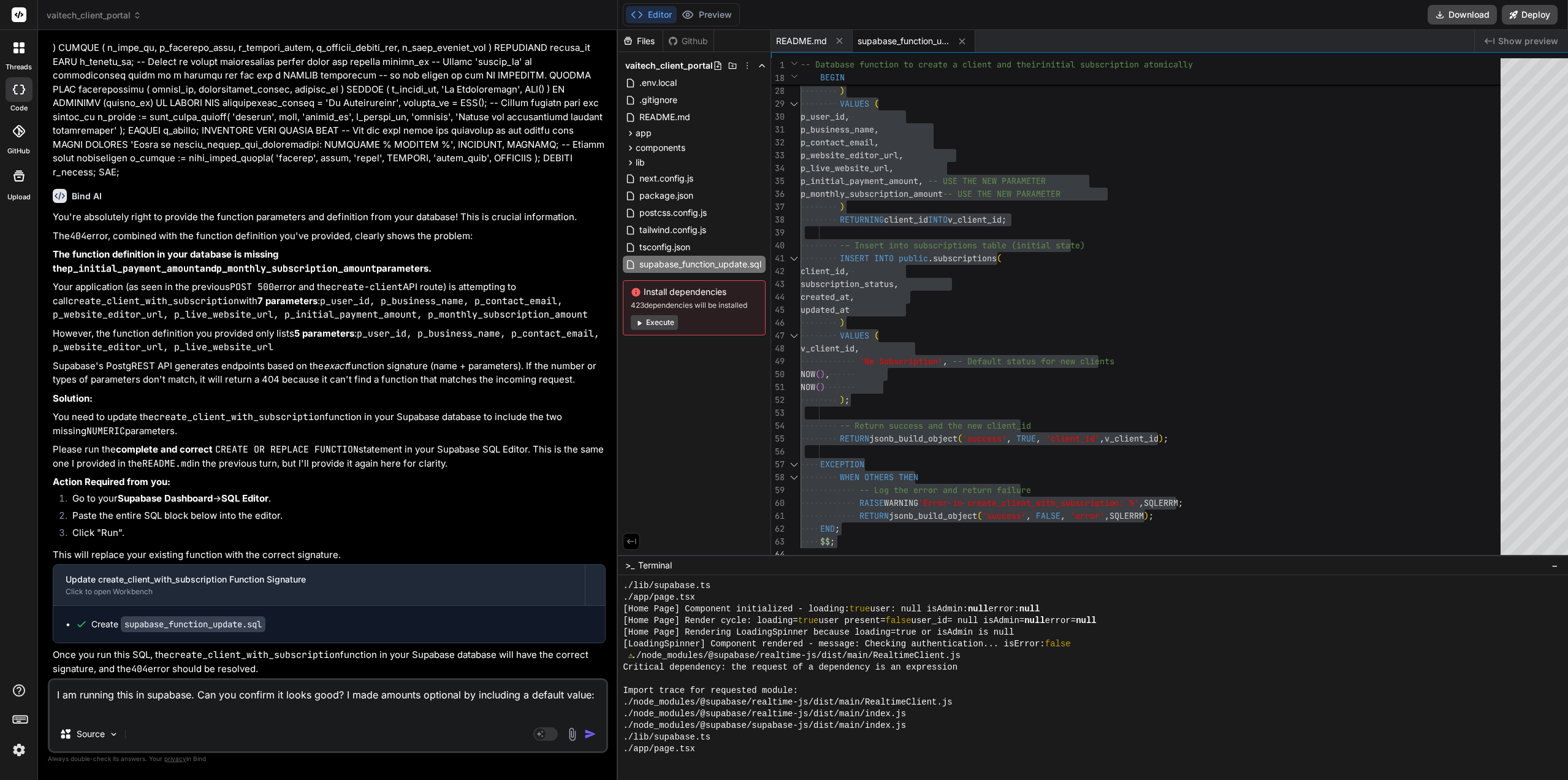
paste textarea "CREATE OR REPLACE FUNCTION public.create_client_with_subscription( p_user_id TE…"
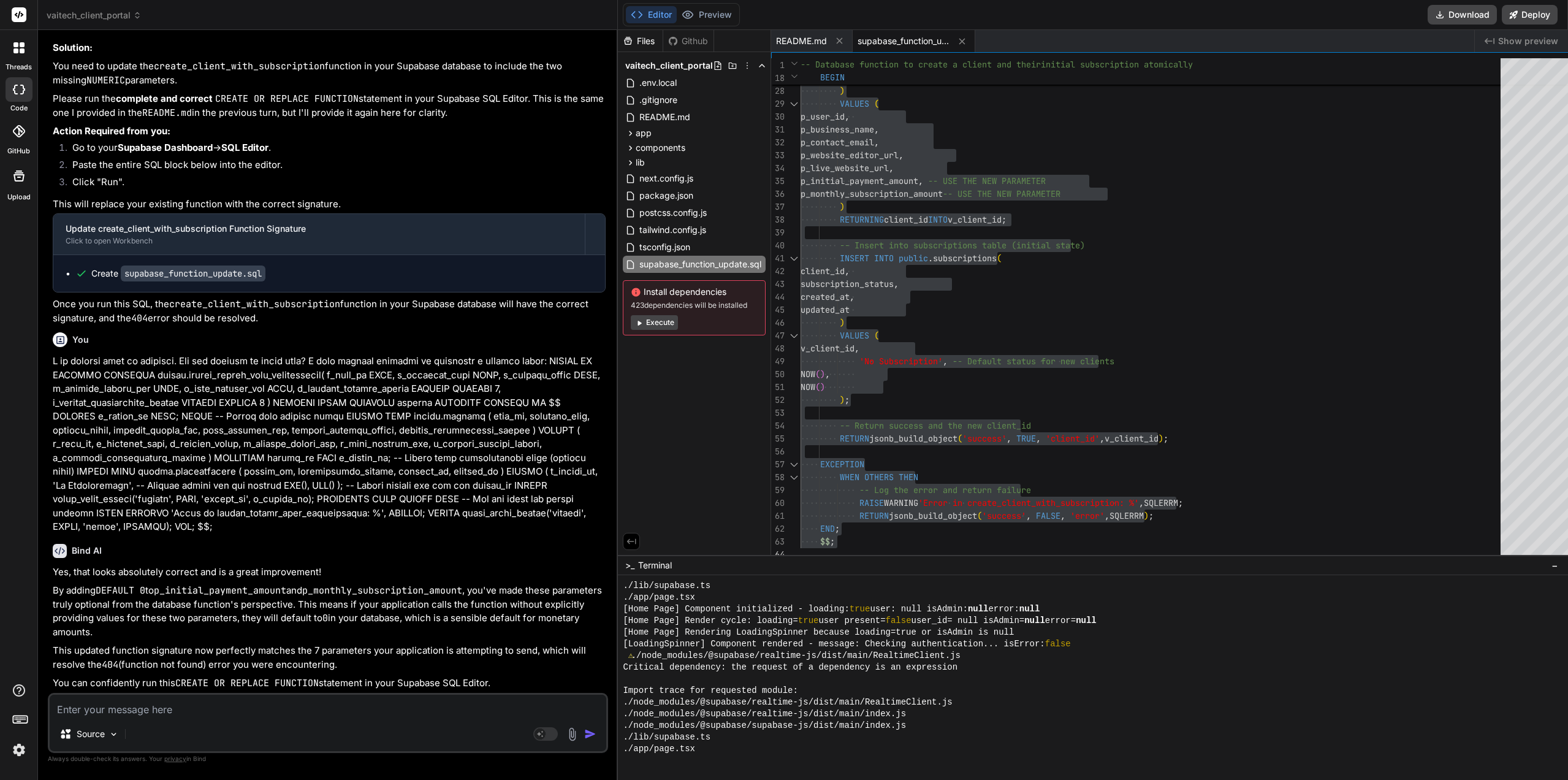
scroll to position [4486, 0]
click at [194, 702] on textarea at bounding box center [328, 706] width 557 height 22
paste textarea "page-cc1fabe32fc73342.js:1 POST https://app.vaitechservices.com.au/api/admin/cl…"
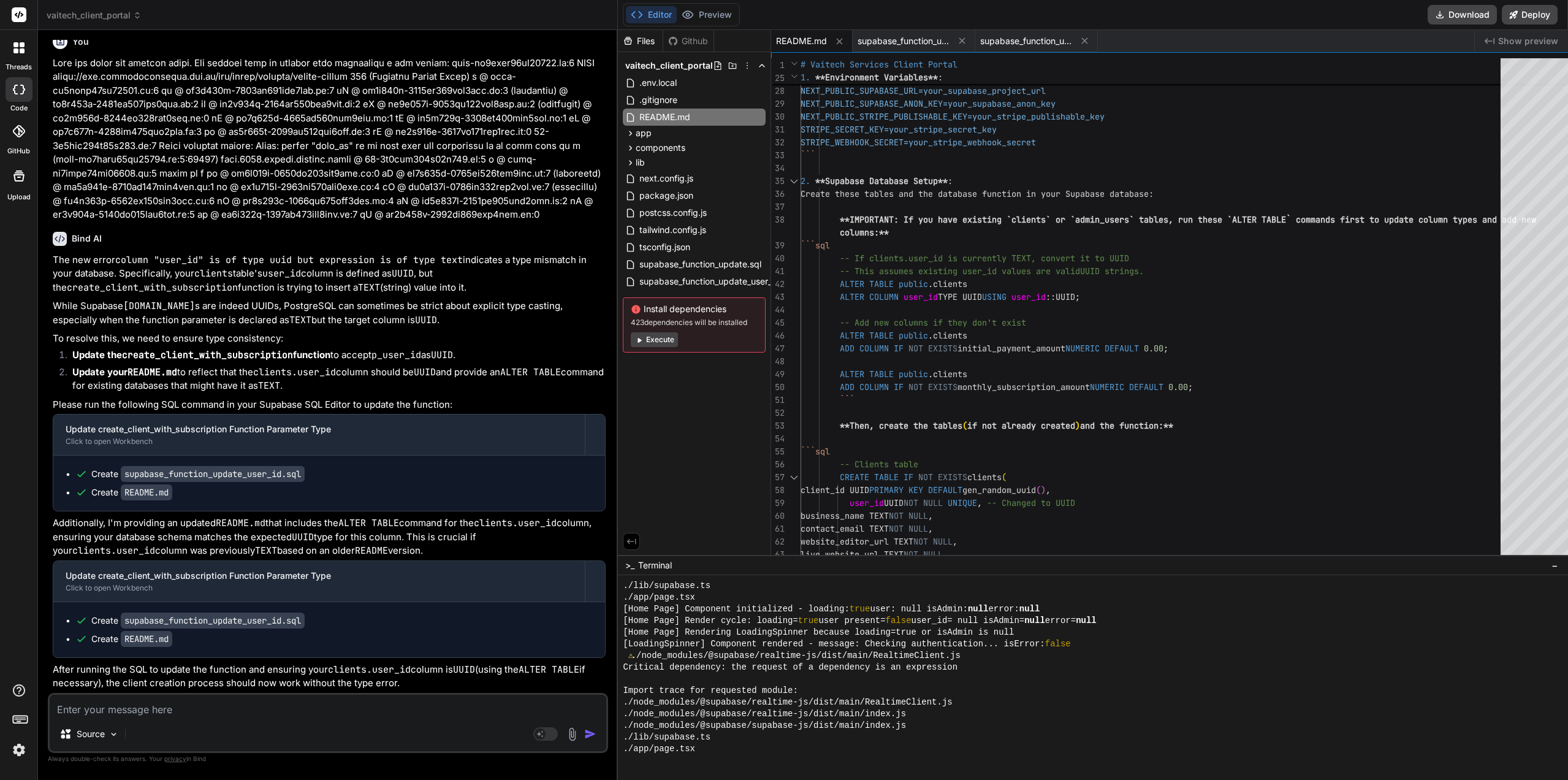
scroll to position [5041, 0]
drag, startPoint x: 387, startPoint y: 337, endPoint x: 353, endPoint y: 335, distance: 34.1
click at [353, 222] on p at bounding box center [329, 139] width 553 height 166
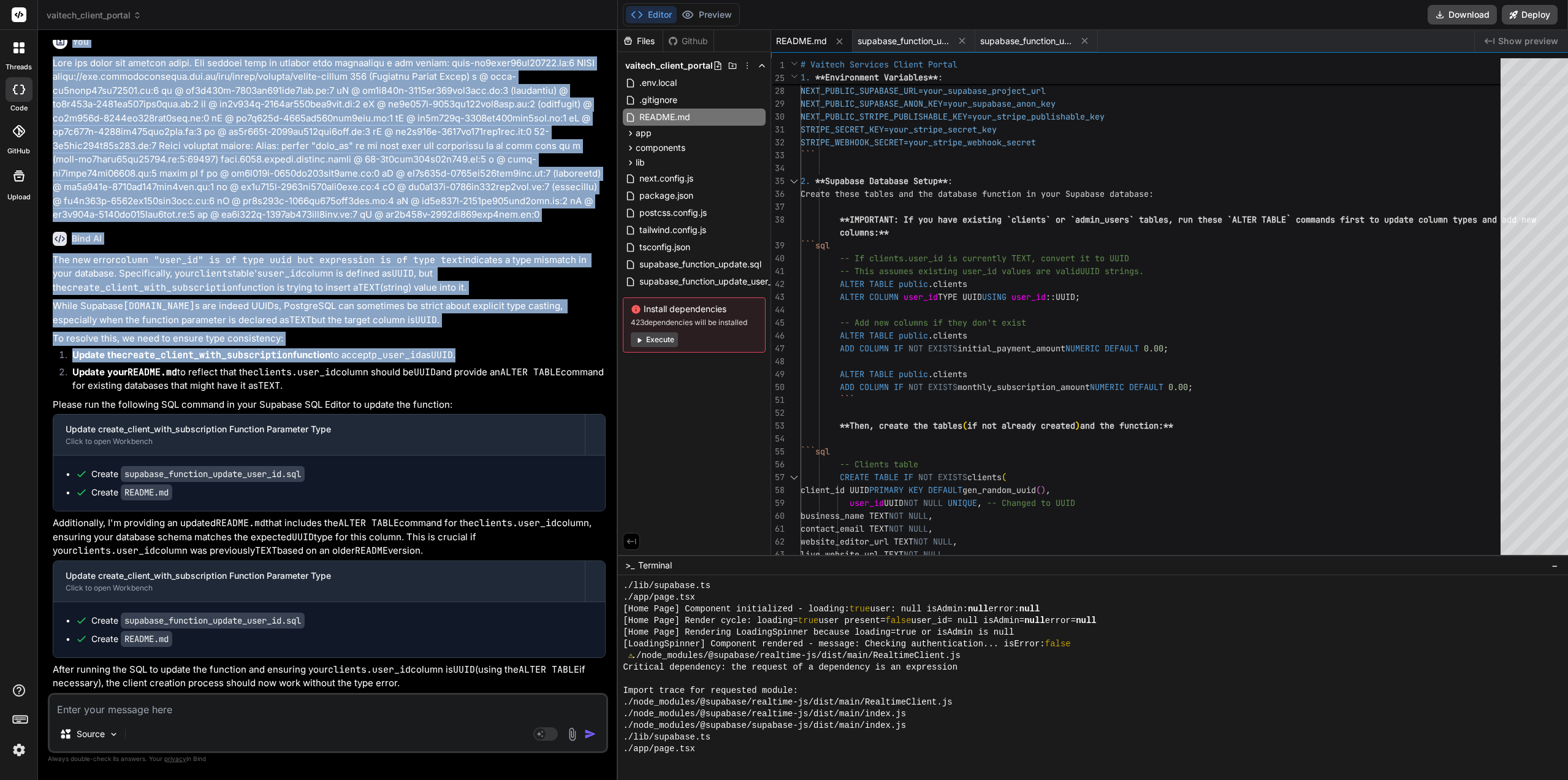
scroll to position [5092, 0]
drag, startPoint x: 471, startPoint y: 353, endPoint x: 53, endPoint y: 120, distance: 478.6
click at [53, 120] on div "You On the Client Dashboard, can you please change where is says "Business Info…" at bounding box center [329, 366] width 558 height 653
copy div "That has fixed our initial error. Now getting this in console when submitting a…"
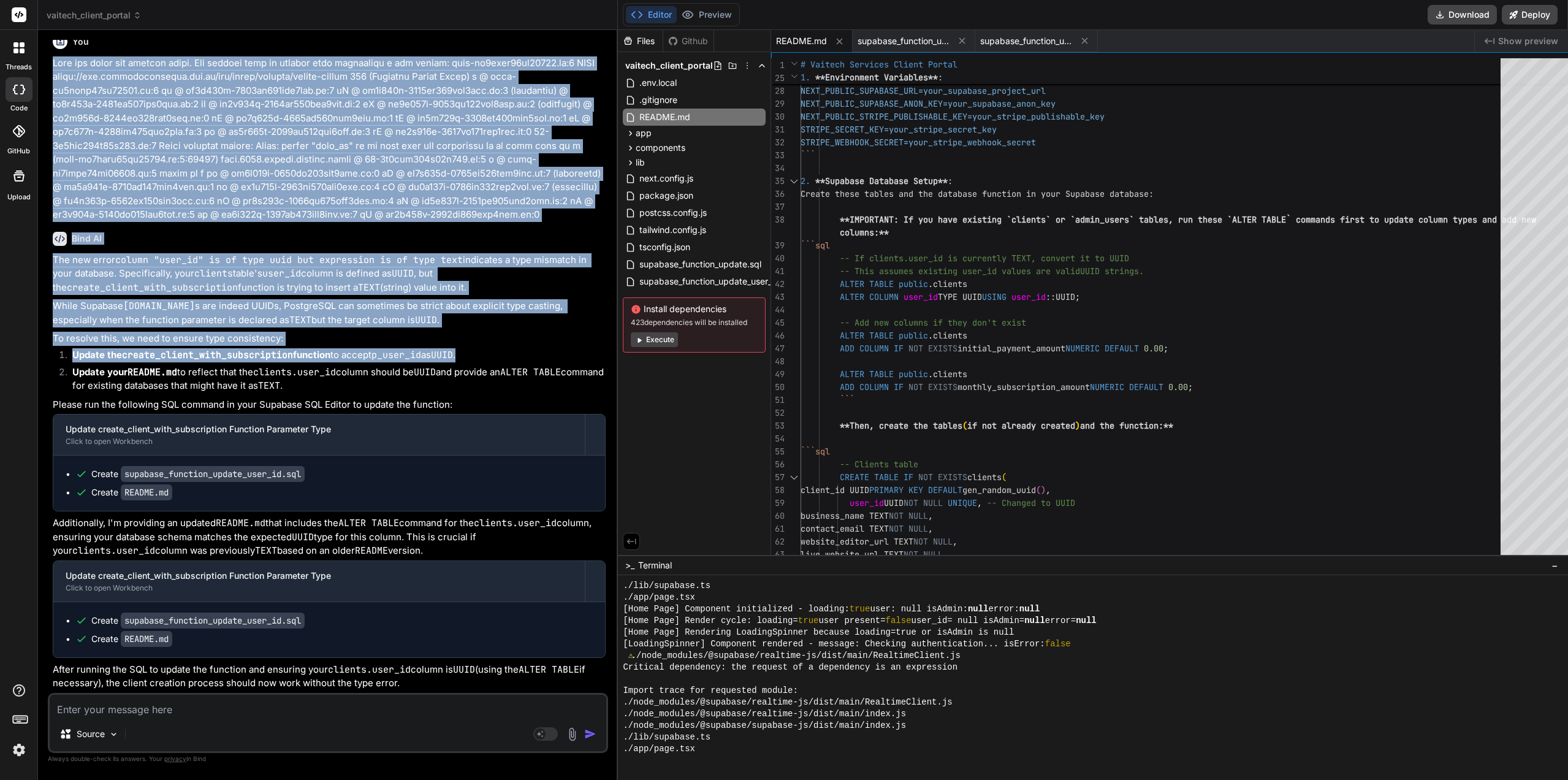
drag, startPoint x: 422, startPoint y: 553, endPoint x: 57, endPoint y: 531, distance: 365.7
click at [57, 531] on p "Additionally, I'm providing an updated README.md that includes the ALTER TABLE …" at bounding box center [329, 537] width 553 height 41
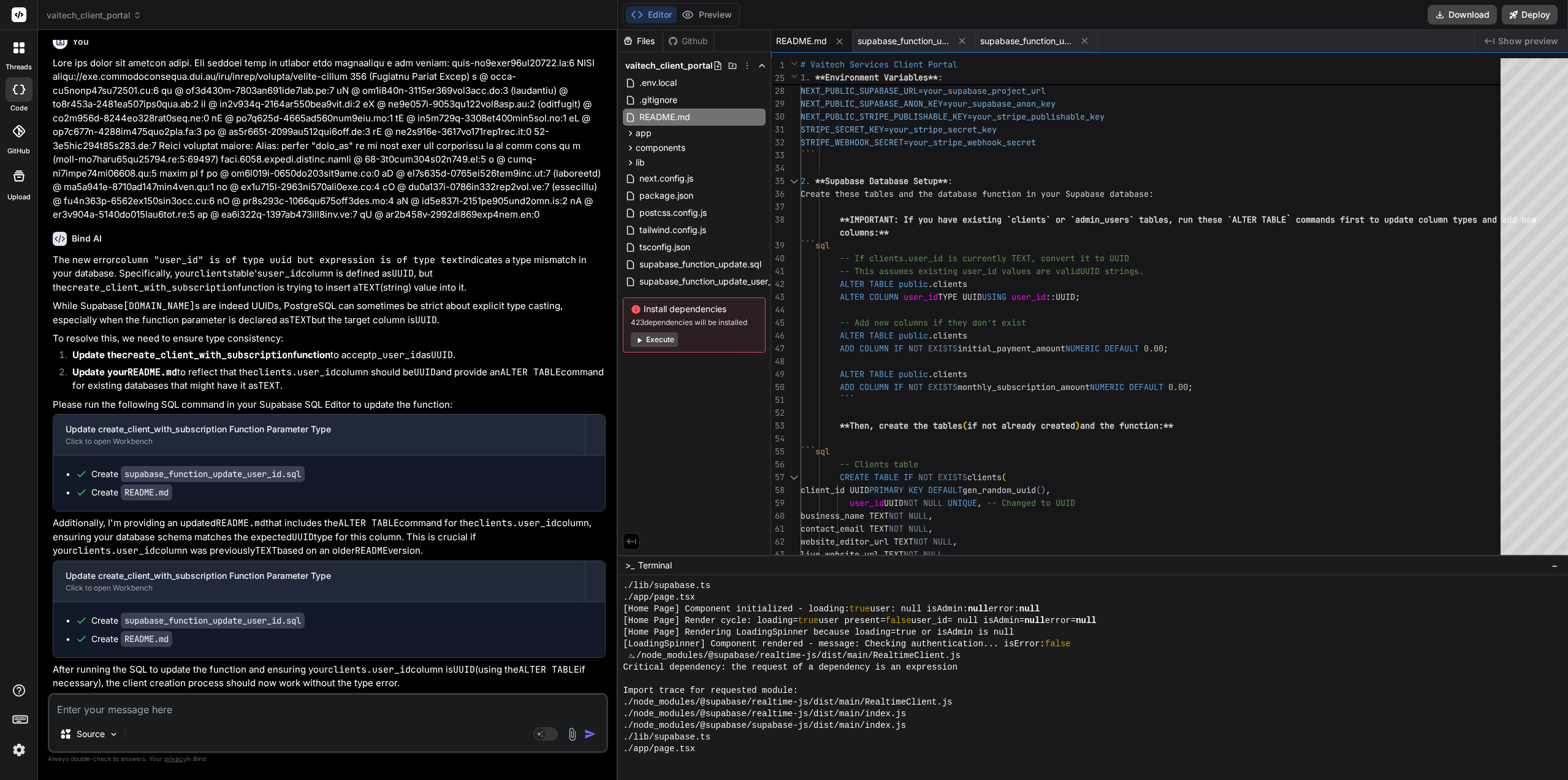
click at [57, 530] on p "Additionally, I'm providing an updated README.md that includes the ALTER TABLE …" at bounding box center [329, 537] width 553 height 41
click at [70, 534] on p "Additionally, I'm providing an updated README.md that includes the ALTER TABLE …" at bounding box center [329, 537] width 553 height 41
drag, startPoint x: 422, startPoint y: 550, endPoint x: 342, endPoint y: 547, distance: 80.1
click at [342, 547] on p "Additionally, I'm providing an updated README.md that includes the ALTER TABLE …" at bounding box center [329, 537] width 553 height 41
click at [315, 548] on p "Additionally, I'm providing an updated README.md that includes the ALTER TABLE …" at bounding box center [329, 537] width 553 height 41
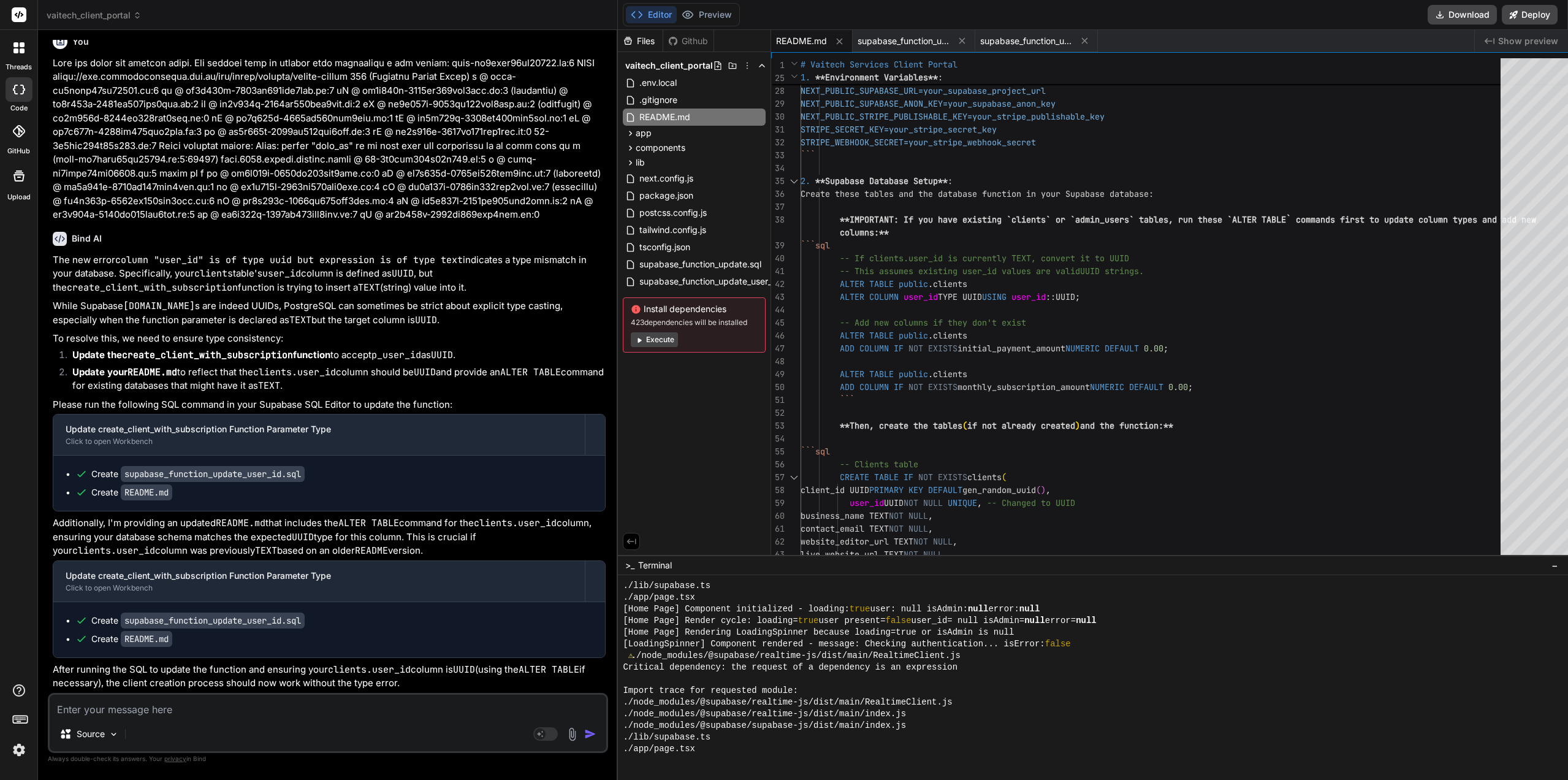
drag, startPoint x: 416, startPoint y: 557, endPoint x: 106, endPoint y: 535, distance: 310.8
click at [106, 535] on p "Additionally, I'm providing an updated README.md that includes the ALTER TABLE …" at bounding box center [329, 537] width 553 height 41
click at [98, 533] on p "Additionally, I'm providing an updated README.md that includes the ALTER TABLE …" at bounding box center [329, 537] width 553 height 41
drag, startPoint x: 436, startPoint y: 541, endPoint x: 423, endPoint y: 546, distance: 13.9
click at [423, 546] on p "Additionally, I'm providing an updated README.md that includes the ALTER TABLE …" at bounding box center [329, 537] width 553 height 41
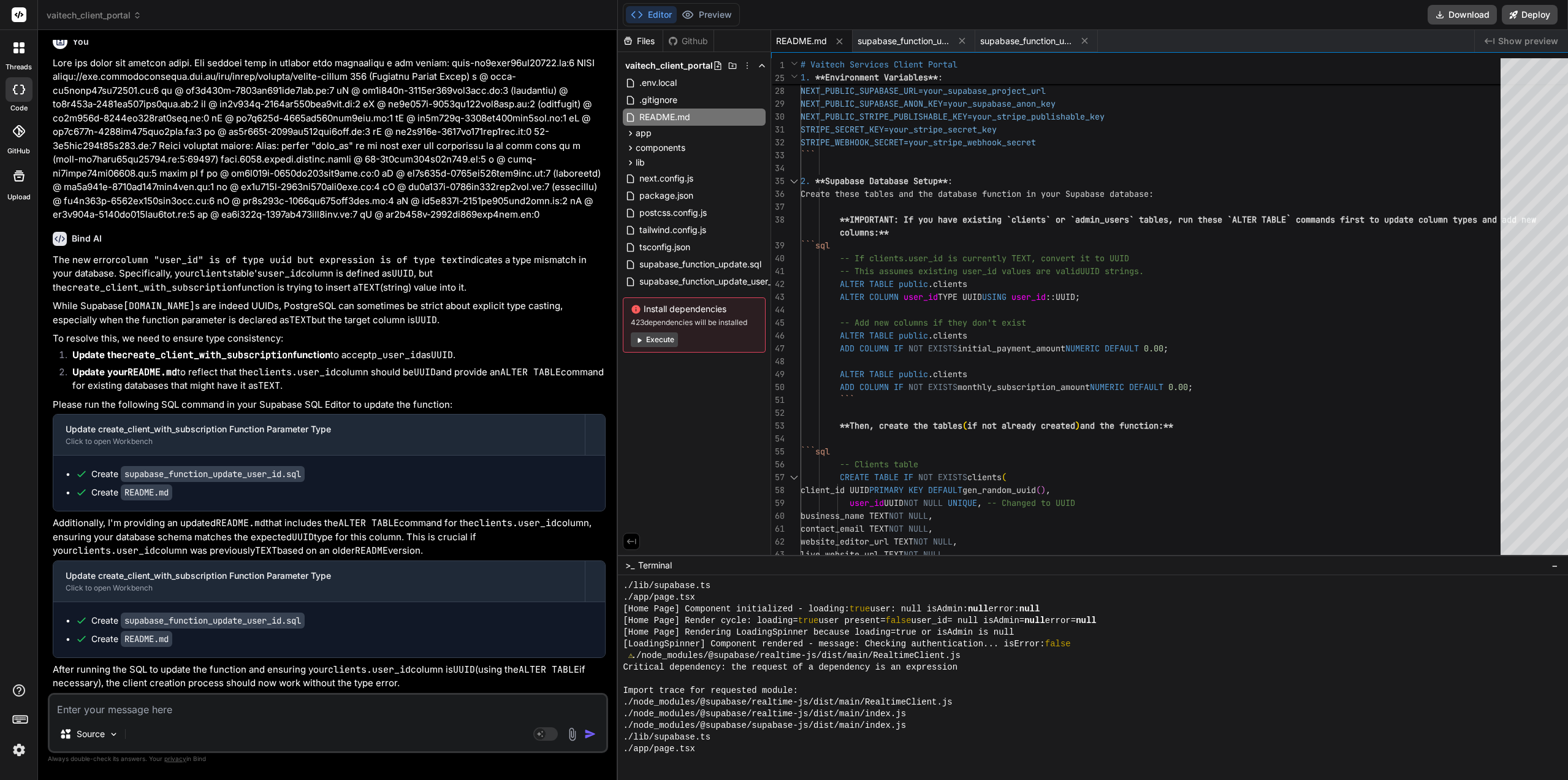
click at [423, 547] on p "Additionally, I'm providing an updated README.md that includes the ALTER TABLE …" at bounding box center [329, 537] width 553 height 41
drag, startPoint x: 422, startPoint y: 548, endPoint x: 51, endPoint y: 525, distance: 371.7
click at [51, 525] on div "You On the Client Dashboard, can you please change where is says "Business Info…" at bounding box center [329, 366] width 558 height 653
copy p "Additionally, I'm providing an updated README.md that includes the ALTER TABLE …"
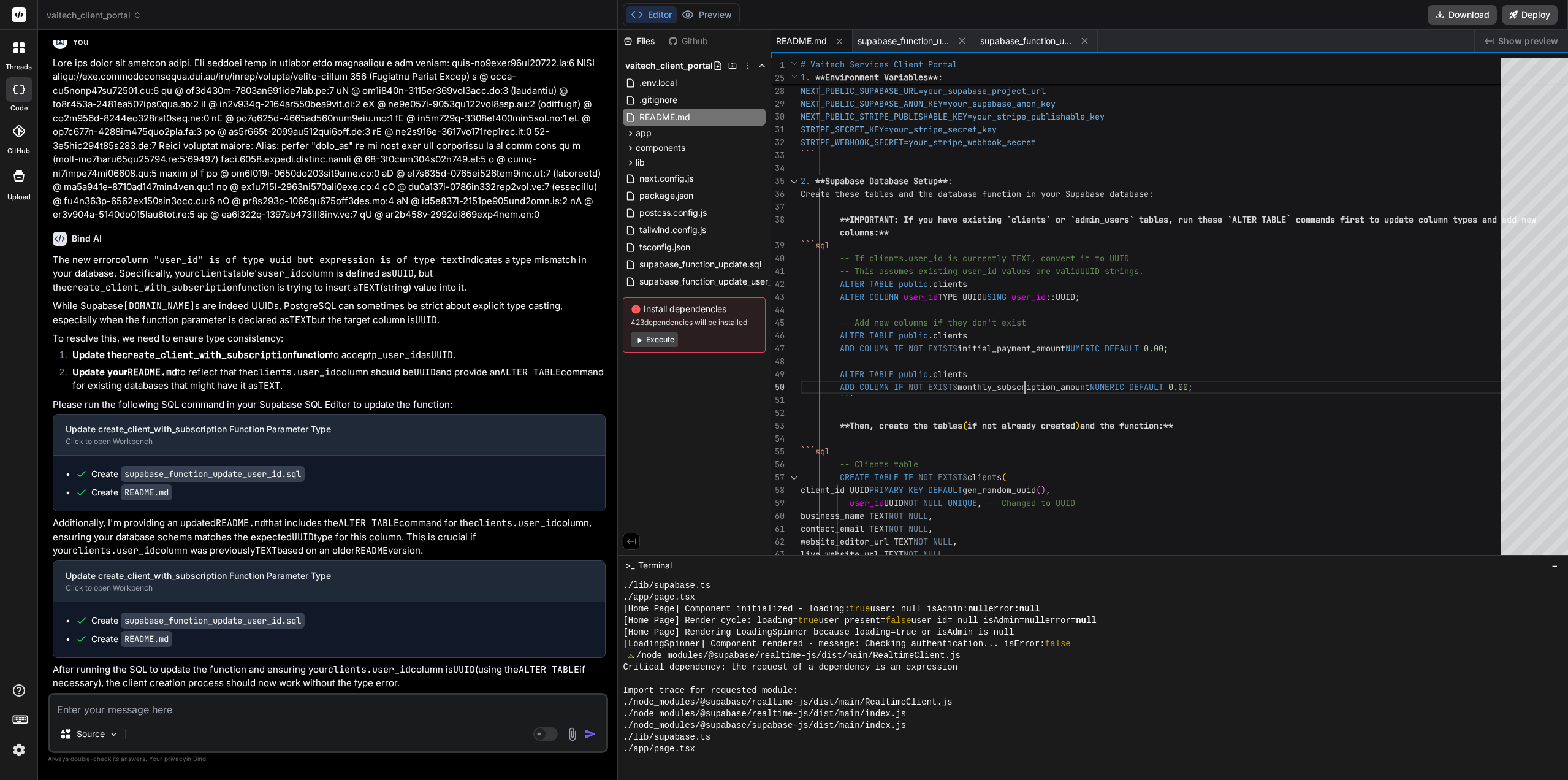
scroll to position [0, 0]
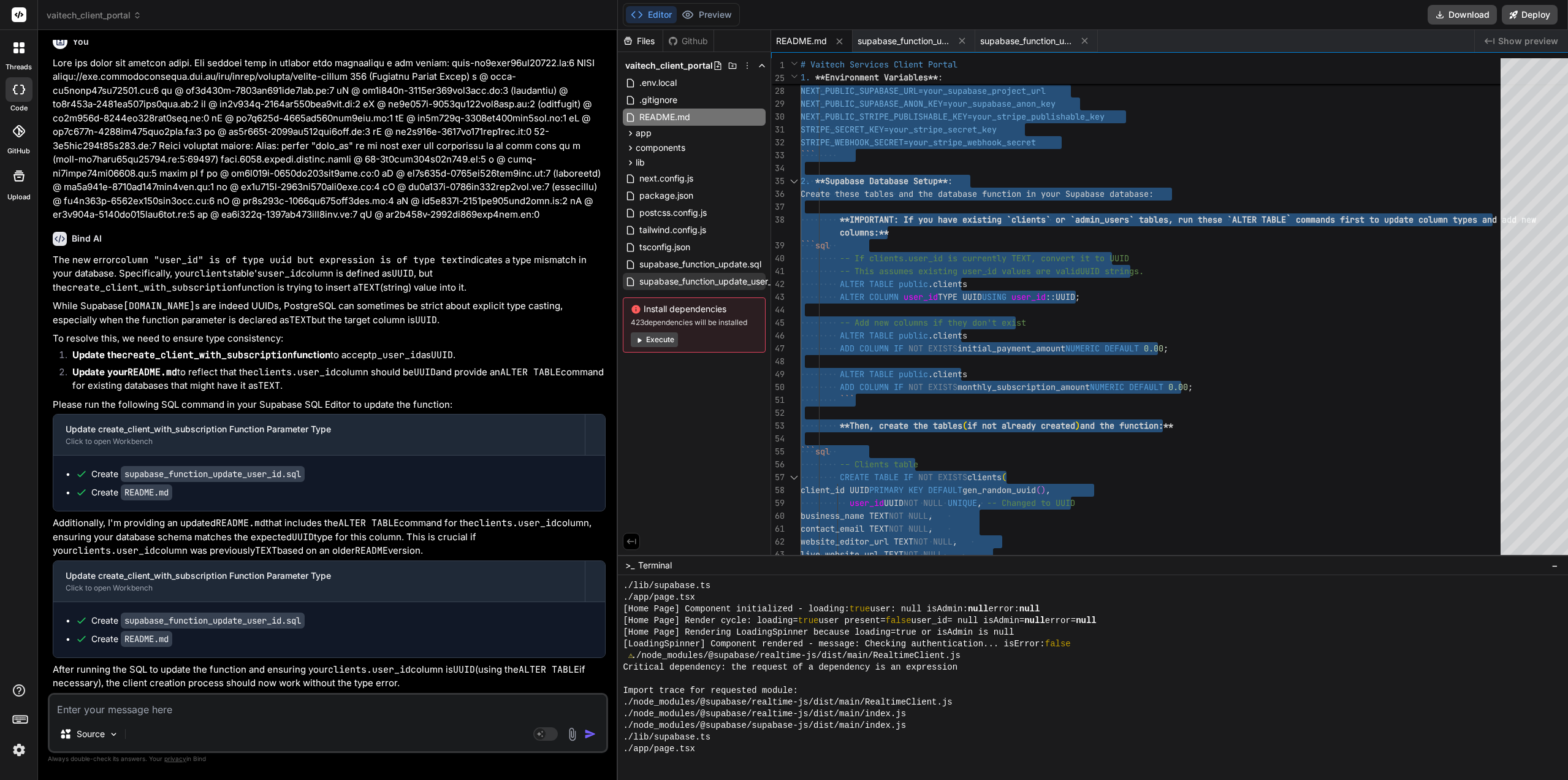
click at [723, 284] on span "supabase_function_update_user_id.sql" at bounding box center [716, 282] width 156 height 15
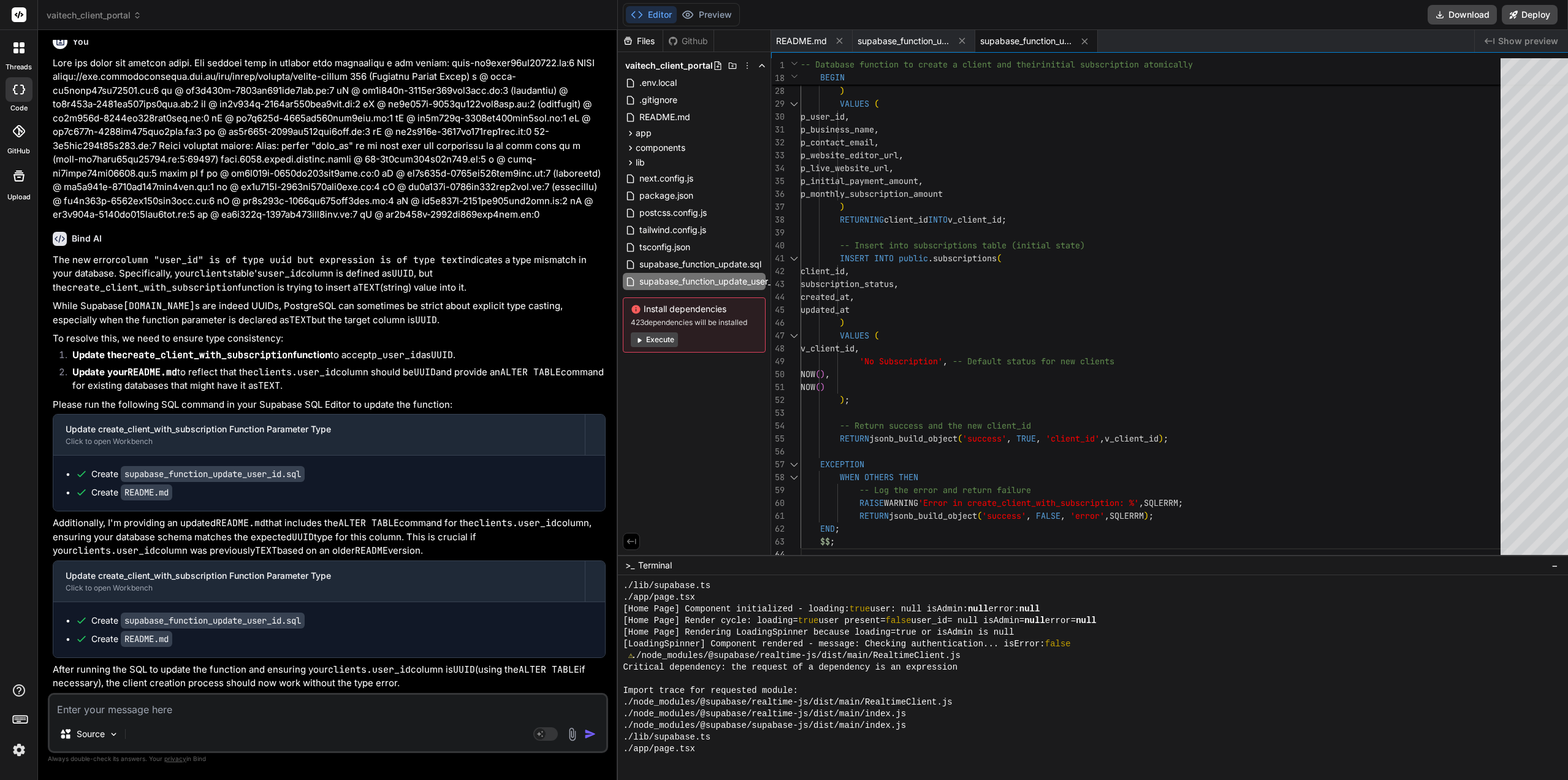
click at [1098, 311] on div "live_website_url , initial_payment_amount , monthly_subscription_amount ) VALUE…" at bounding box center [1155, 149] width 708 height 824
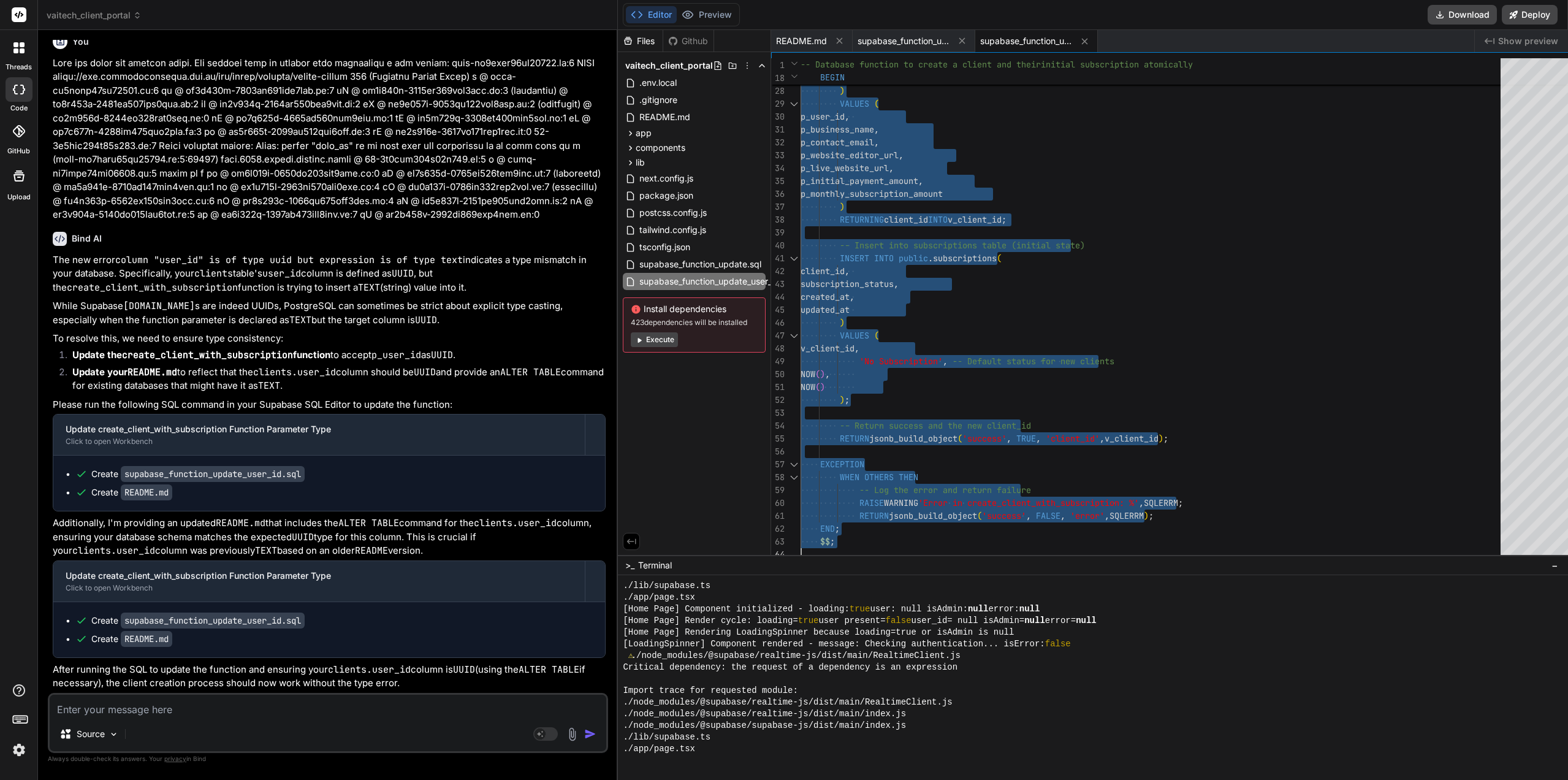
click at [176, 708] on textarea at bounding box center [328, 706] width 557 height 22
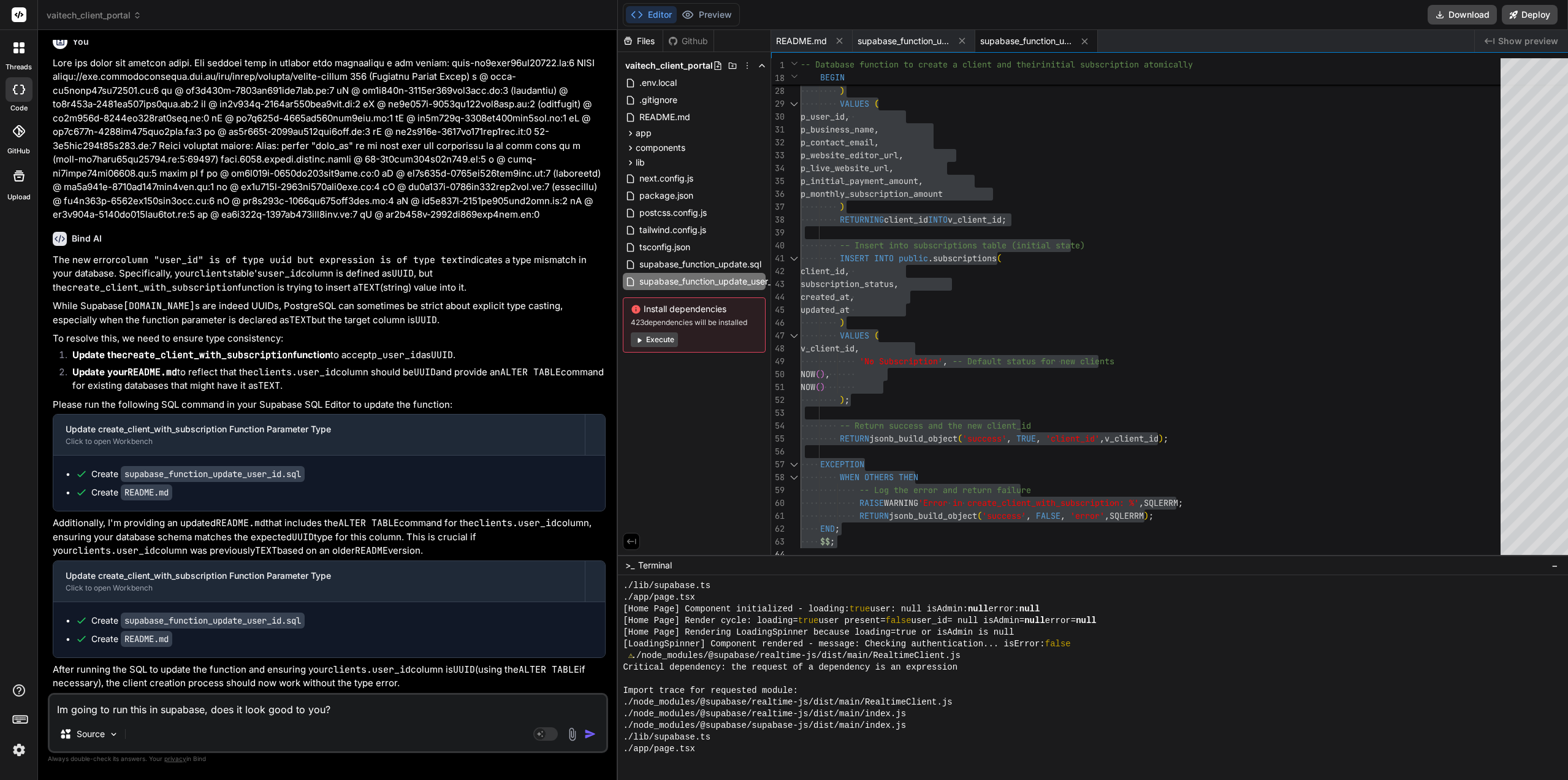
paste textarea "-- Step 1: Alter the clients table to ensure the user_id column is of type UUID…"
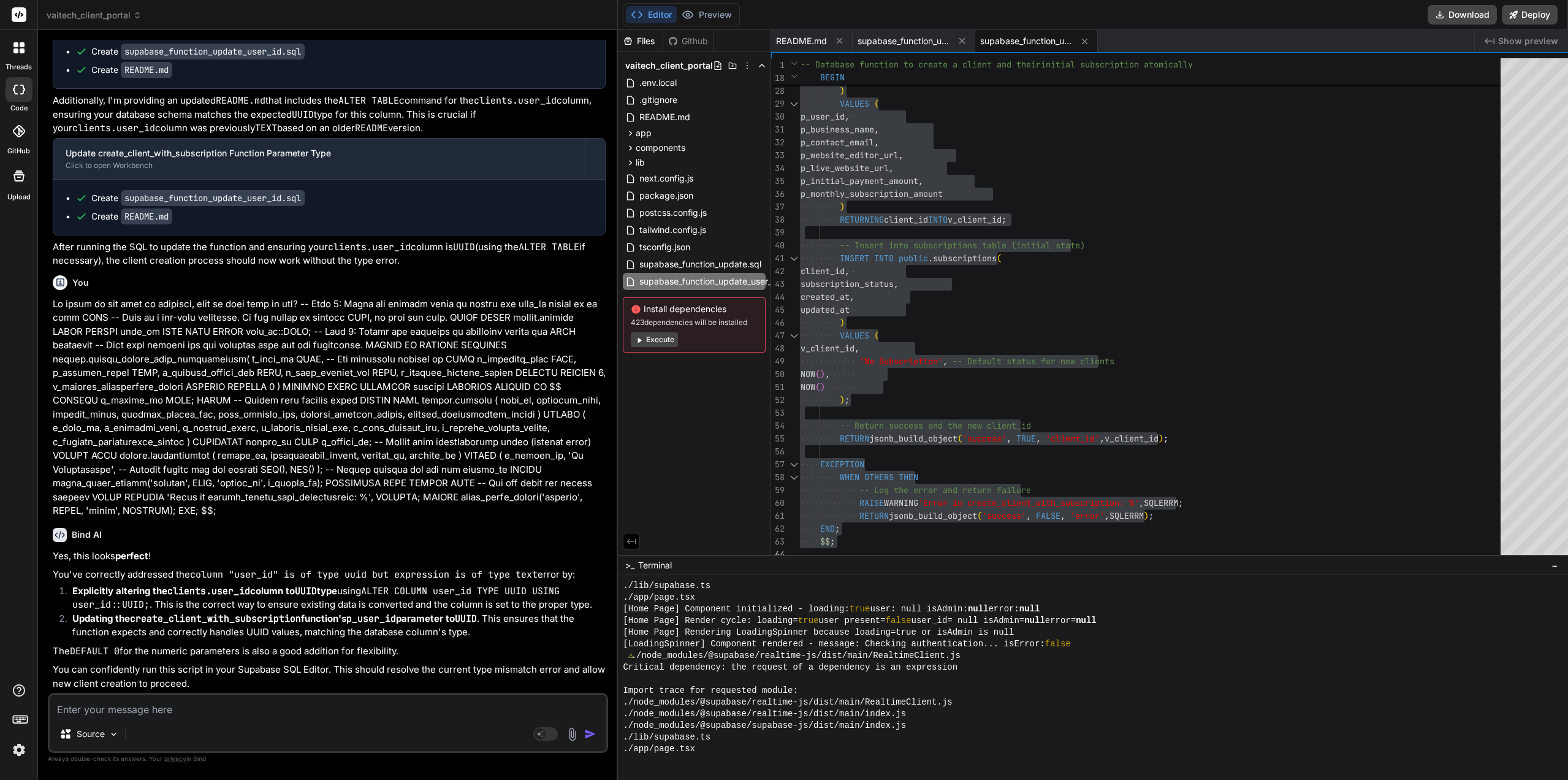
scroll to position [5587, 0]
click at [165, 702] on textarea at bounding box center [328, 706] width 557 height 22
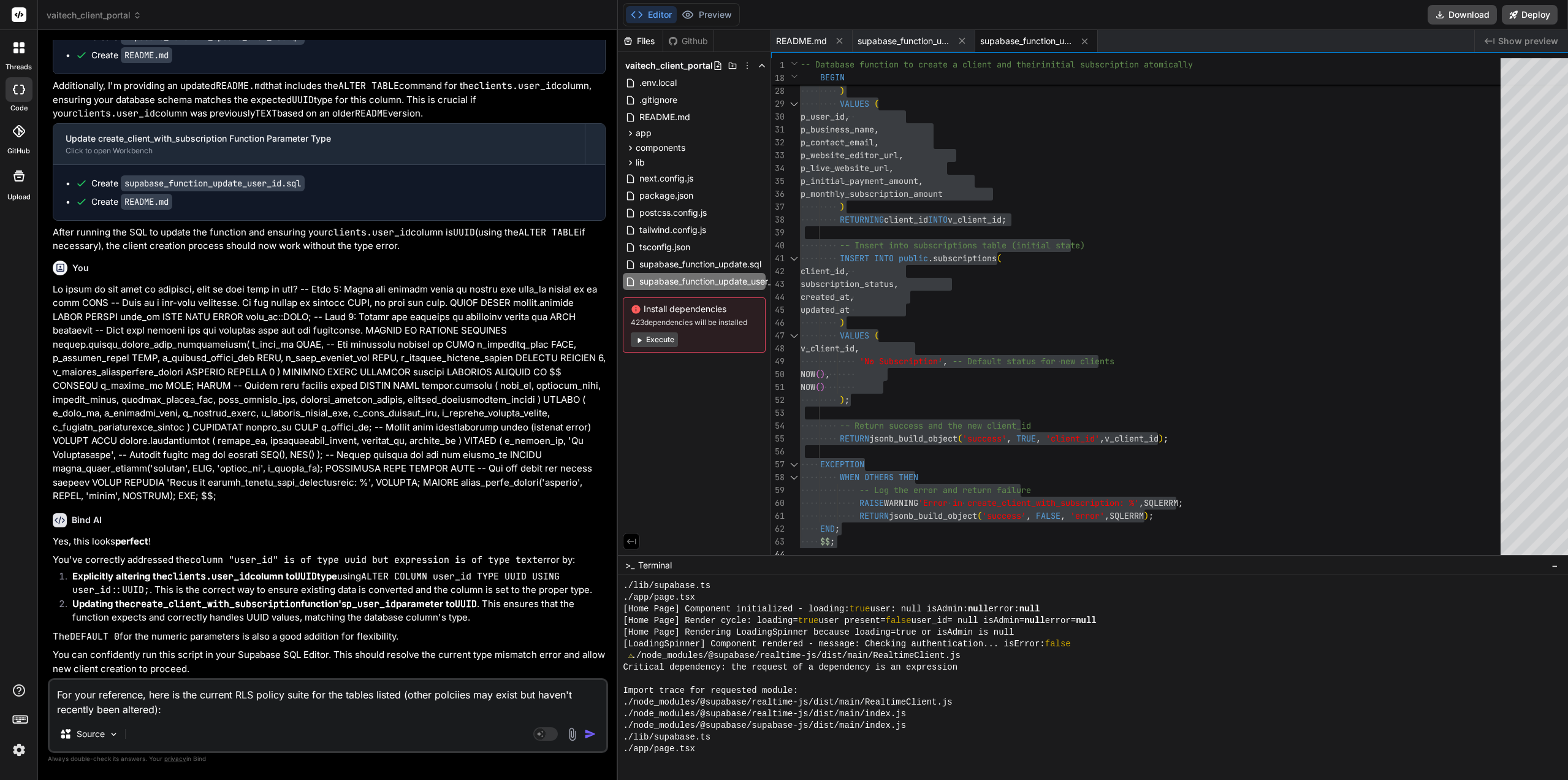
paste textarea "| policyname | tablename | cmd | permissive | qual | | ------------------------…"
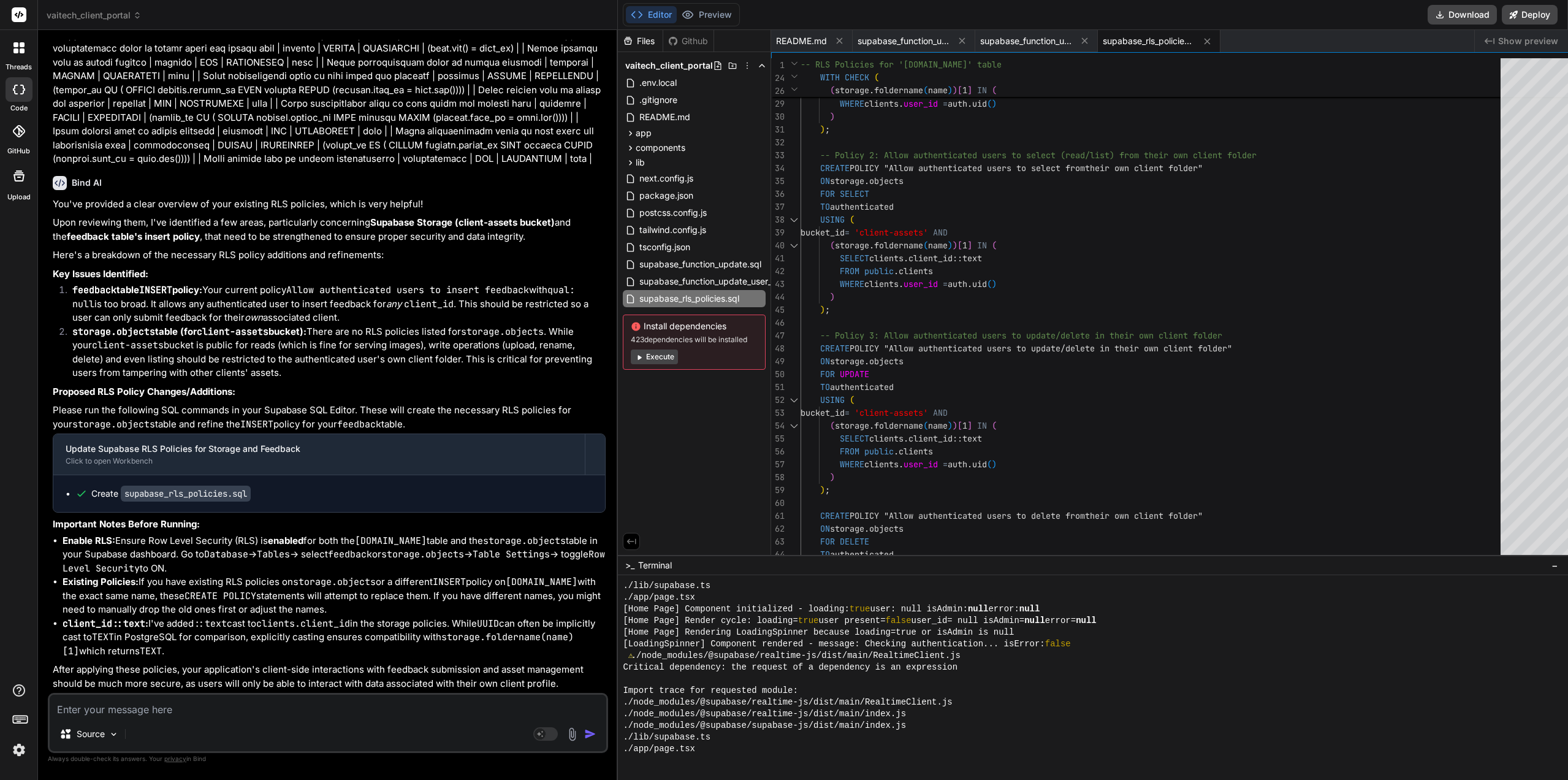
scroll to position [6321, 0]
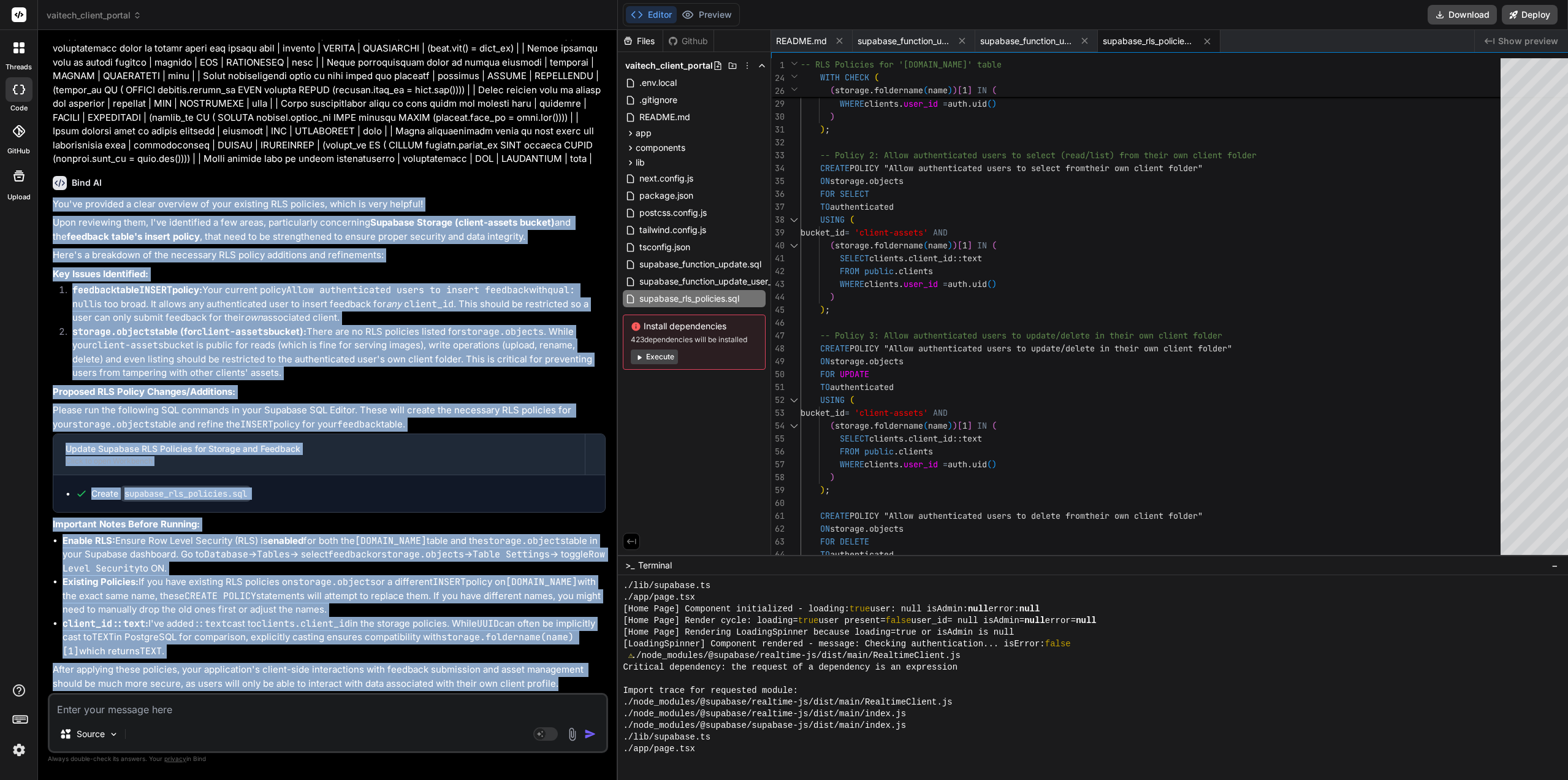
drag, startPoint x: 557, startPoint y: 683, endPoint x: 48, endPoint y: 209, distance: 695.5
click at [48, 209] on div "You On the Client Dashboard, can you please change where is says "Business Info…" at bounding box center [328, 410] width 561 height 740
copy div "You've provided a clear overview of your existing RLS policies, which is very h…"
click at [1067, 257] on div "bucket_id = 'client-assets' AND ( storage . foldername ( name ) ) [ 1 ] IN ( SE…" at bounding box center [1155, 206] width 708 height 941
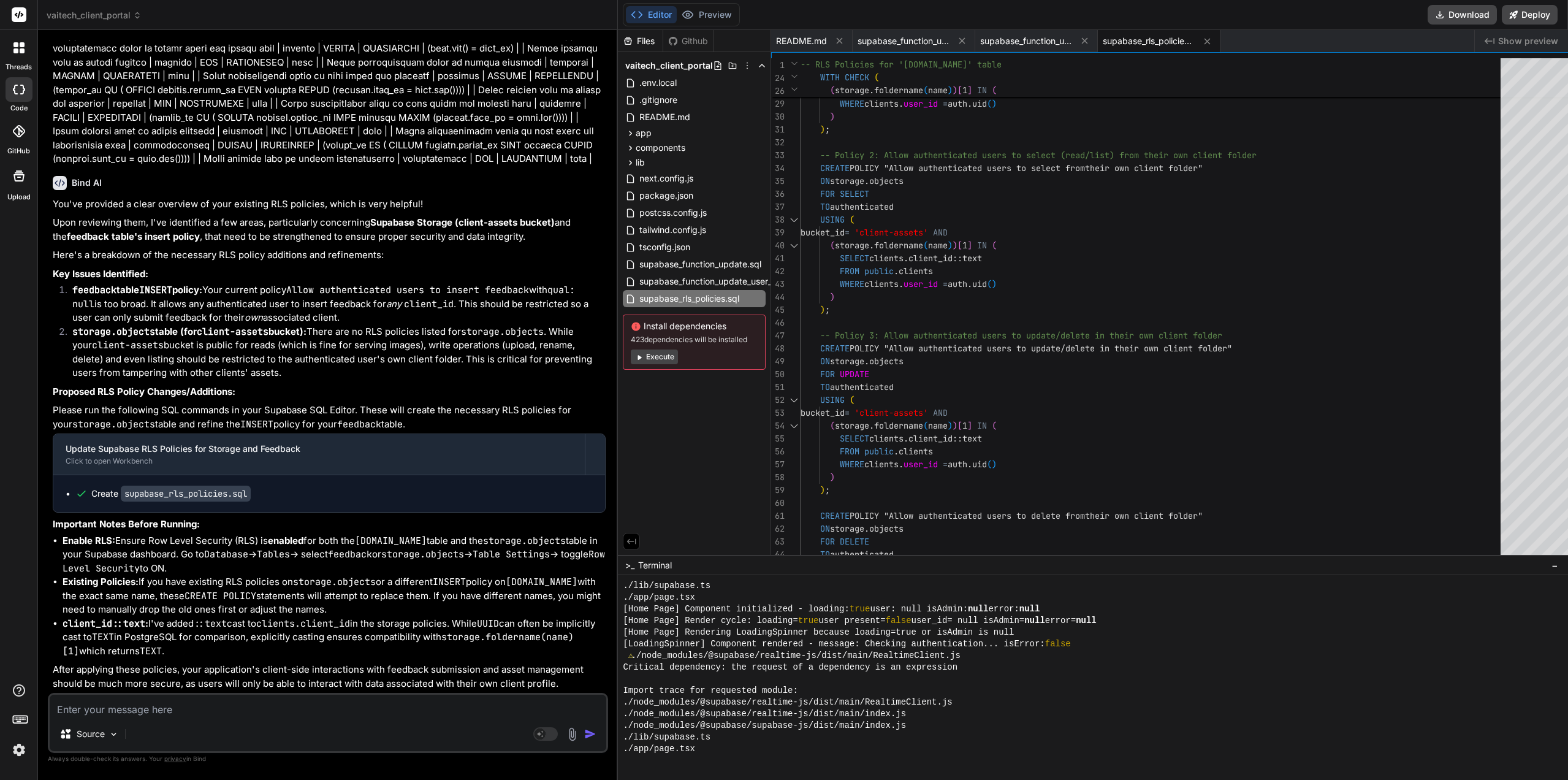
scroll to position [0, 0]
